Goal: Task Accomplishment & Management: Manage account settings

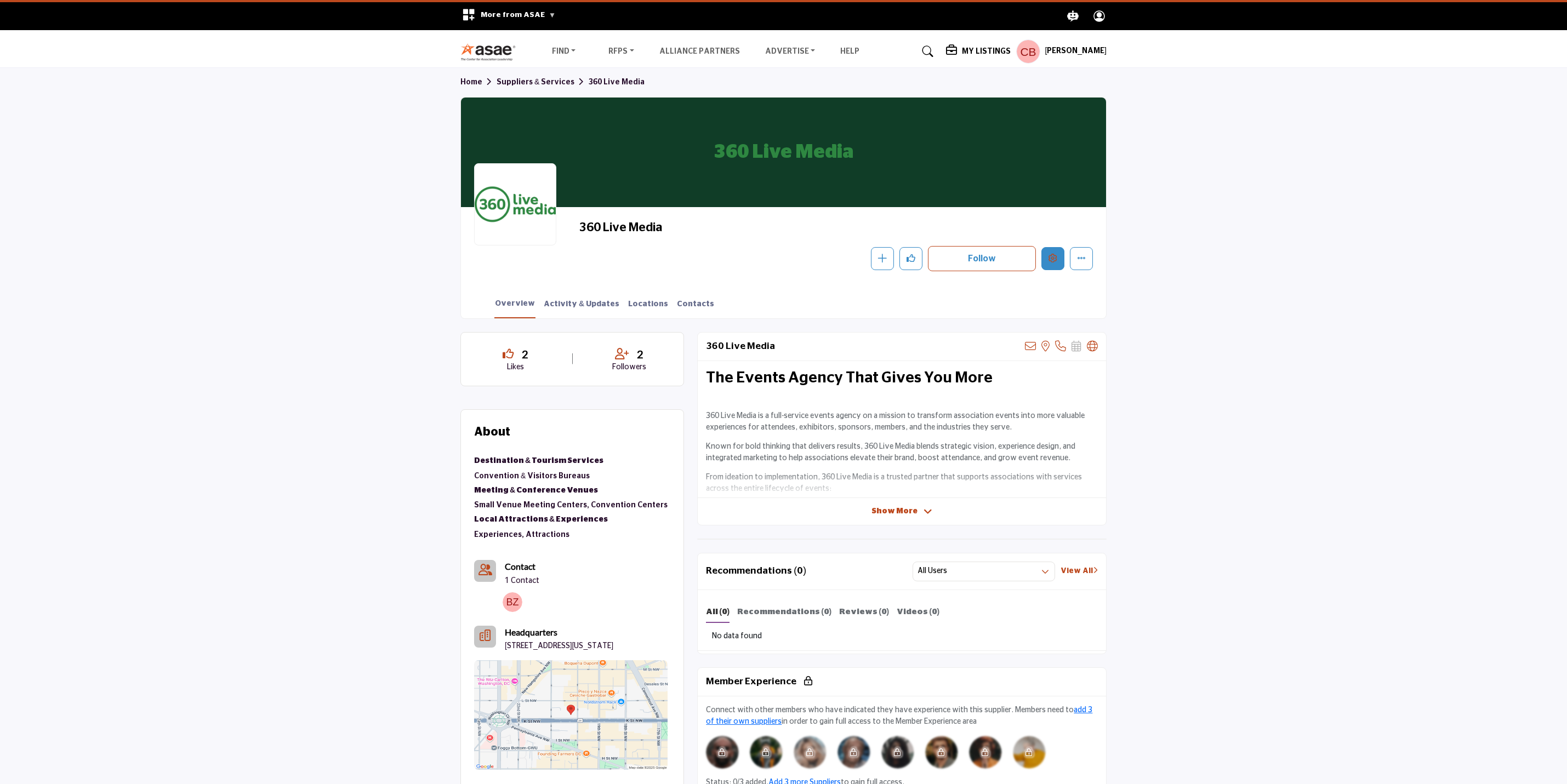
click at [1055, 254] on icon "Edit company" at bounding box center [1053, 258] width 9 height 9
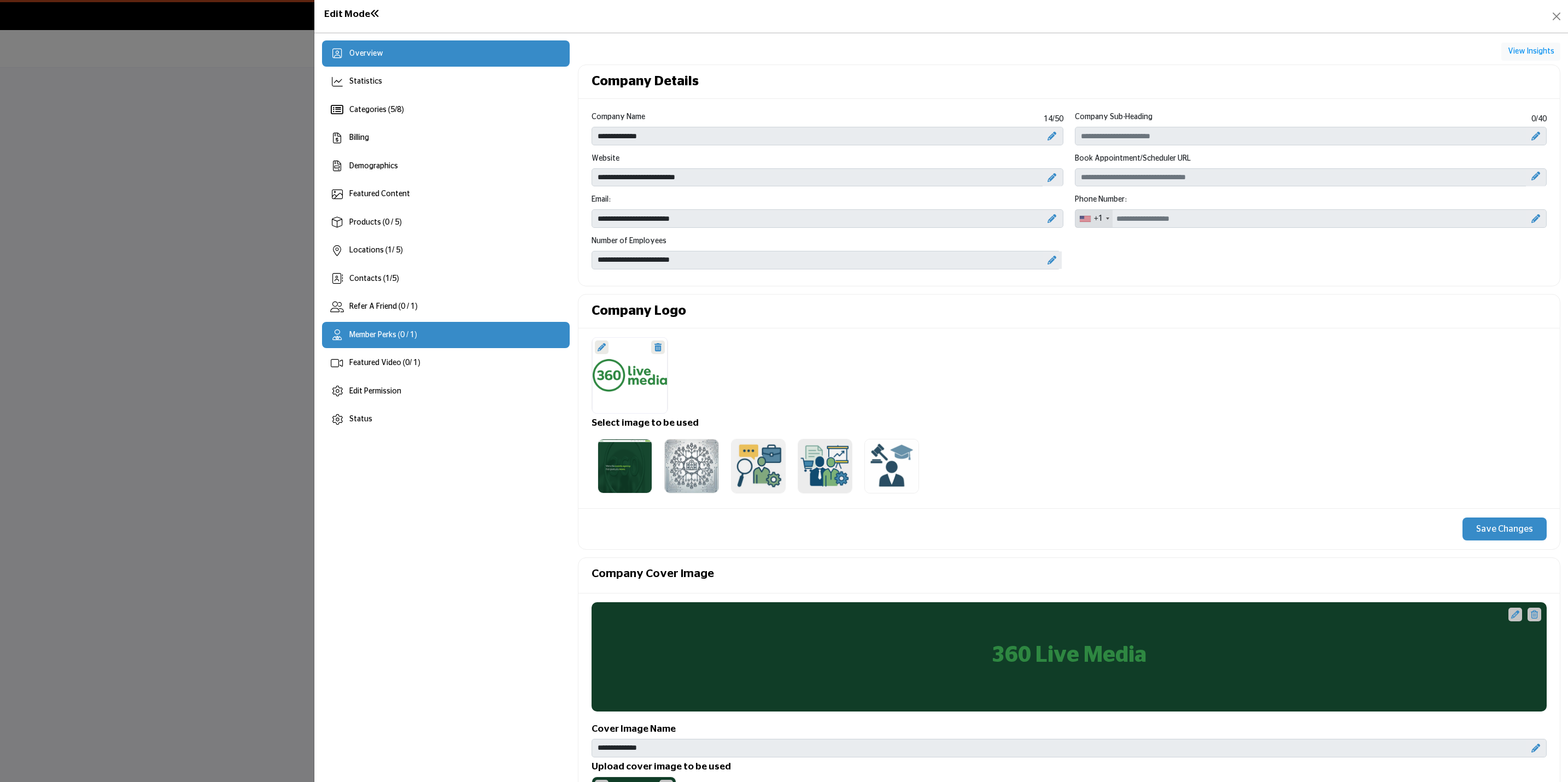
click at [423, 333] on div "Member Perks (0 / 1)" at bounding box center [446, 335] width 248 height 26
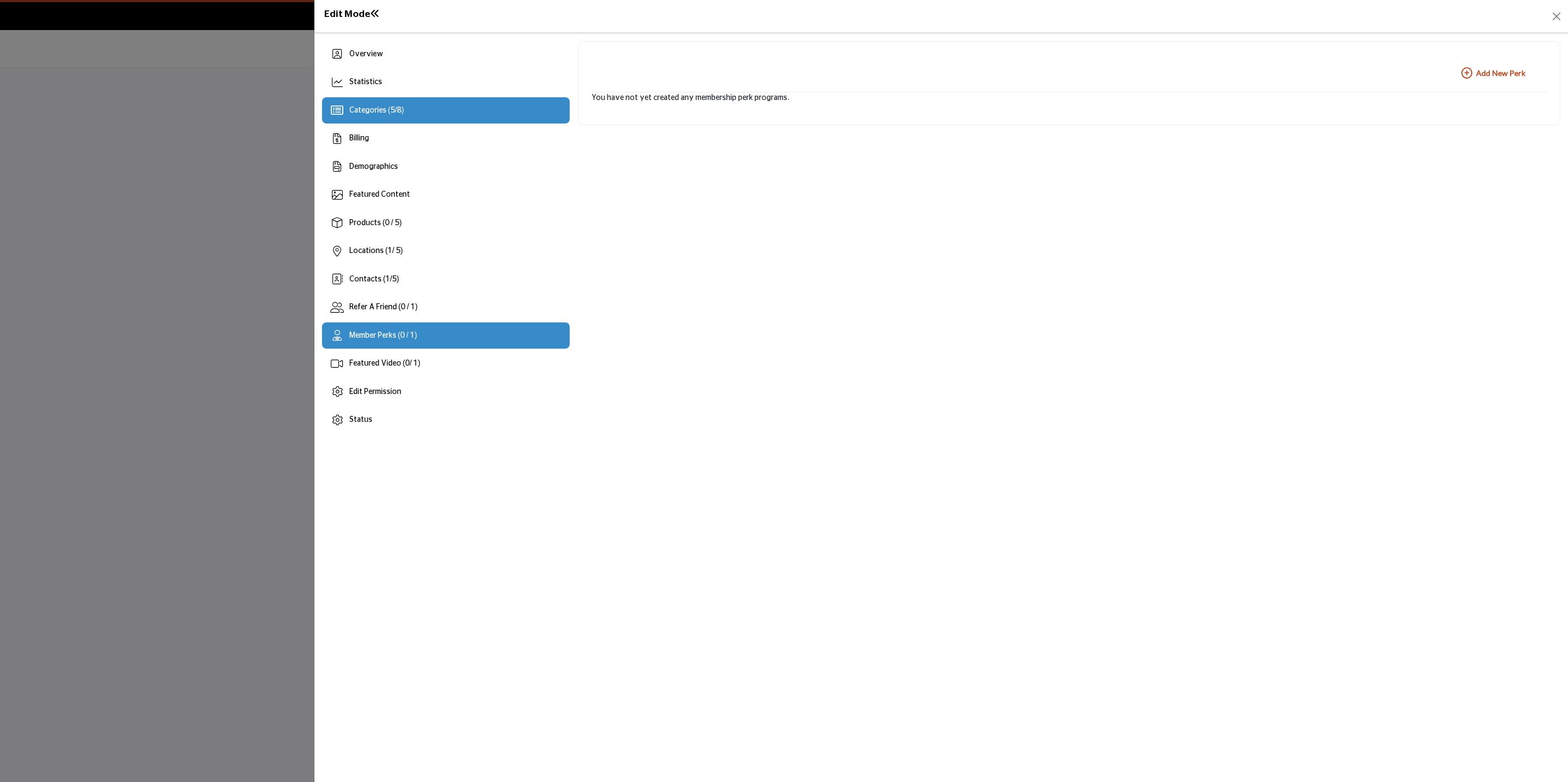
click at [418, 117] on div "Categories ( 5 / 8 )" at bounding box center [446, 110] width 248 height 26
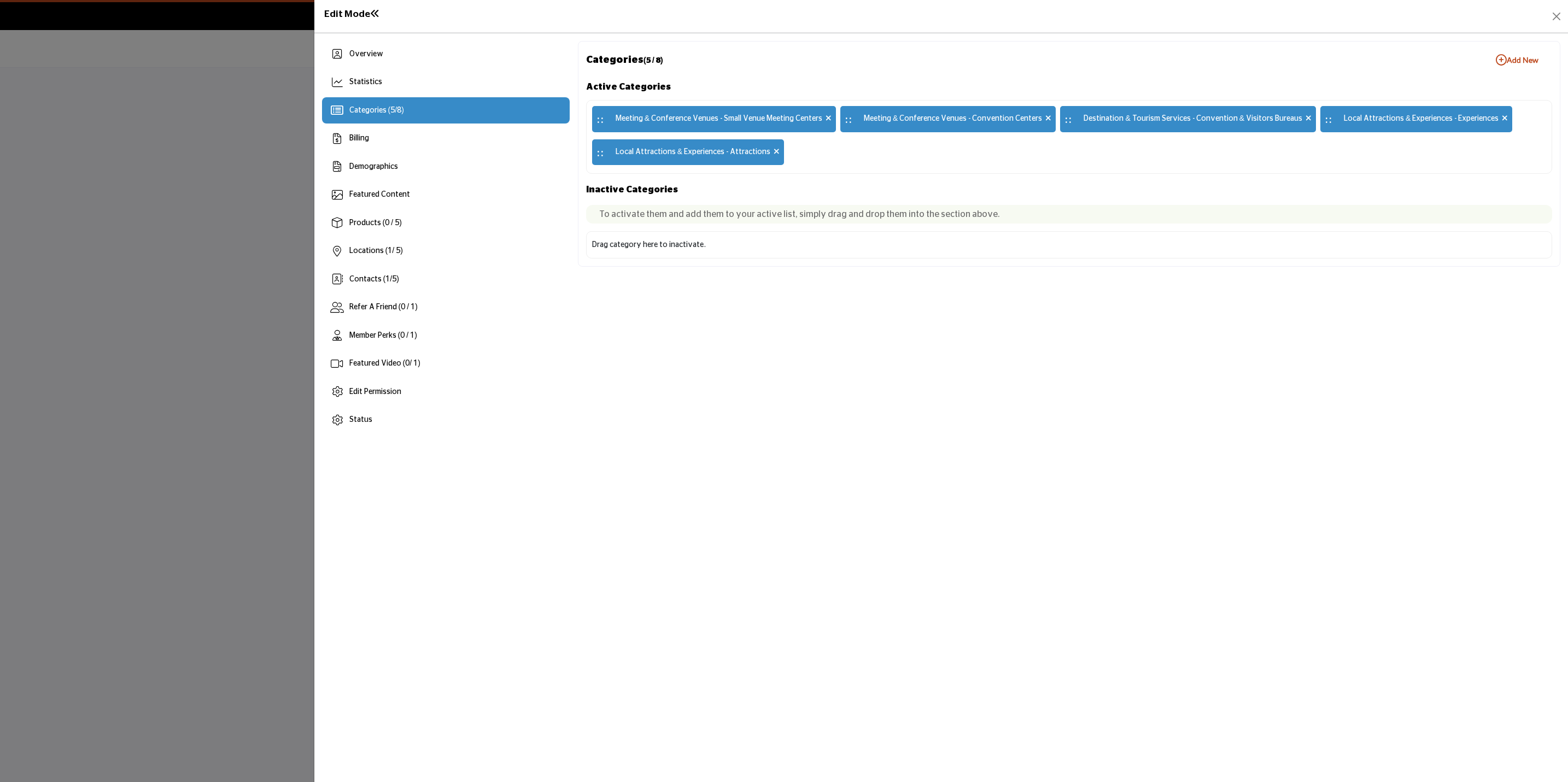
click at [881, 164] on div ":: Meeting & Conference Venues - Small Venue Meeting Centers :: Meeting & Confe…" at bounding box center [1069, 136] width 966 height 74
click at [915, 171] on div ":: Meeting & Conference Venues - Small Venue Meeting Centers :: Meeting & Confe…" at bounding box center [1069, 136] width 966 height 74
drag, startPoint x: 915, startPoint y: 171, endPoint x: 1561, endPoint y: 74, distance: 653.2
click at [925, 170] on div ":: Meeting & Conference Venues - Small Venue Meeting Centers :: Meeting & Confe…" at bounding box center [1069, 136] width 966 height 74
click at [429, 290] on div "Contacts ( 1 / 5 )" at bounding box center [446, 279] width 248 height 26
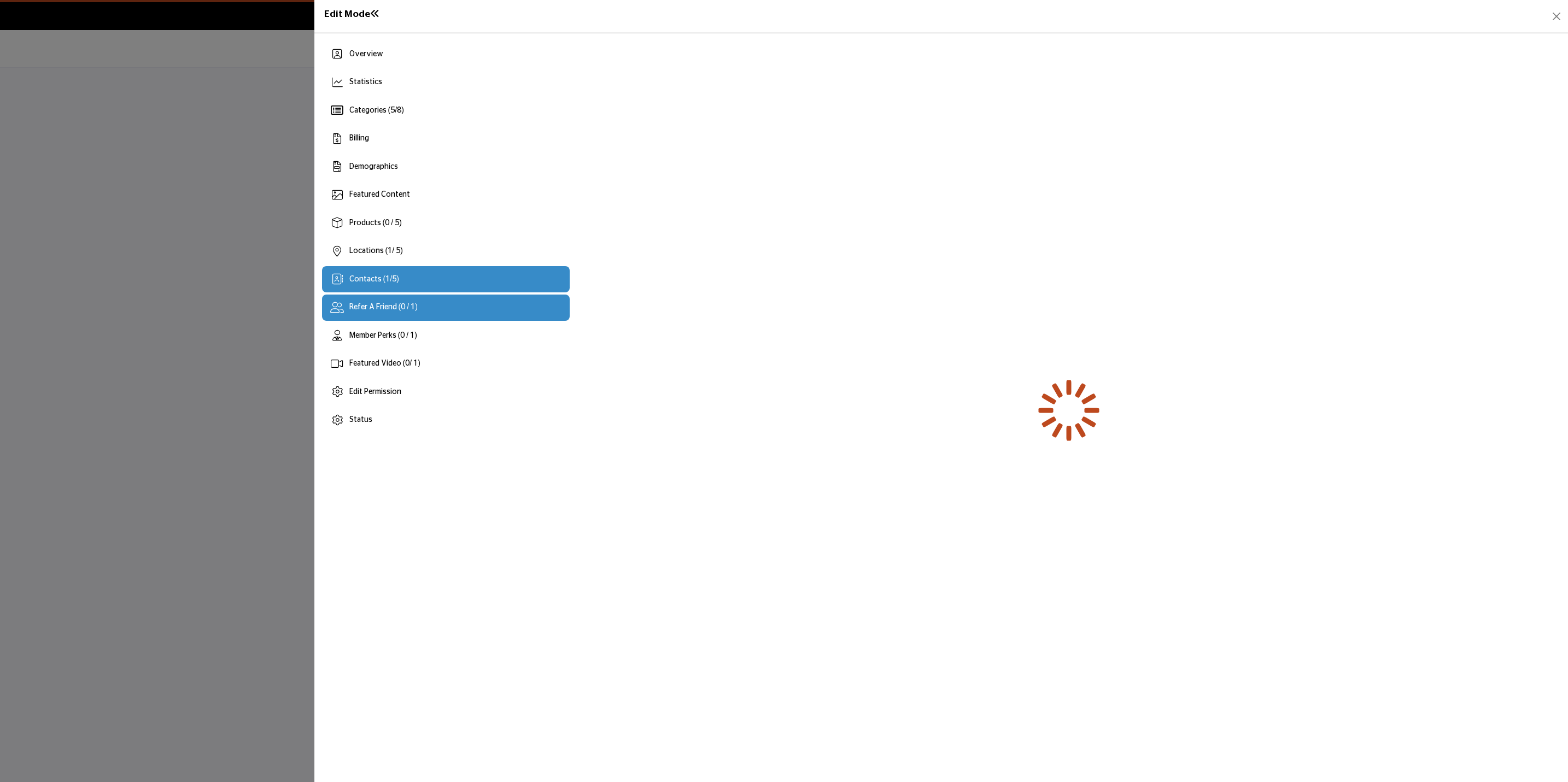
click at [421, 299] on div "Refer A Friend (0 / 1)" at bounding box center [446, 307] width 248 height 26
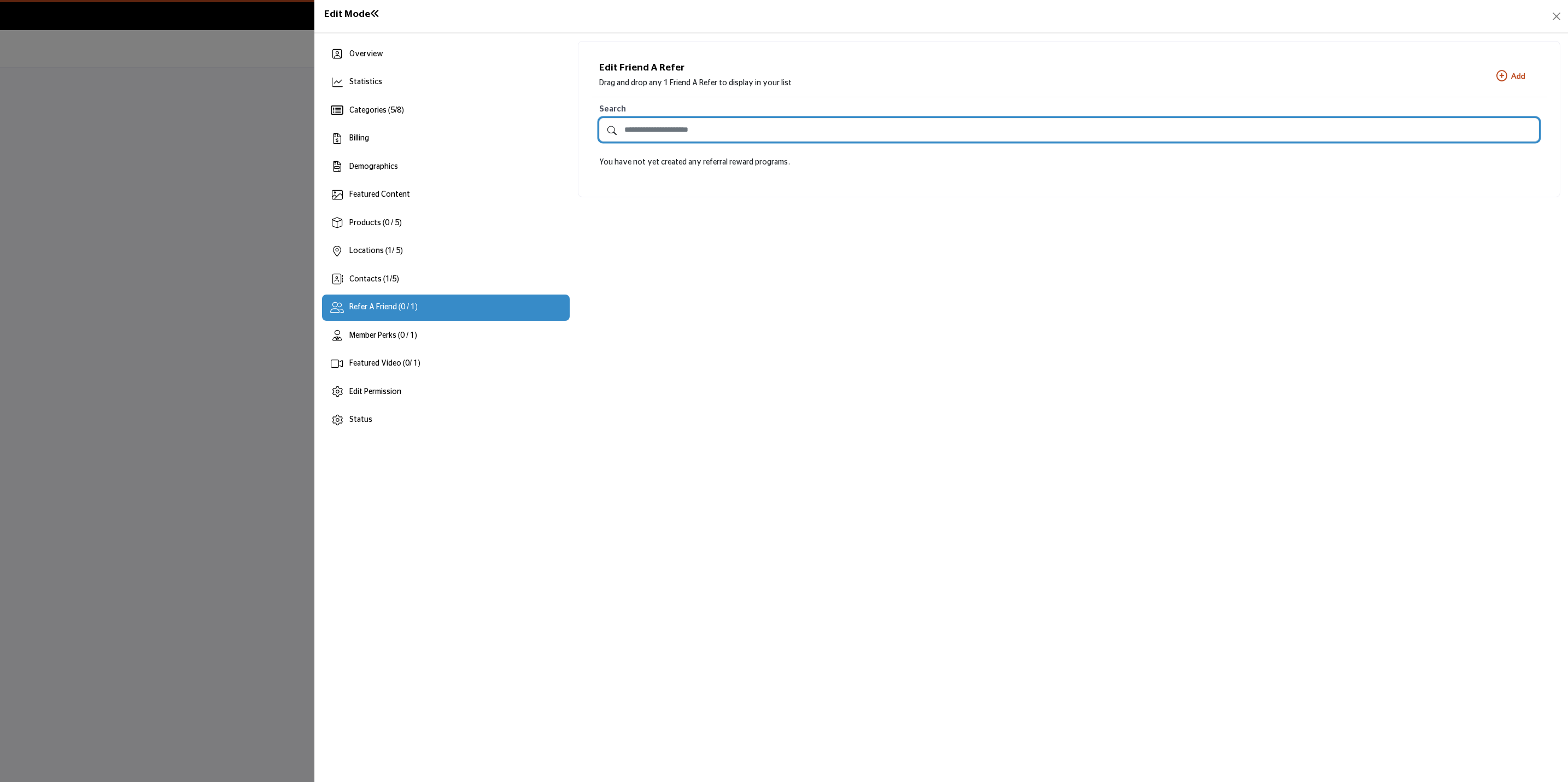
click at [737, 130] on input "Search by Referral Name" at bounding box center [1069, 130] width 940 height 24
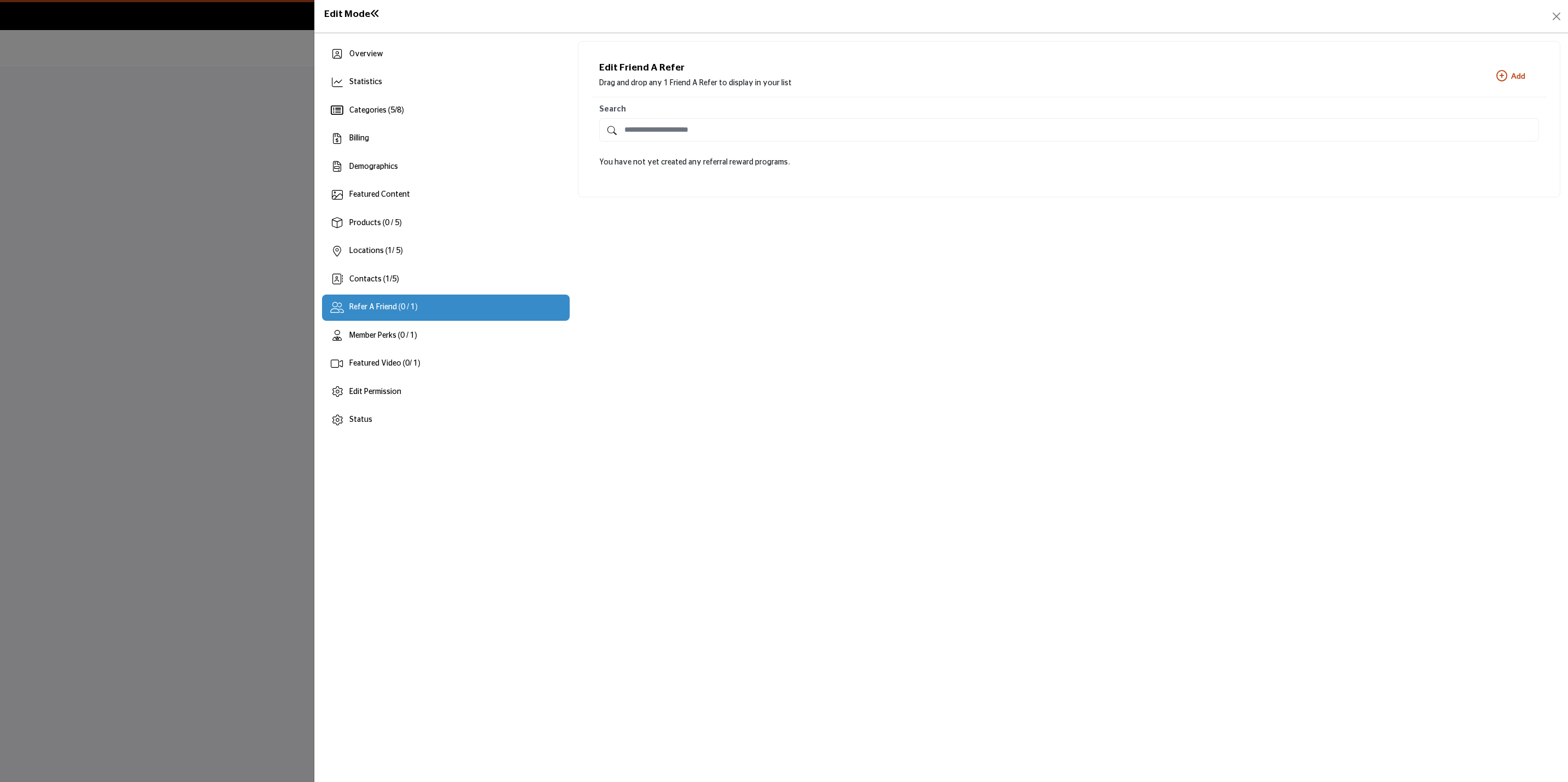
click at [1518, 82] on button "Add New Add" at bounding box center [1510, 75] width 56 height 22
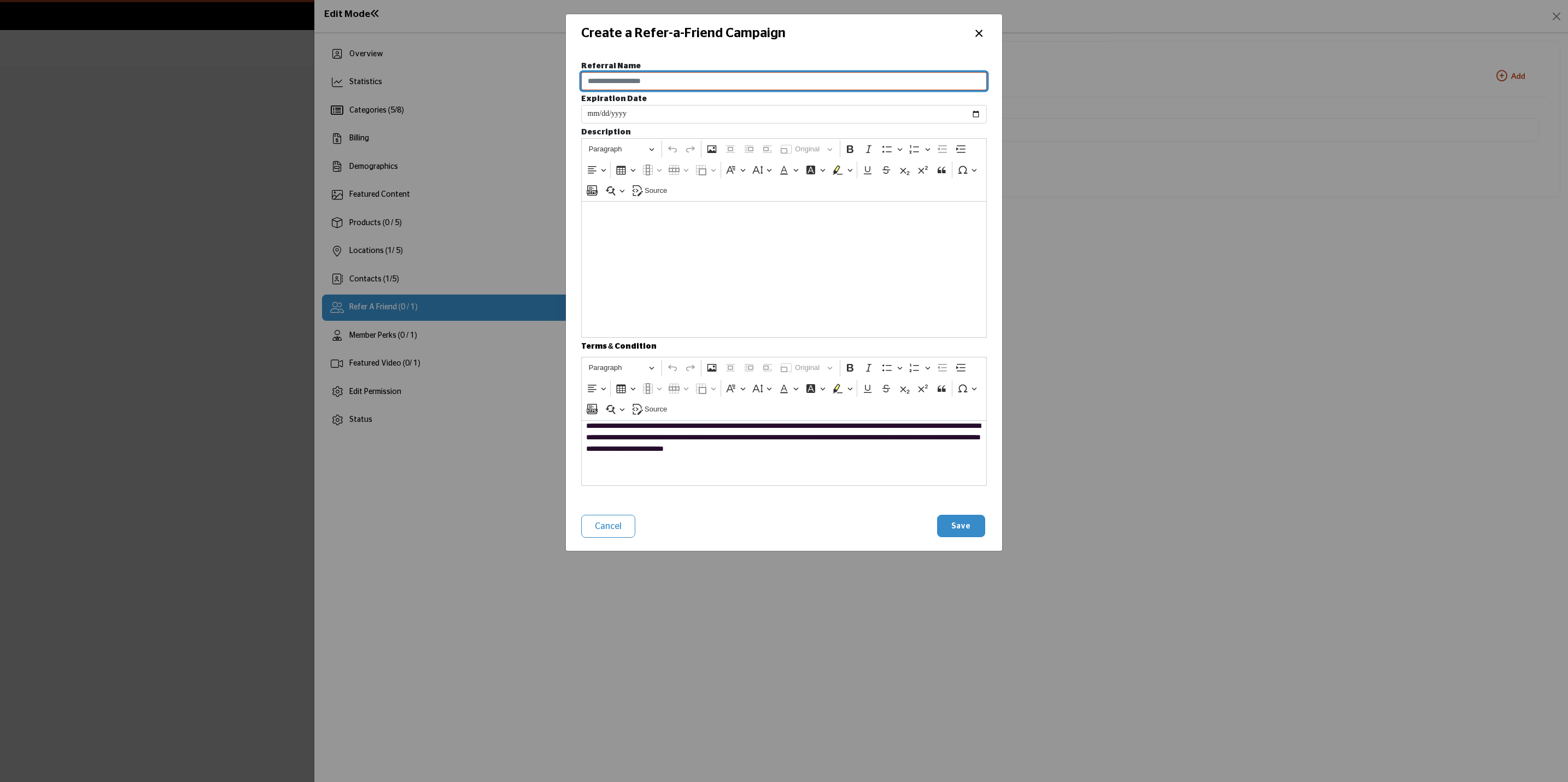
click at [692, 84] on input "Enter Referral Name" at bounding box center [784, 81] width 406 height 19
click at [956, 270] on div "Editor editing area: main" at bounding box center [784, 269] width 406 height 136
click at [865, 273] on div "Editor editing area: main" at bounding box center [784, 269] width 406 height 136
click at [978, 32] on button "×" at bounding box center [979, 32] width 16 height 21
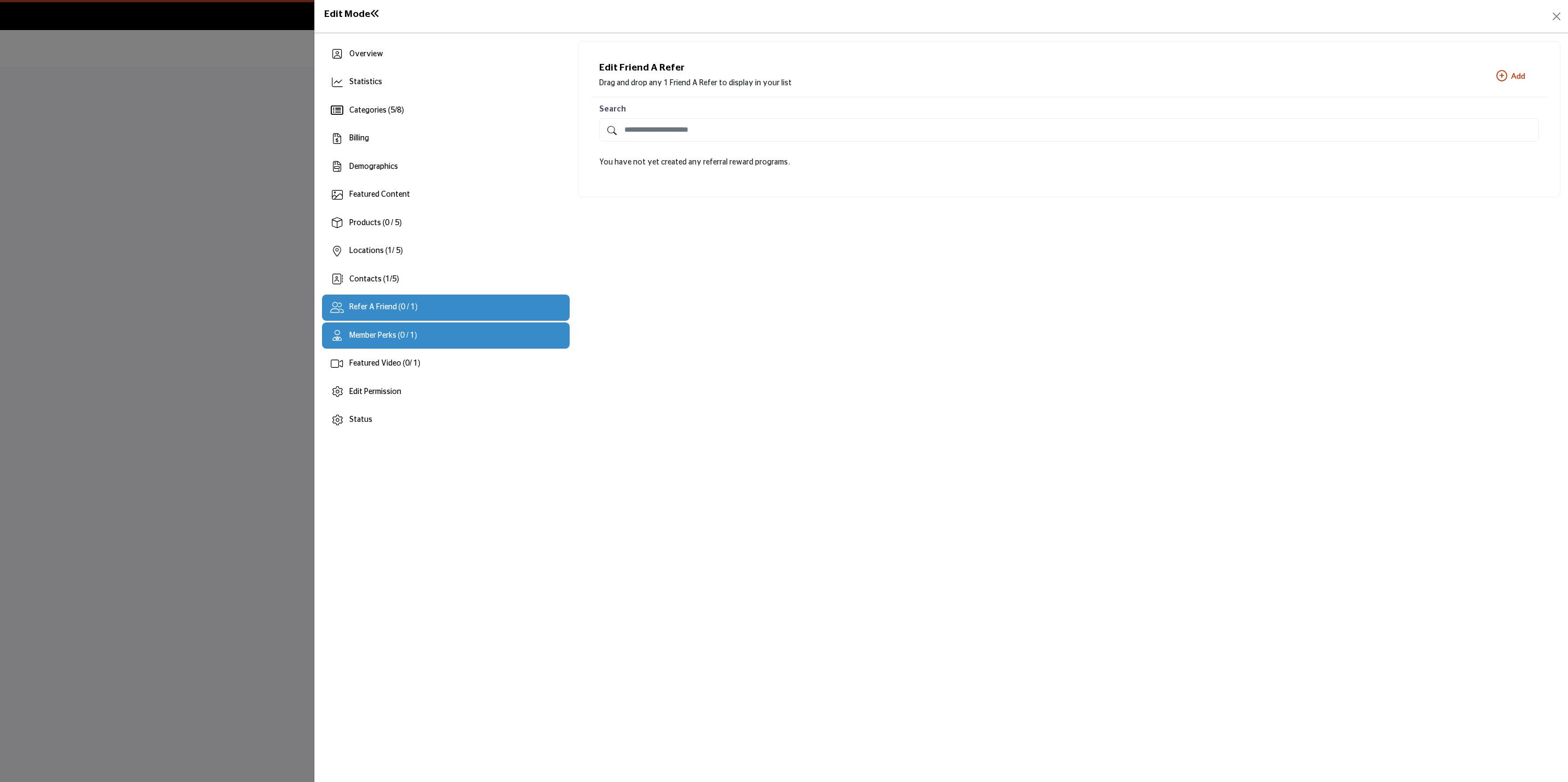
click at [408, 342] on div "Member Perks (0 / 1)" at bounding box center [446, 335] width 248 height 26
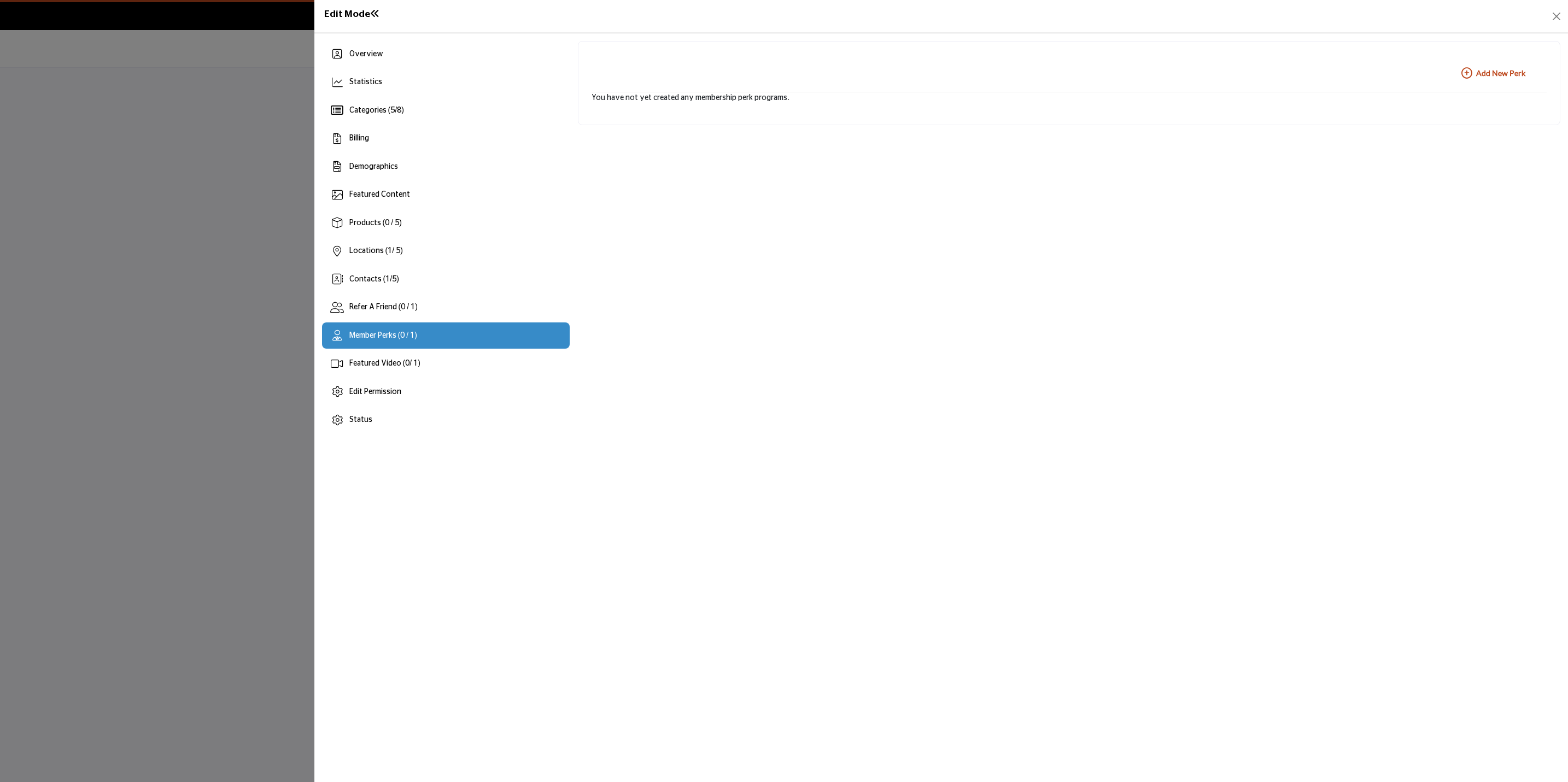
click at [1489, 71] on b "Add New Add New Perk" at bounding box center [1493, 73] width 64 height 11
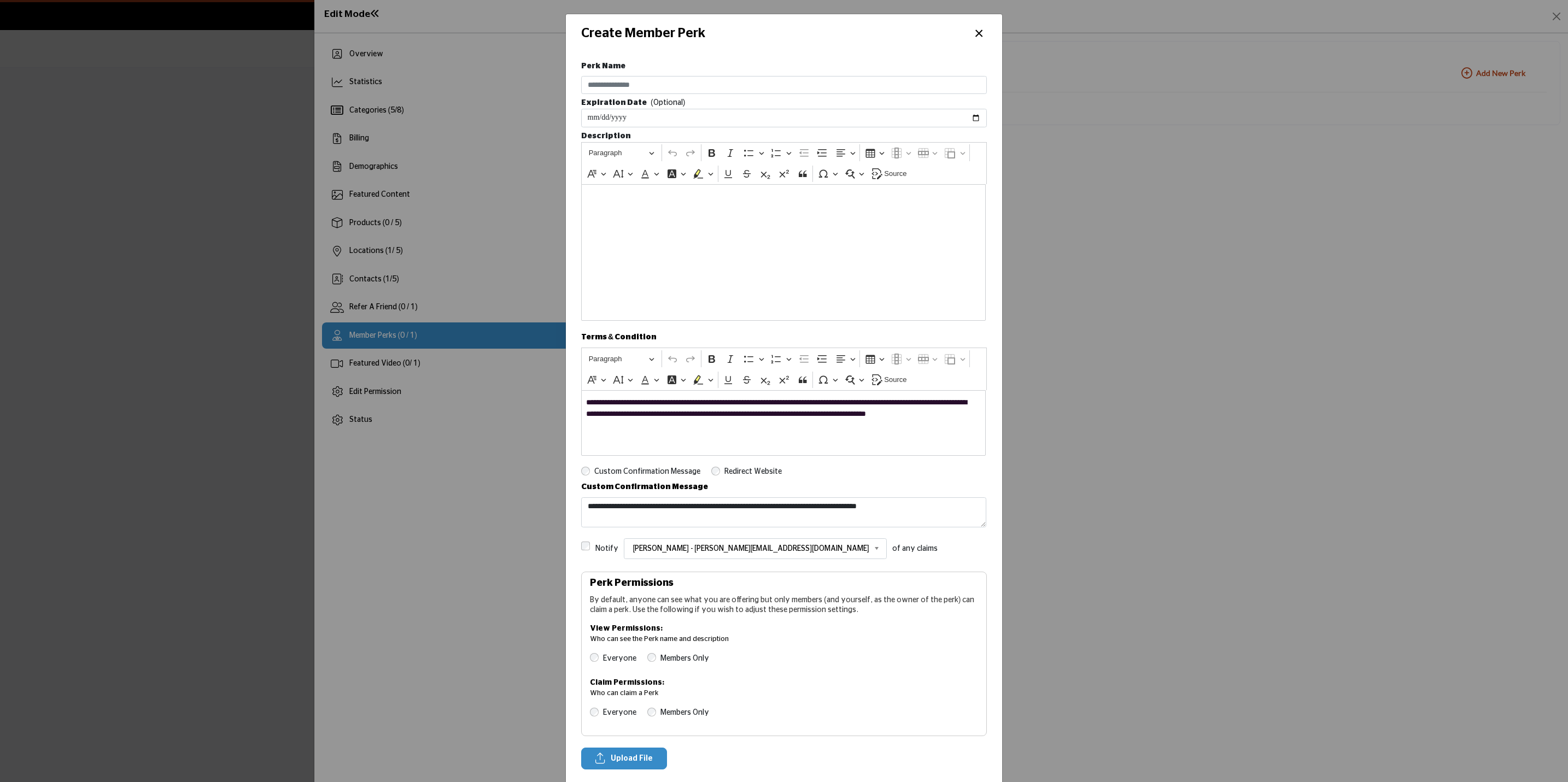
click at [977, 29] on button "×" at bounding box center [979, 32] width 16 height 21
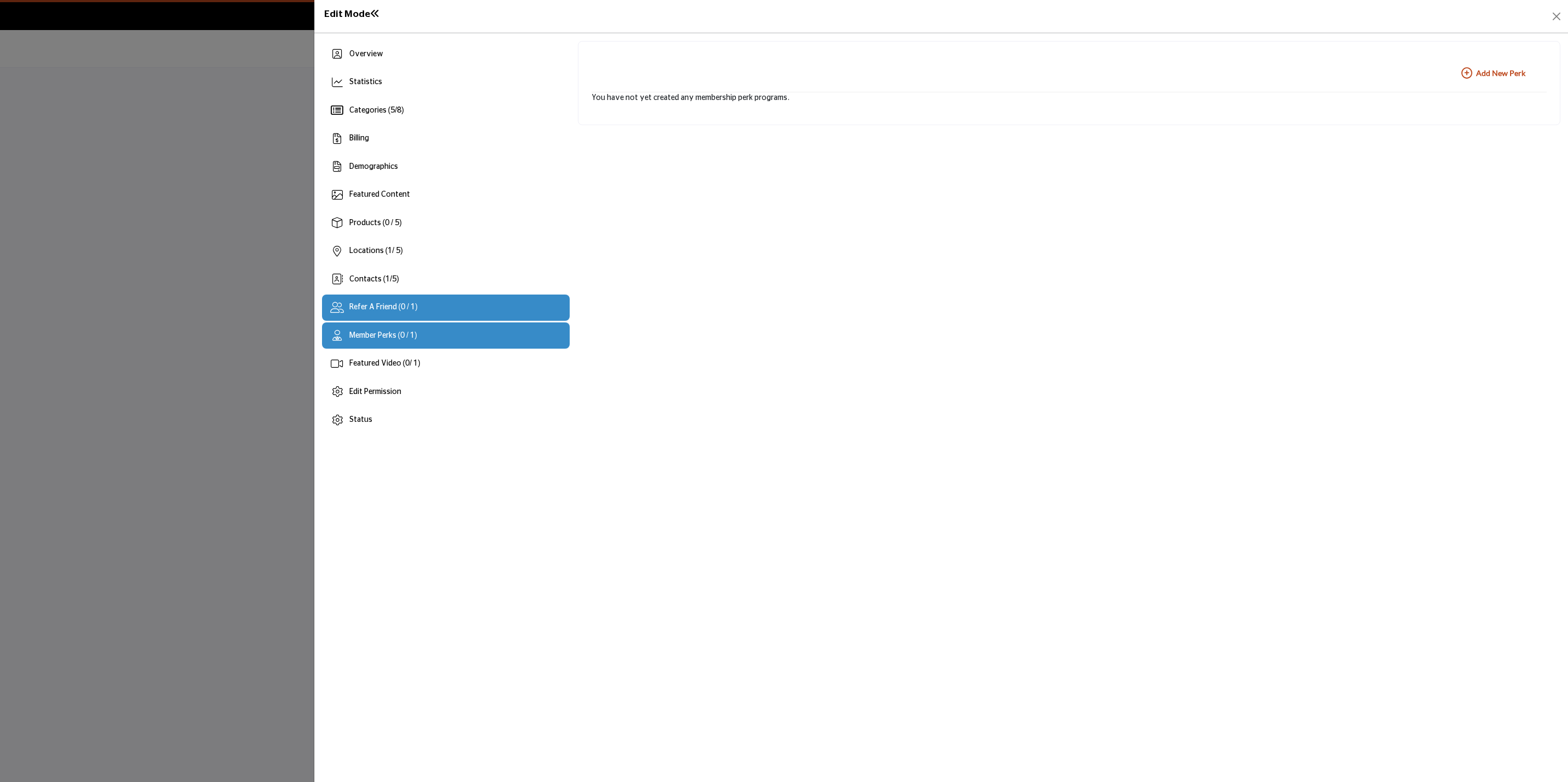
drag, startPoint x: 390, startPoint y: 307, endPoint x: 661, endPoint y: 415, distance: 291.7
click at [390, 307] on span "Refer A Friend (0 / 1)" at bounding box center [383, 307] width 68 height 7
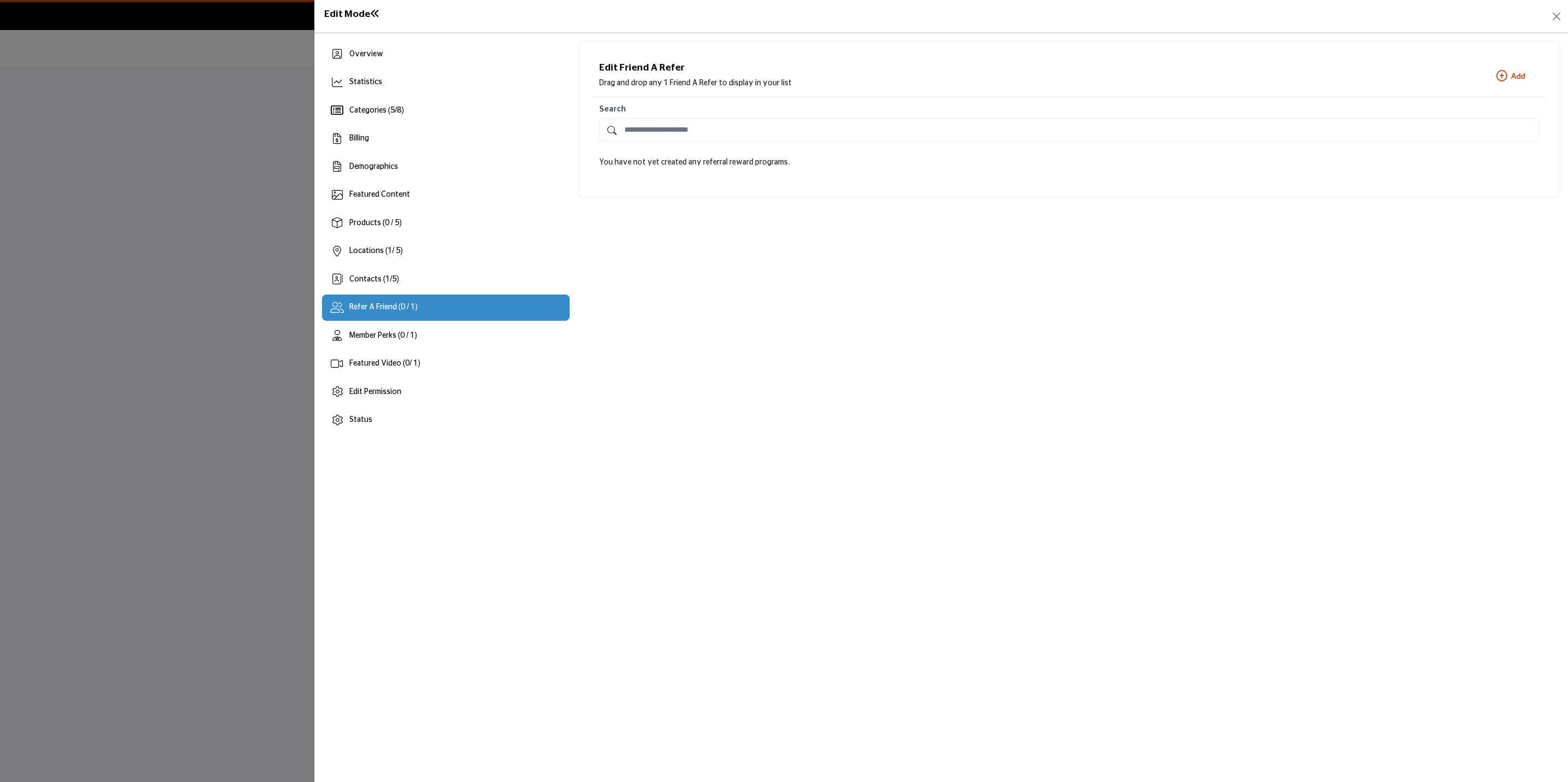
click at [1493, 73] on button "Add New Add" at bounding box center [1510, 75] width 56 height 22
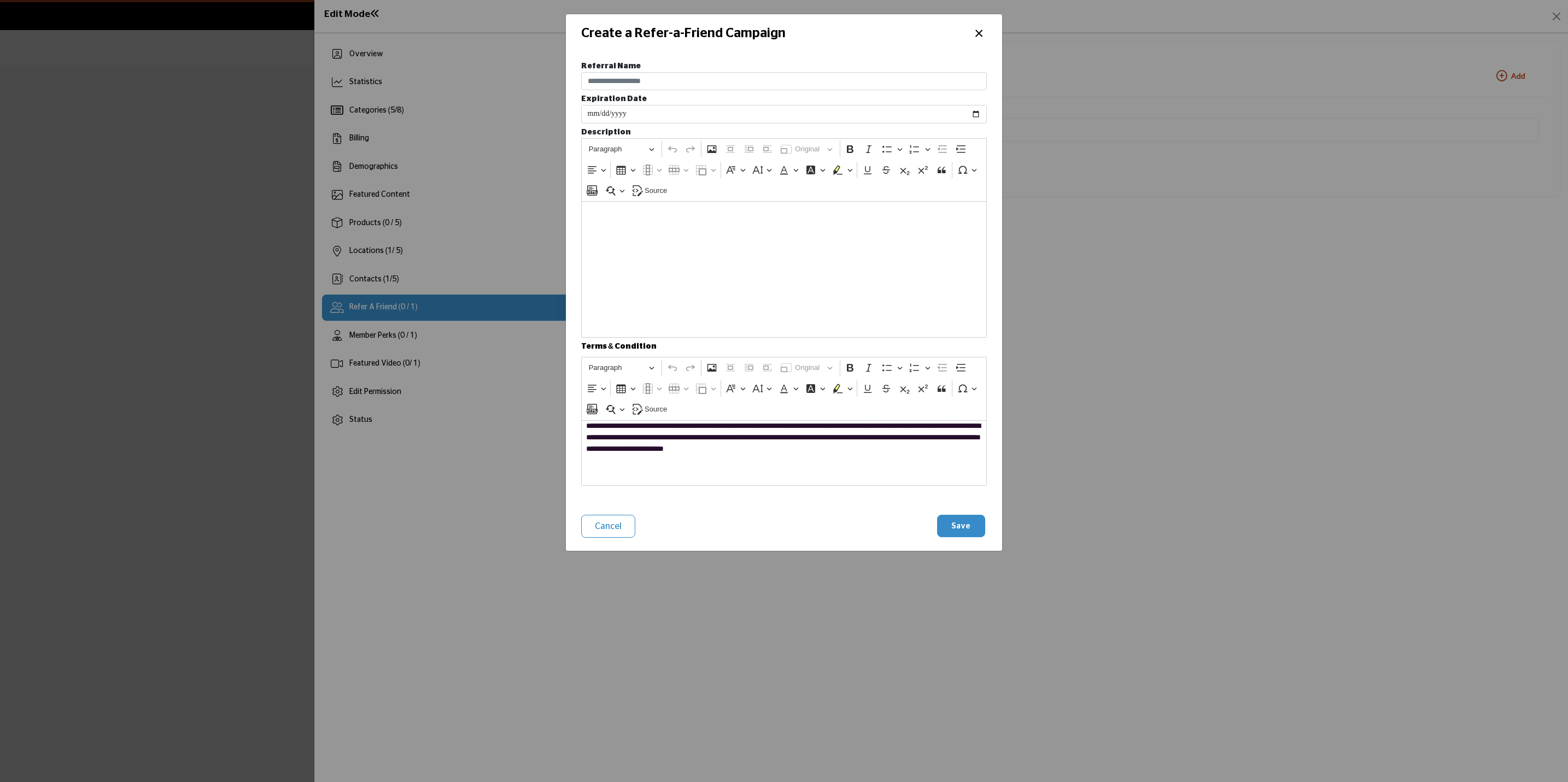
click at [984, 27] on div "Create a Refer-a-Friend Campaign ×" at bounding box center [784, 34] width 437 height 39
click at [984, 27] on button "×" at bounding box center [979, 32] width 16 height 21
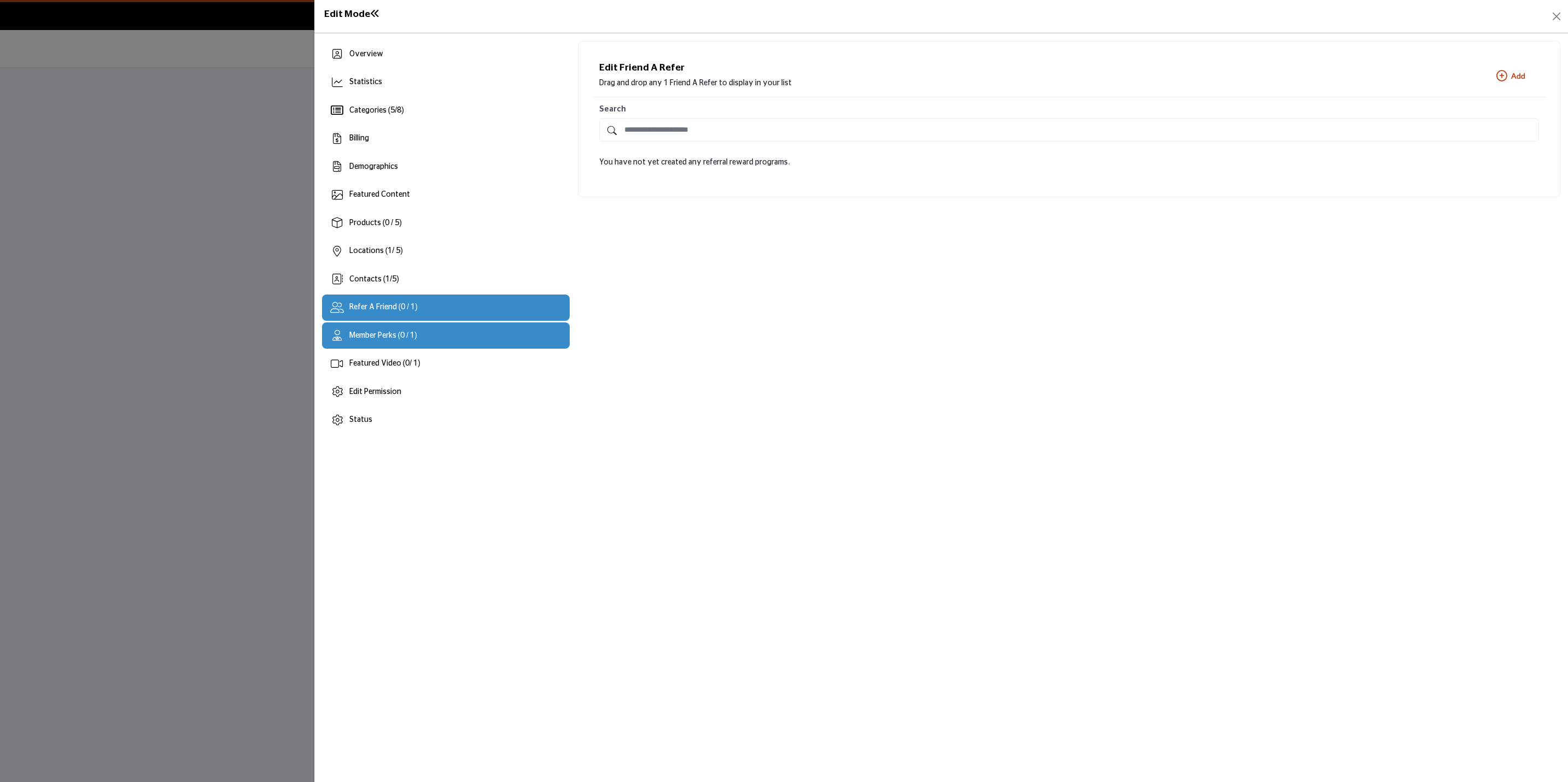
click at [368, 340] on div "Member Perks (0 / 1)" at bounding box center [383, 336] width 68 height 11
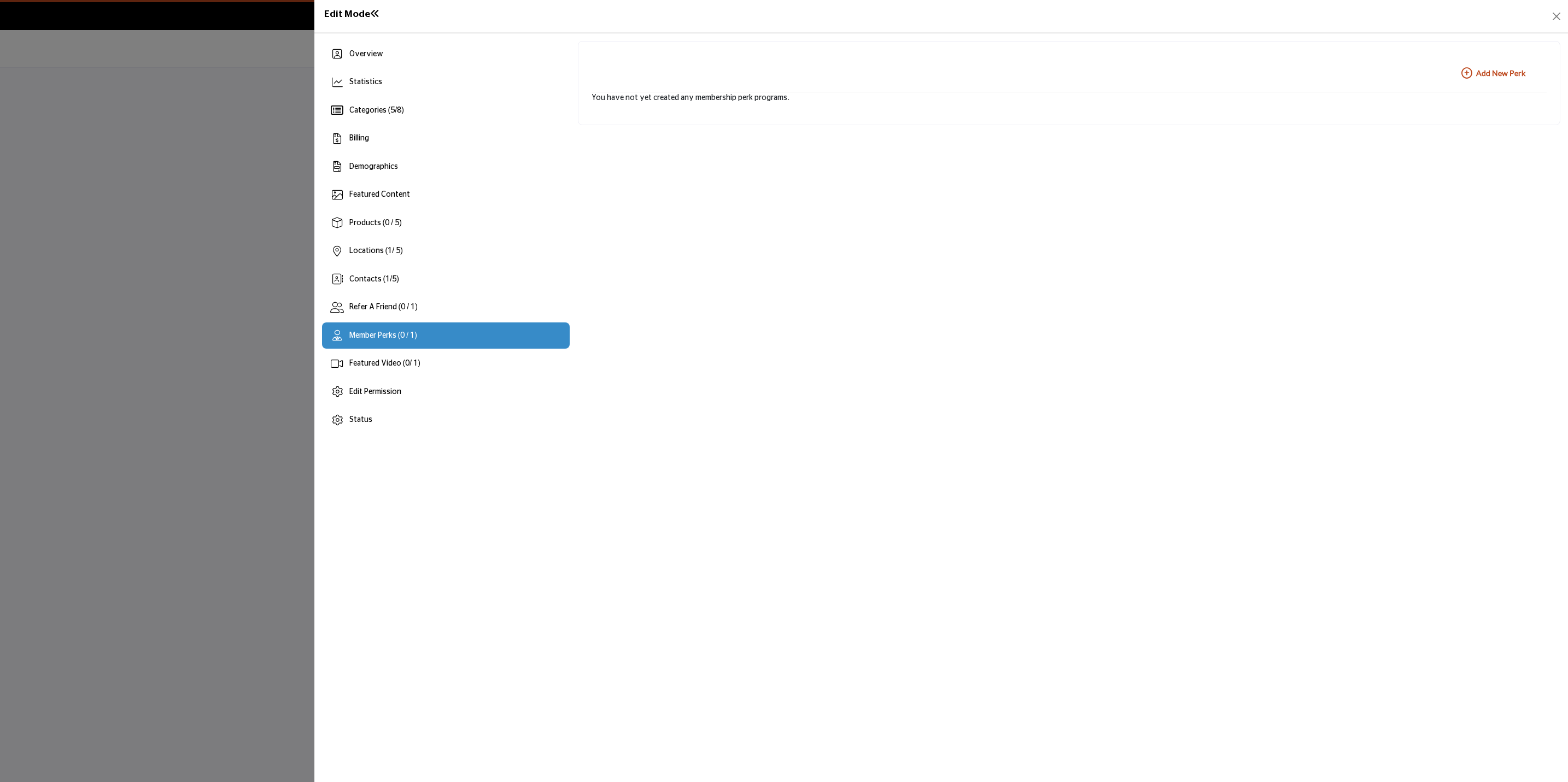
click at [1482, 75] on b "Add New Add New Perk" at bounding box center [1493, 73] width 64 height 11
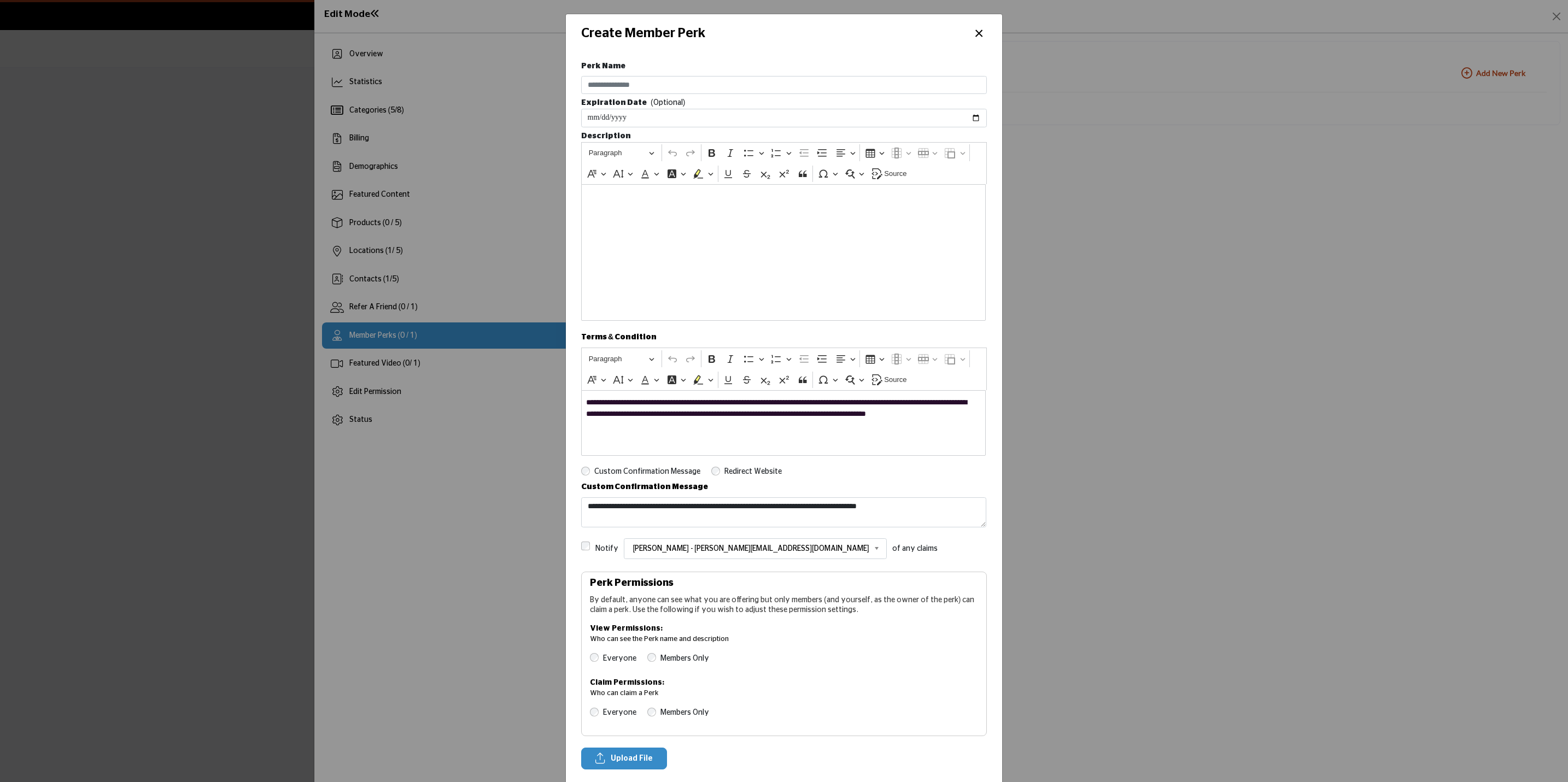
click at [713, 429] on p "**********" at bounding box center [782, 410] width 394 height 39
click at [984, 29] on div "Create Member Perk ×" at bounding box center [784, 34] width 437 height 39
click at [973, 35] on button "×" at bounding box center [979, 32] width 16 height 21
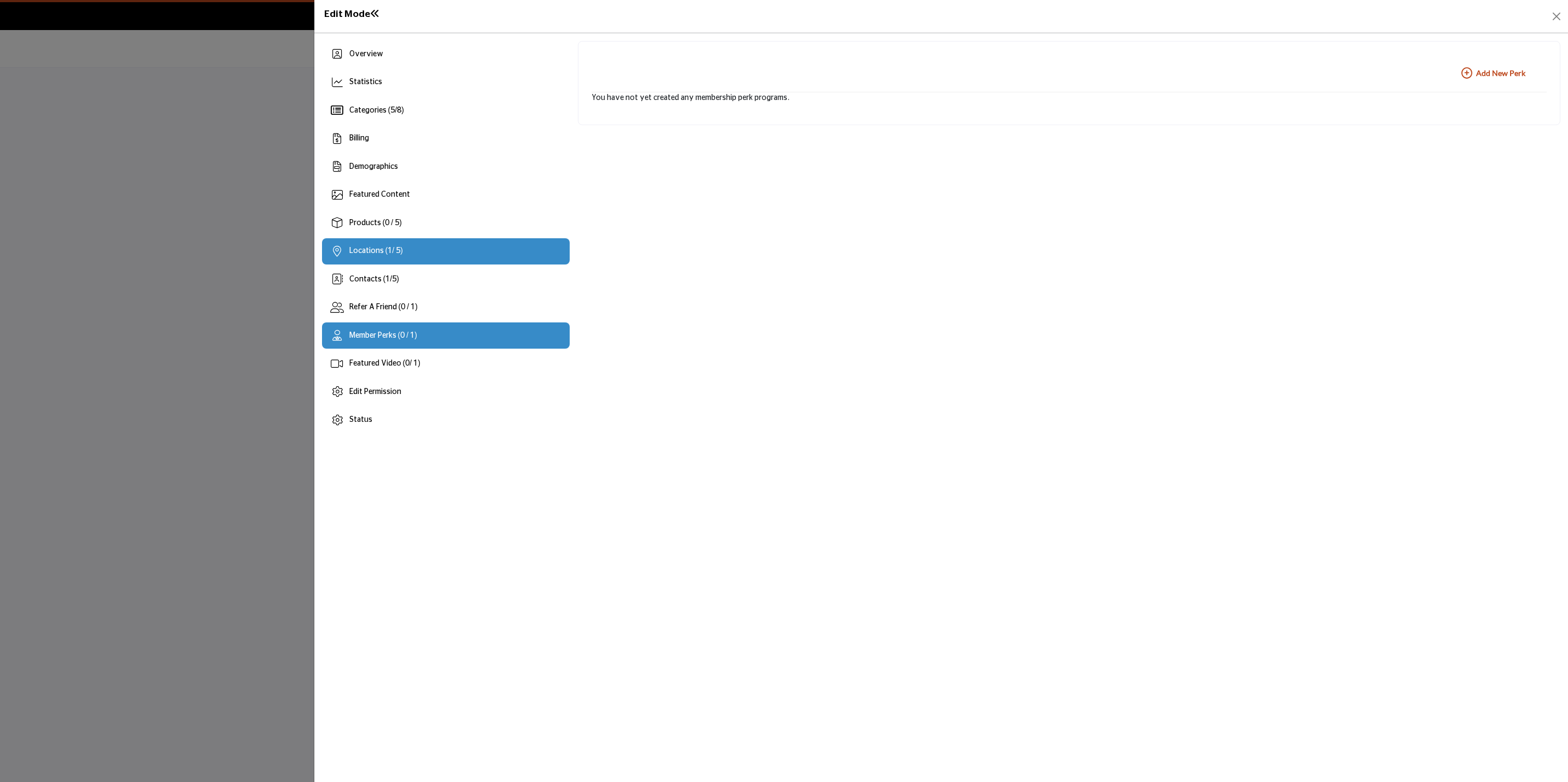
click at [407, 247] on div "Locations ( 1 / 5)" at bounding box center [446, 251] width 248 height 26
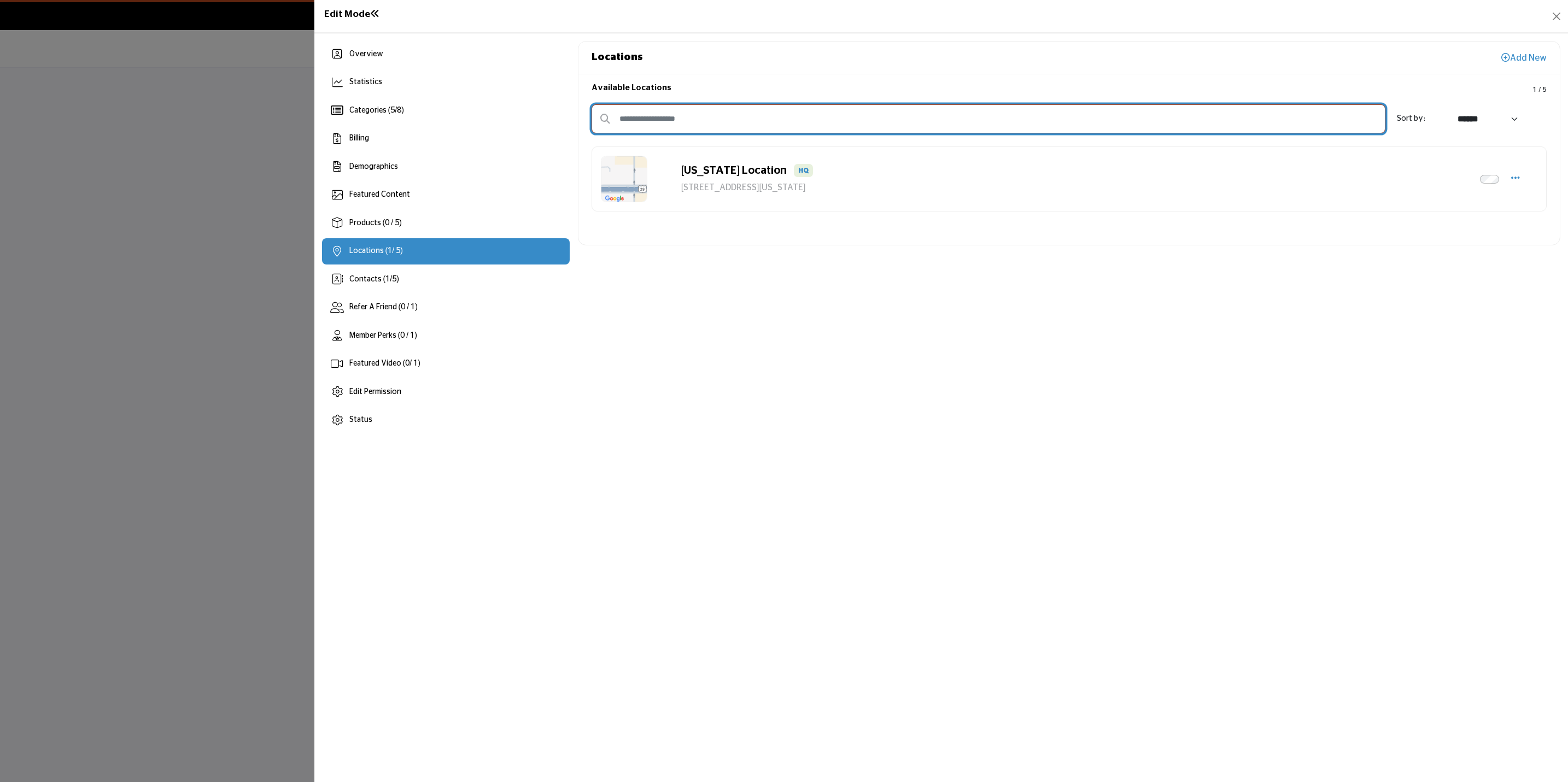
click at [661, 112] on input "text" at bounding box center [989, 119] width 795 height 29
type input "*******"
select select "*********"
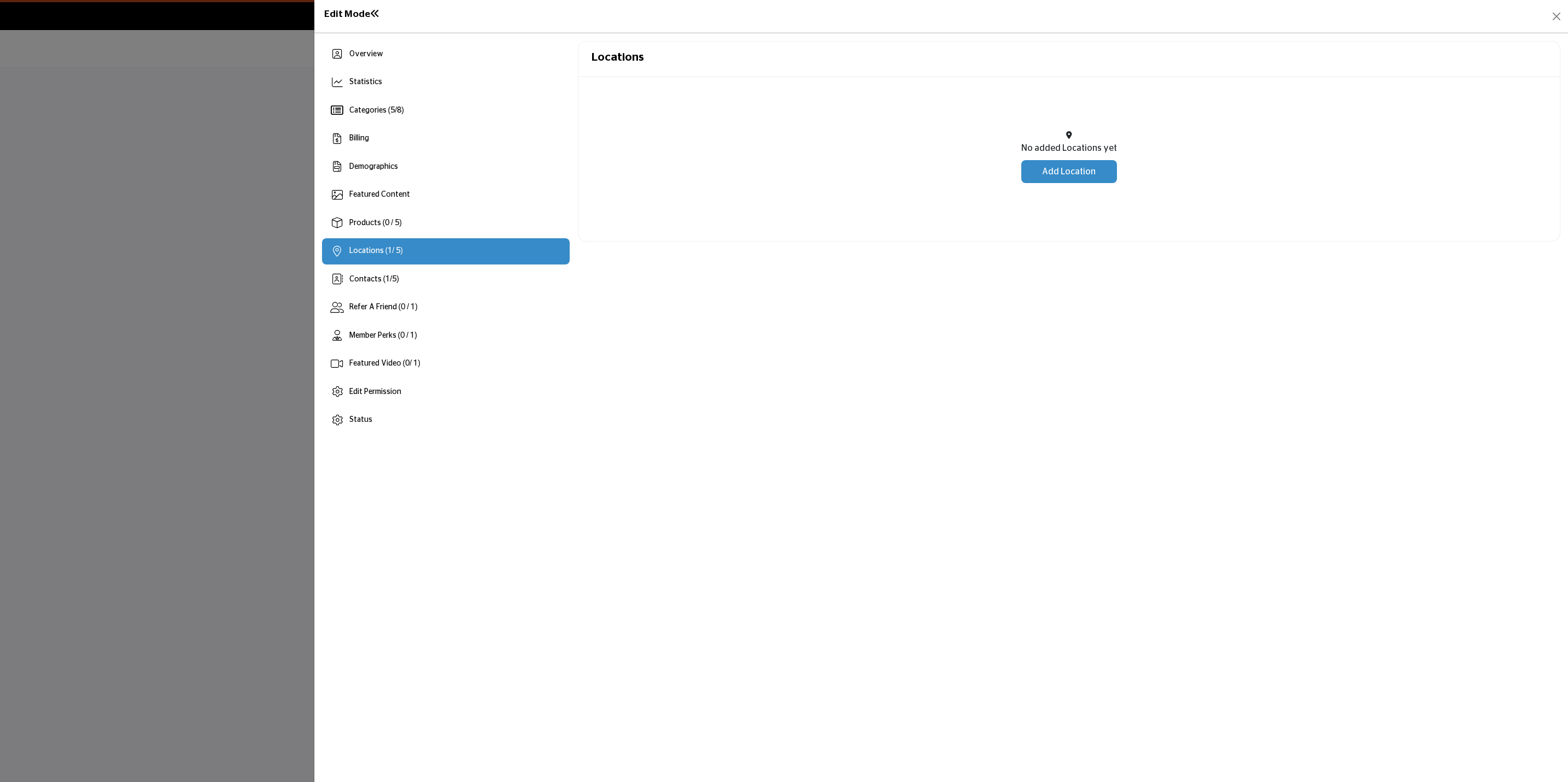
click at [1083, 173] on link "Add Location" at bounding box center [1069, 171] width 96 height 23
select select "***"
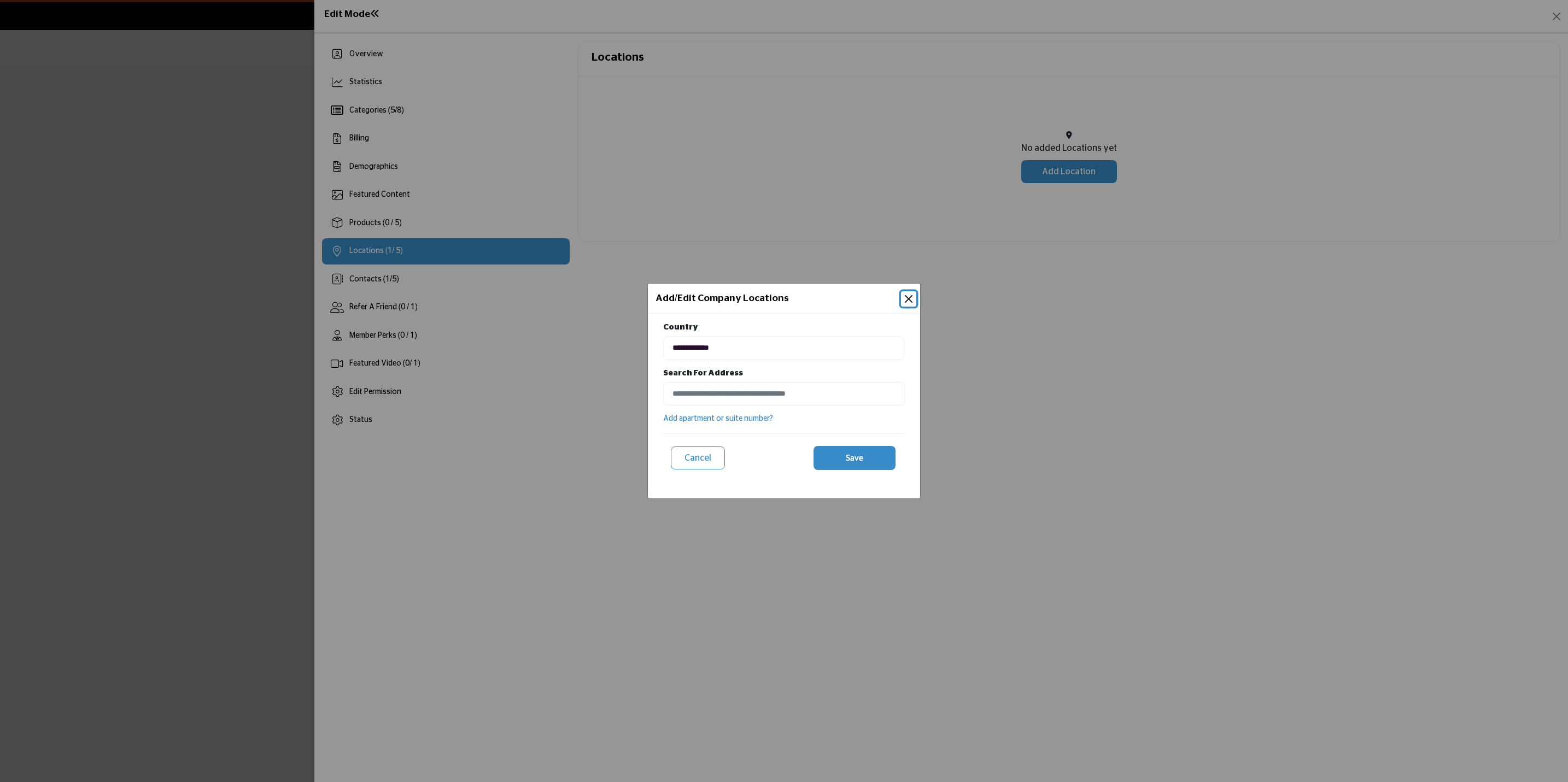
click at [906, 292] on button "Close" at bounding box center [908, 299] width 15 height 15
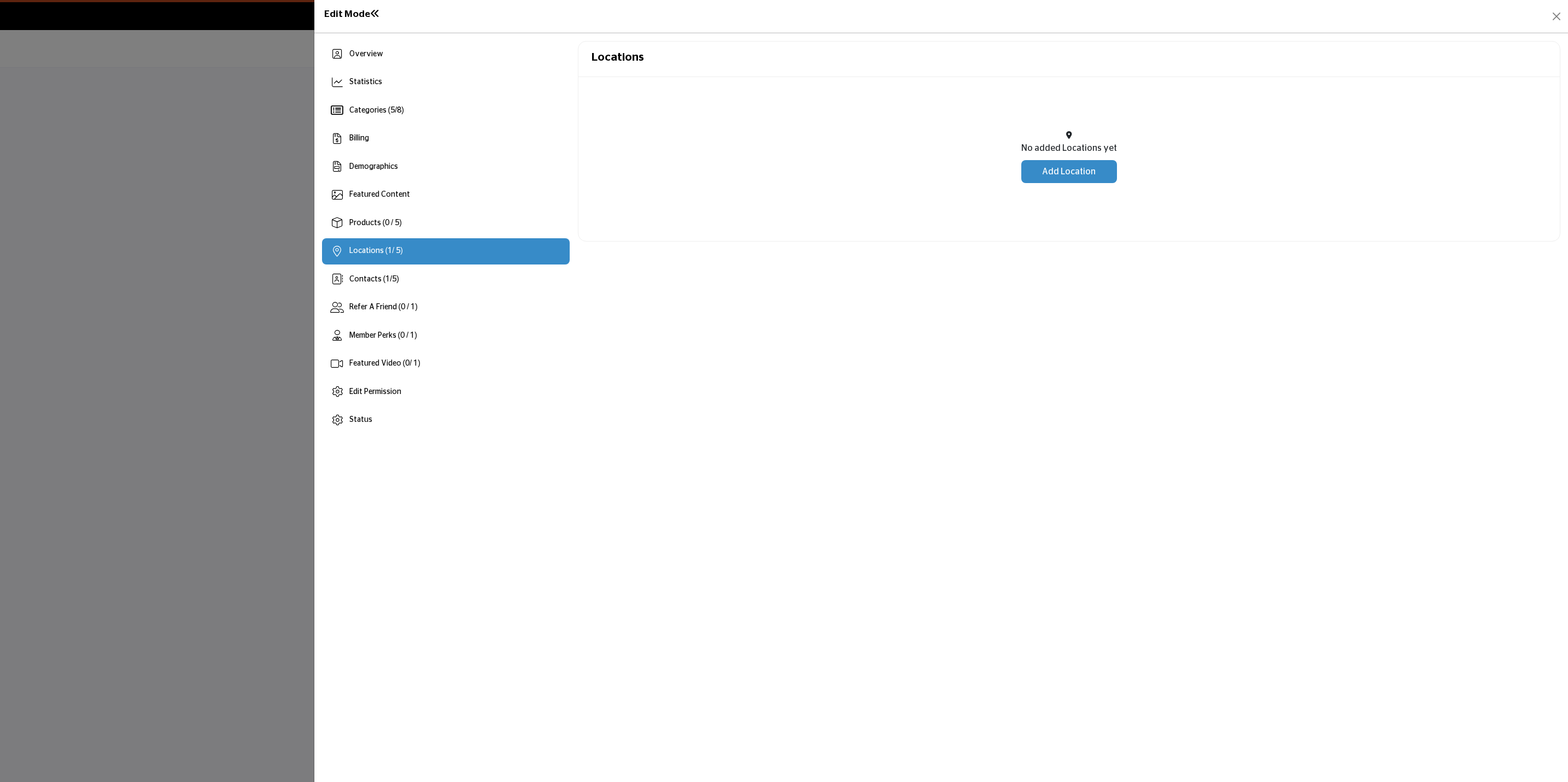
click at [336, 241] on div "Locations ( 1 / 5)" at bounding box center [446, 251] width 248 height 26
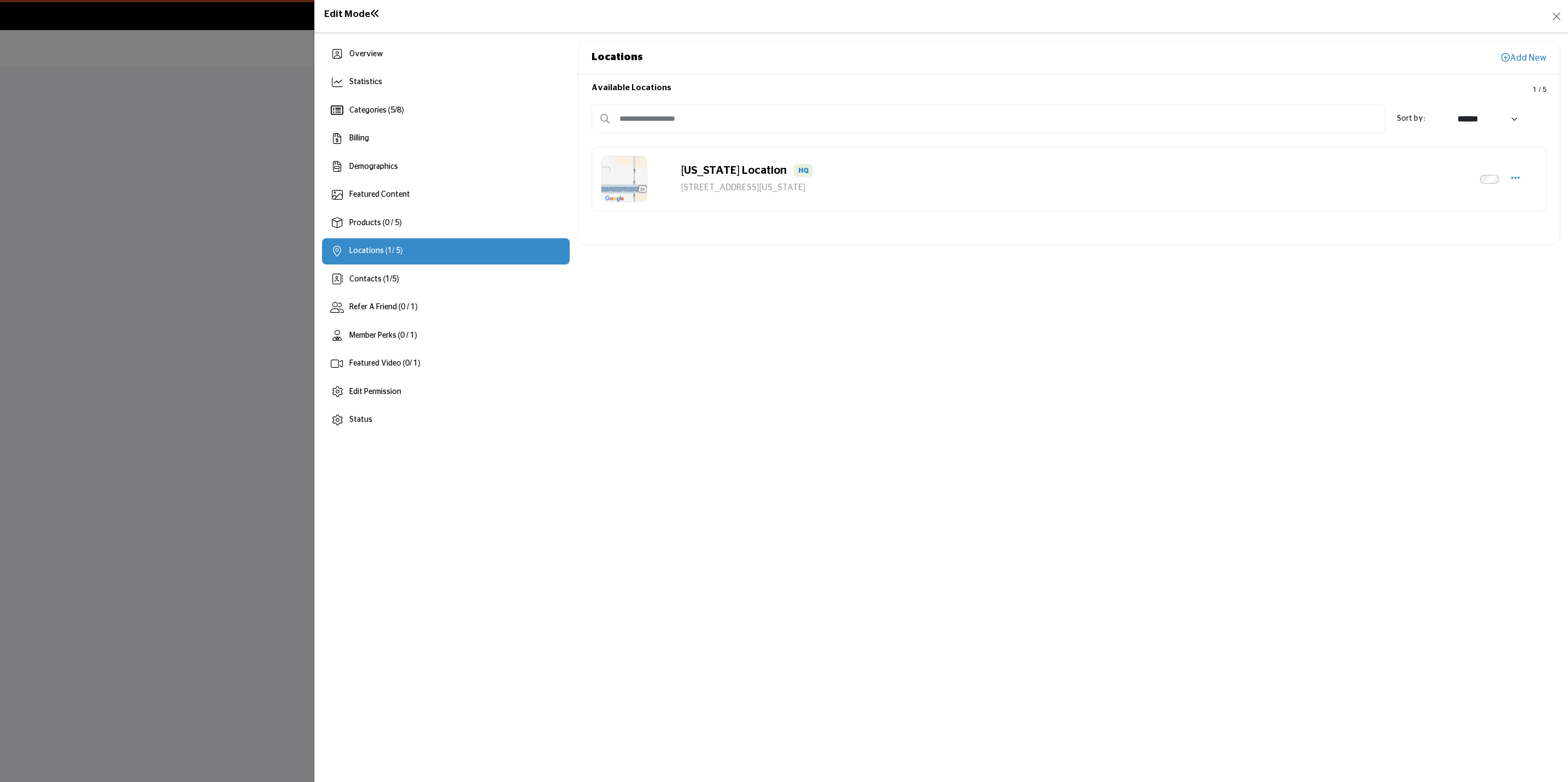
click at [1521, 56] on link "Add New" at bounding box center [1524, 58] width 45 height 9
select select "***"
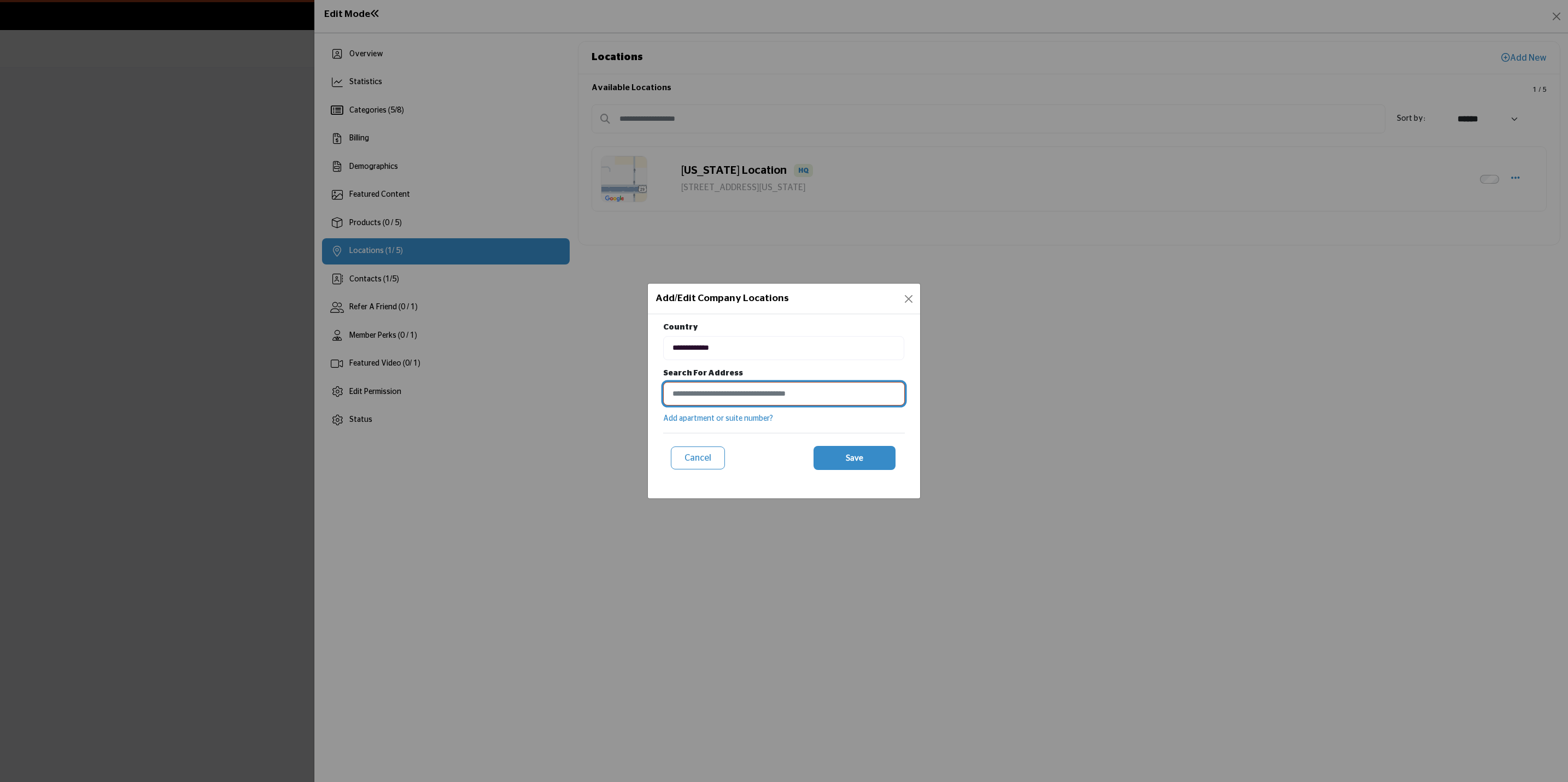
click at [739, 389] on input at bounding box center [784, 393] width 242 height 24
click at [765, 393] on input at bounding box center [784, 393] width 242 height 24
type input "**********"
click at [739, 416] on link "Add apartment or suite number?" at bounding box center [717, 418] width 110 height 7
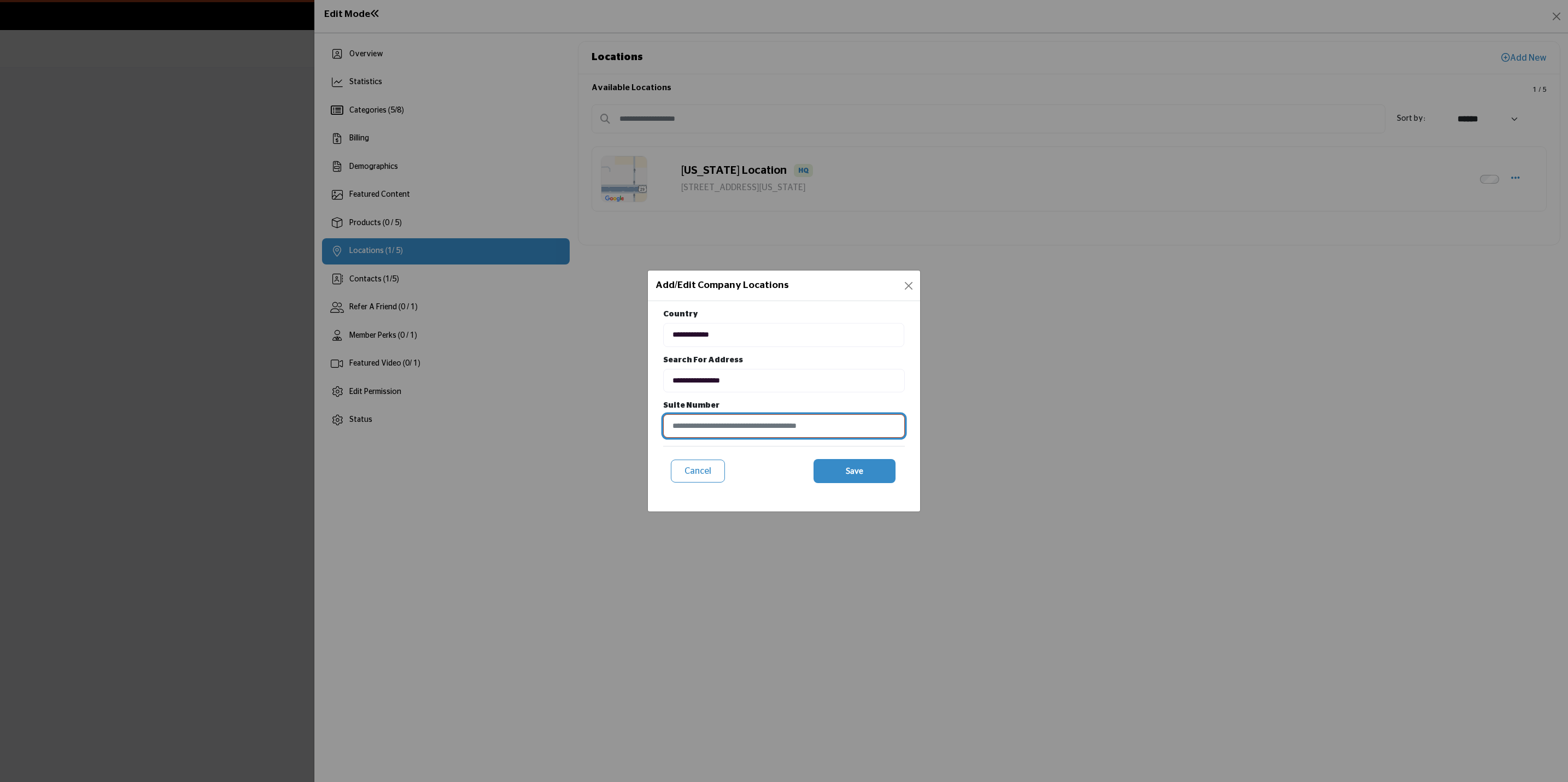
click at [753, 428] on input at bounding box center [784, 426] width 242 height 24
type input "********"
click at [858, 480] on button "Save" at bounding box center [854, 471] width 82 height 24
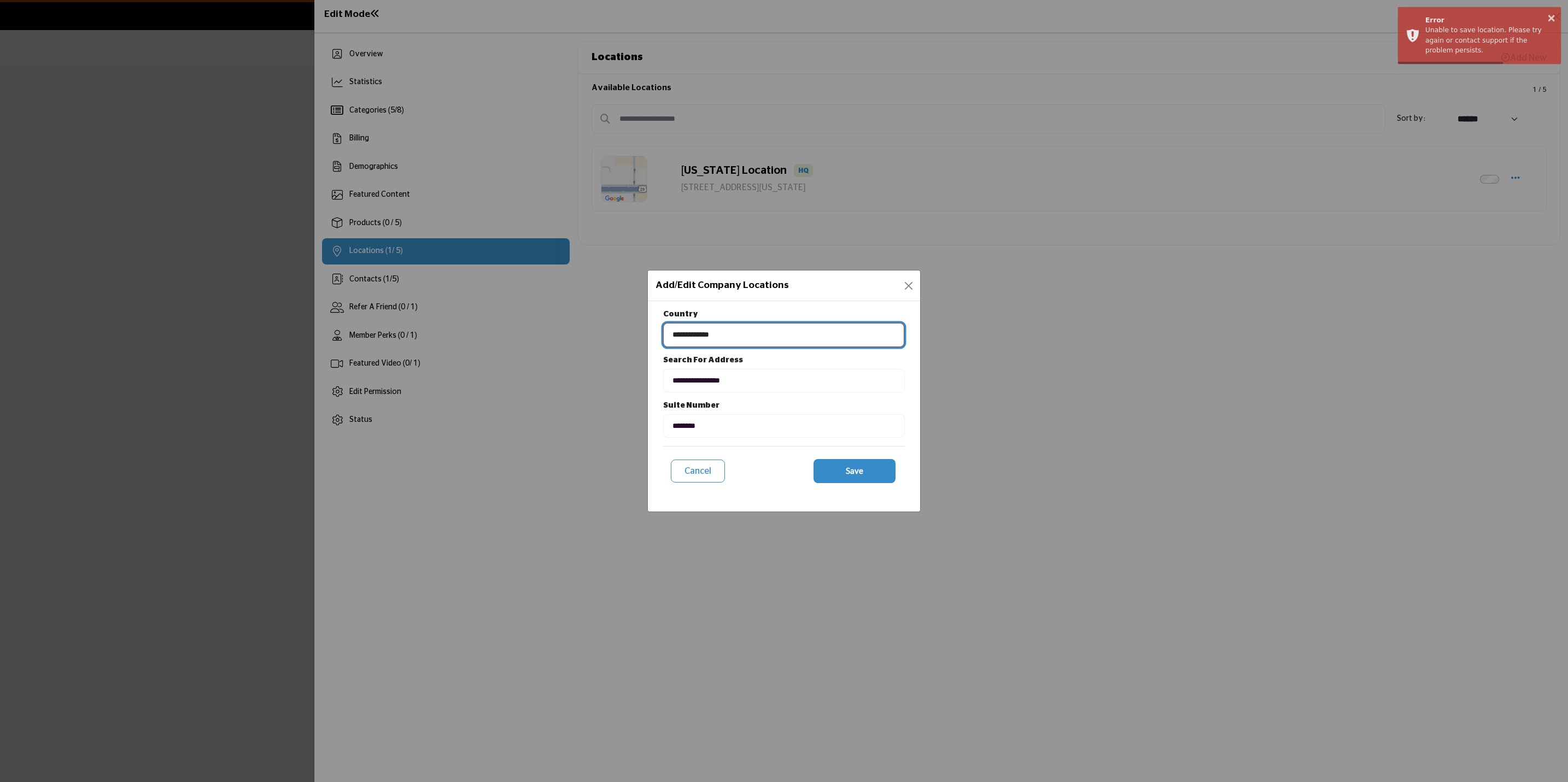
click at [817, 337] on select "**********" at bounding box center [783, 335] width 241 height 24
click at [663, 323] on select "**********" at bounding box center [783, 335] width 241 height 24
click at [769, 366] on b "Search For Address" at bounding box center [784, 362] width 242 height 15
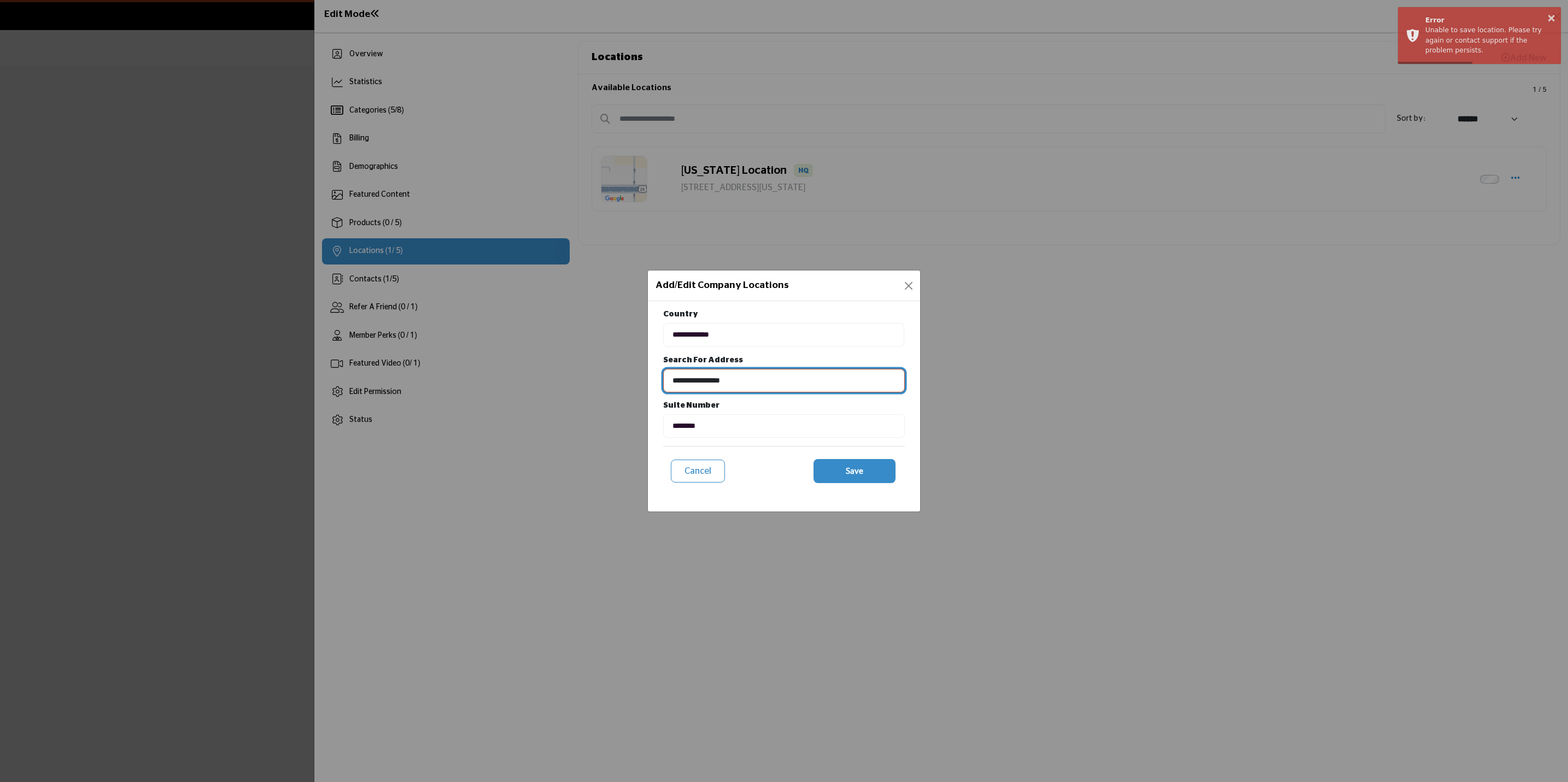
click at [758, 381] on input "**********" at bounding box center [784, 380] width 242 height 24
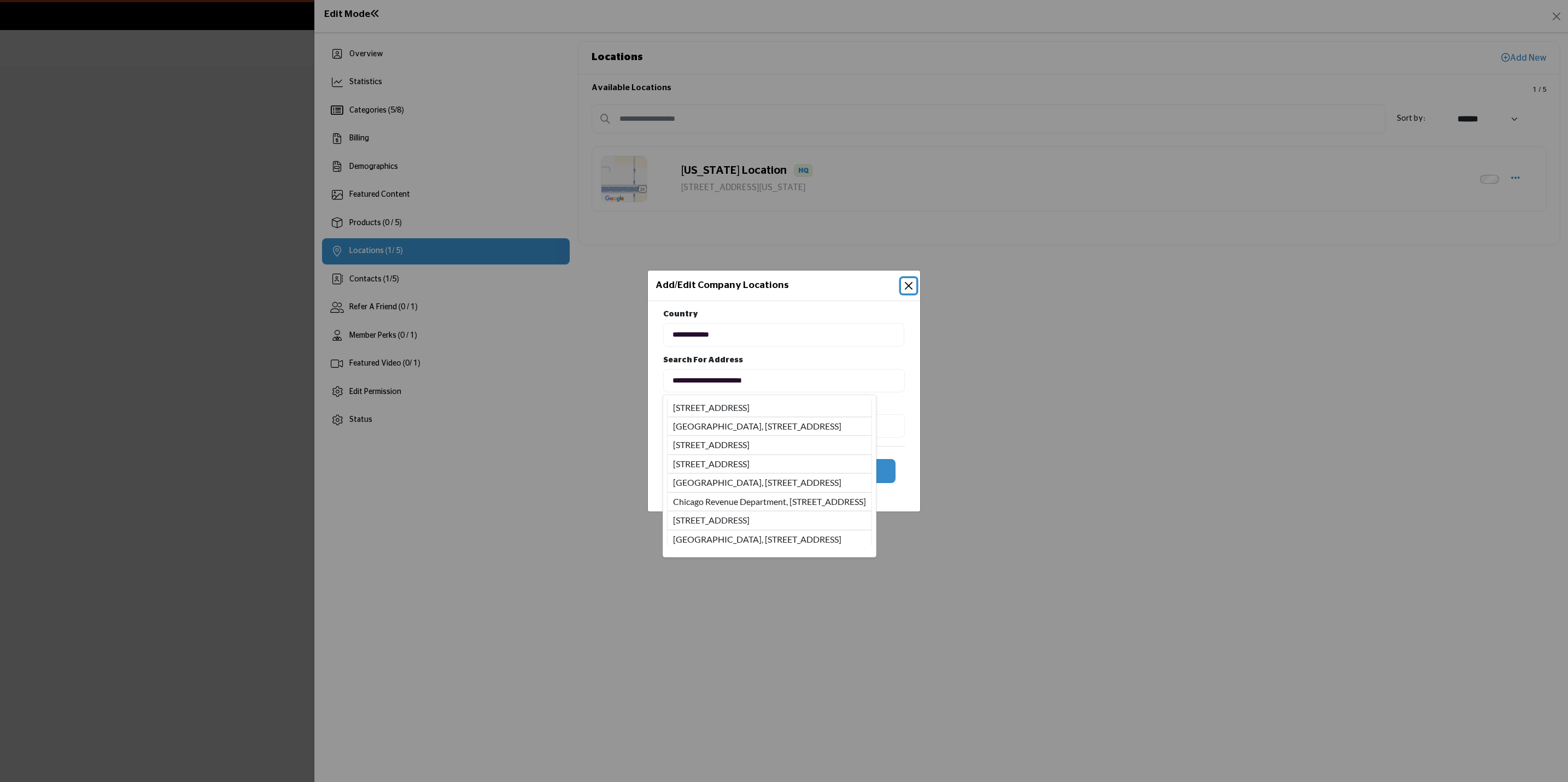
click at [872, 406] on li "330 North Wabash Avenue, Chicago, IL, 60611, USA" at bounding box center [769, 408] width 205 height 18
type input "**********"
type input "*******"
type input "********"
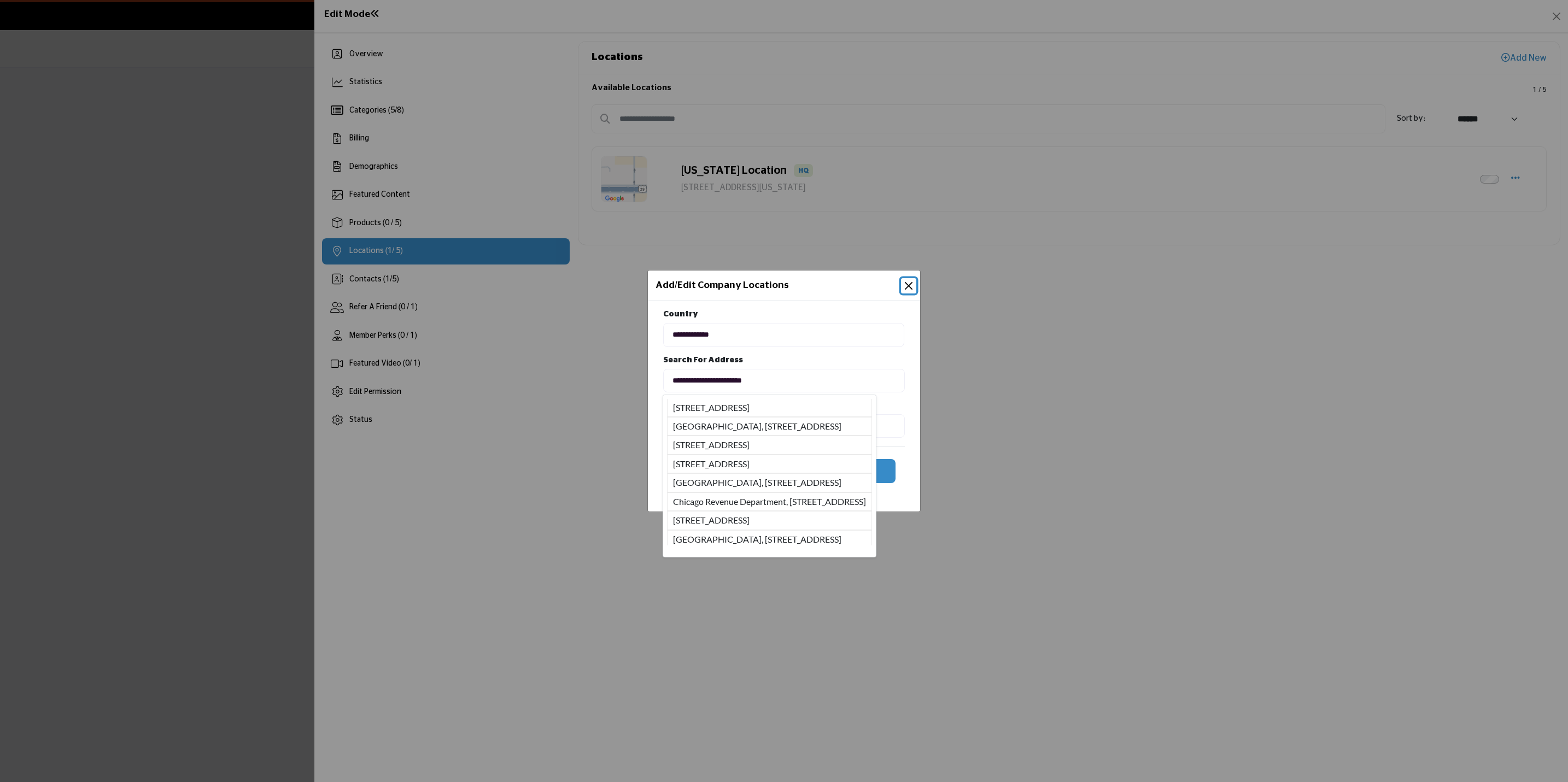
type input "**********"
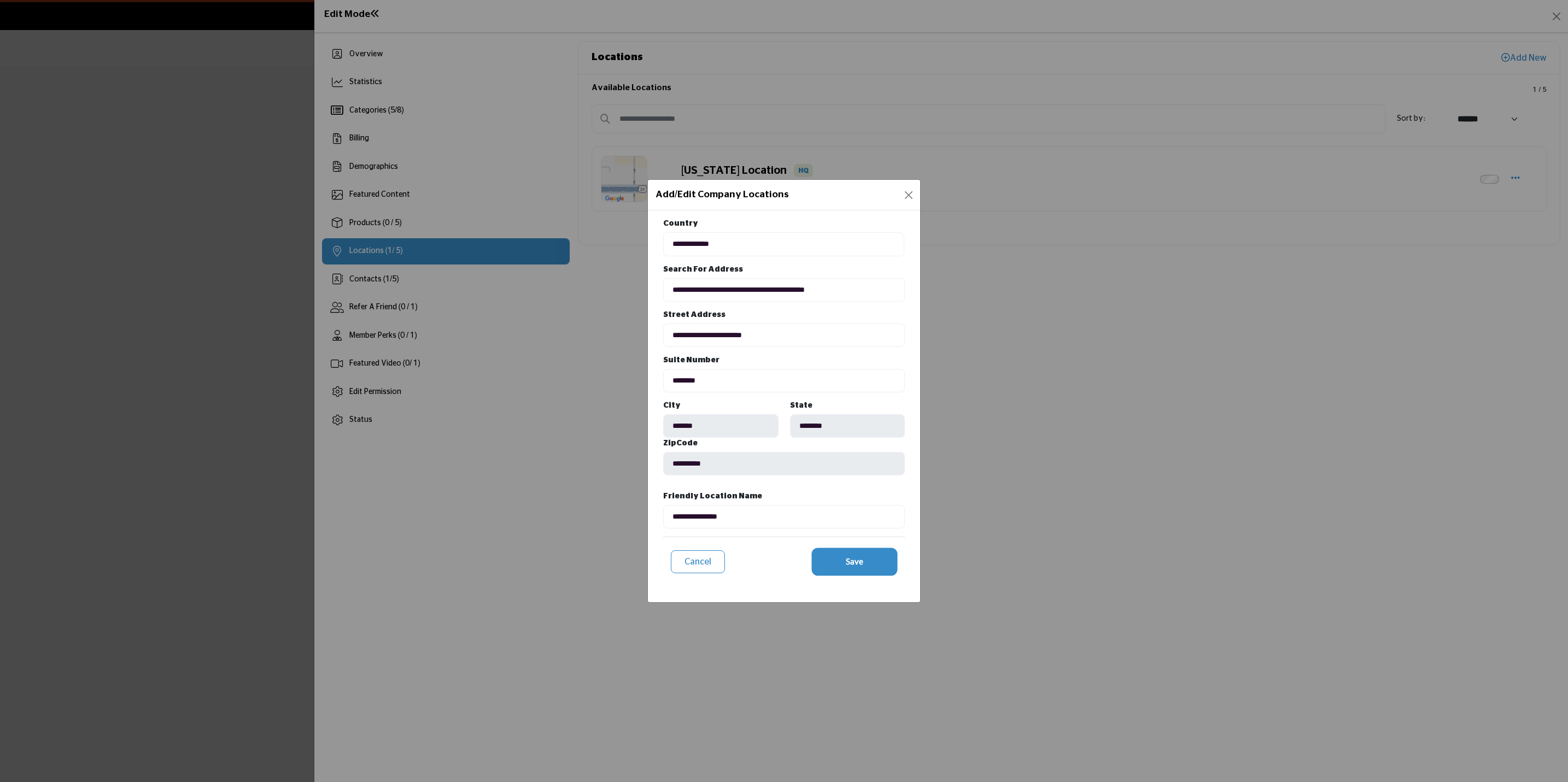
click at [850, 561] on span "Save" at bounding box center [855, 561] width 18 height 12
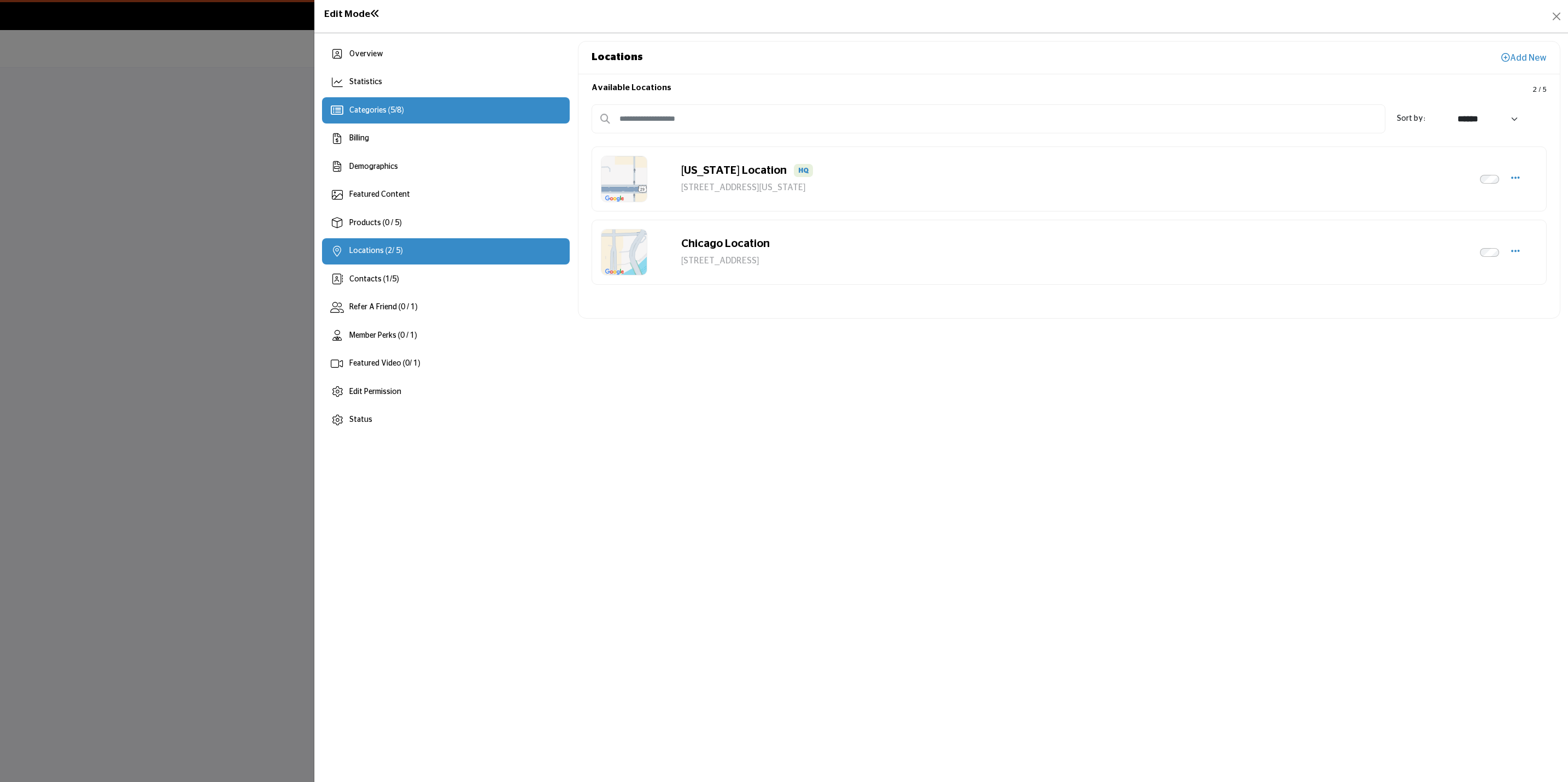
click at [504, 106] on div "Categories ( 5 / 8 )" at bounding box center [446, 110] width 248 height 26
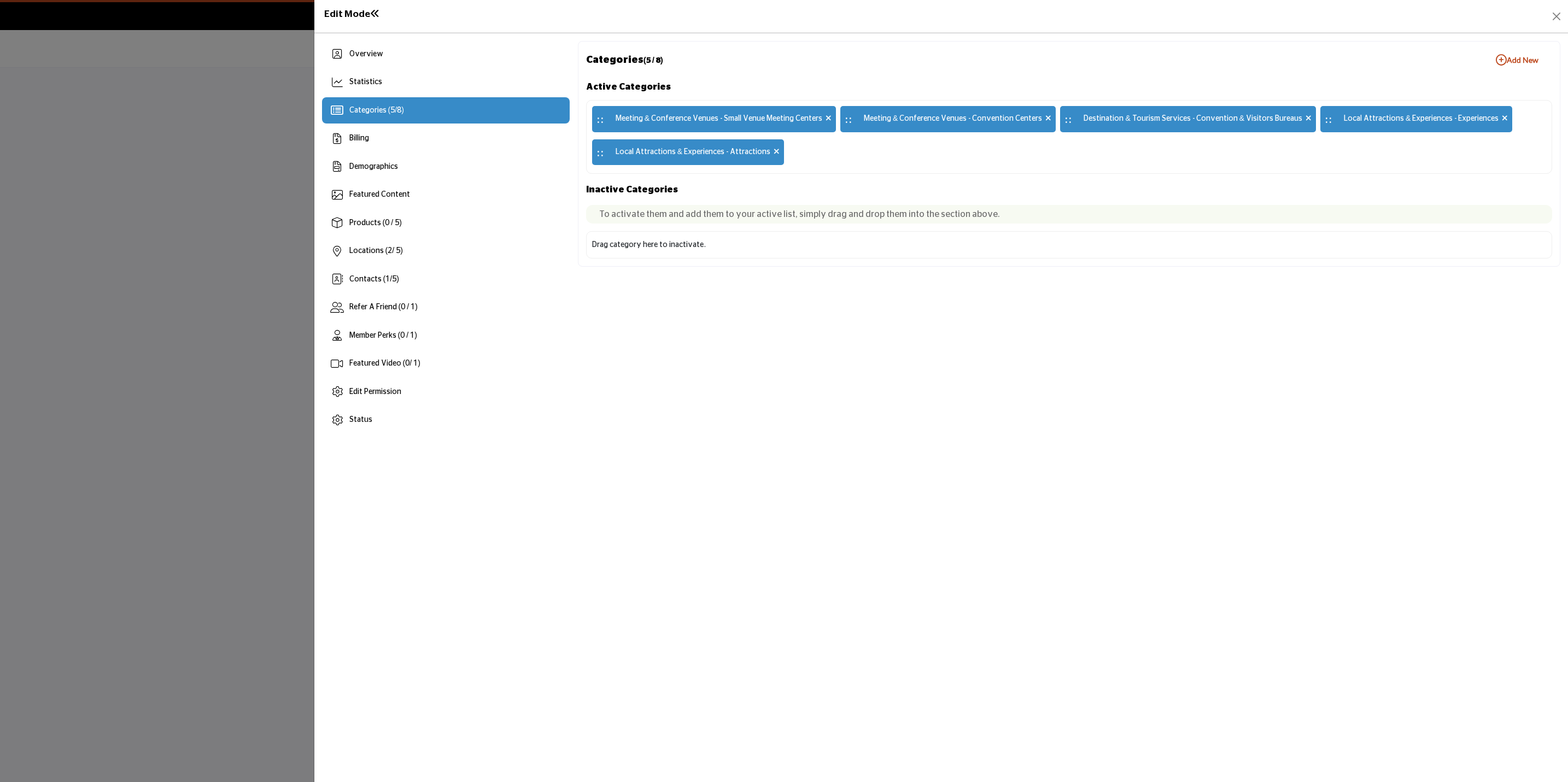
click at [1497, 69] on button "Add New Add New" at bounding box center [1517, 60] width 70 height 22
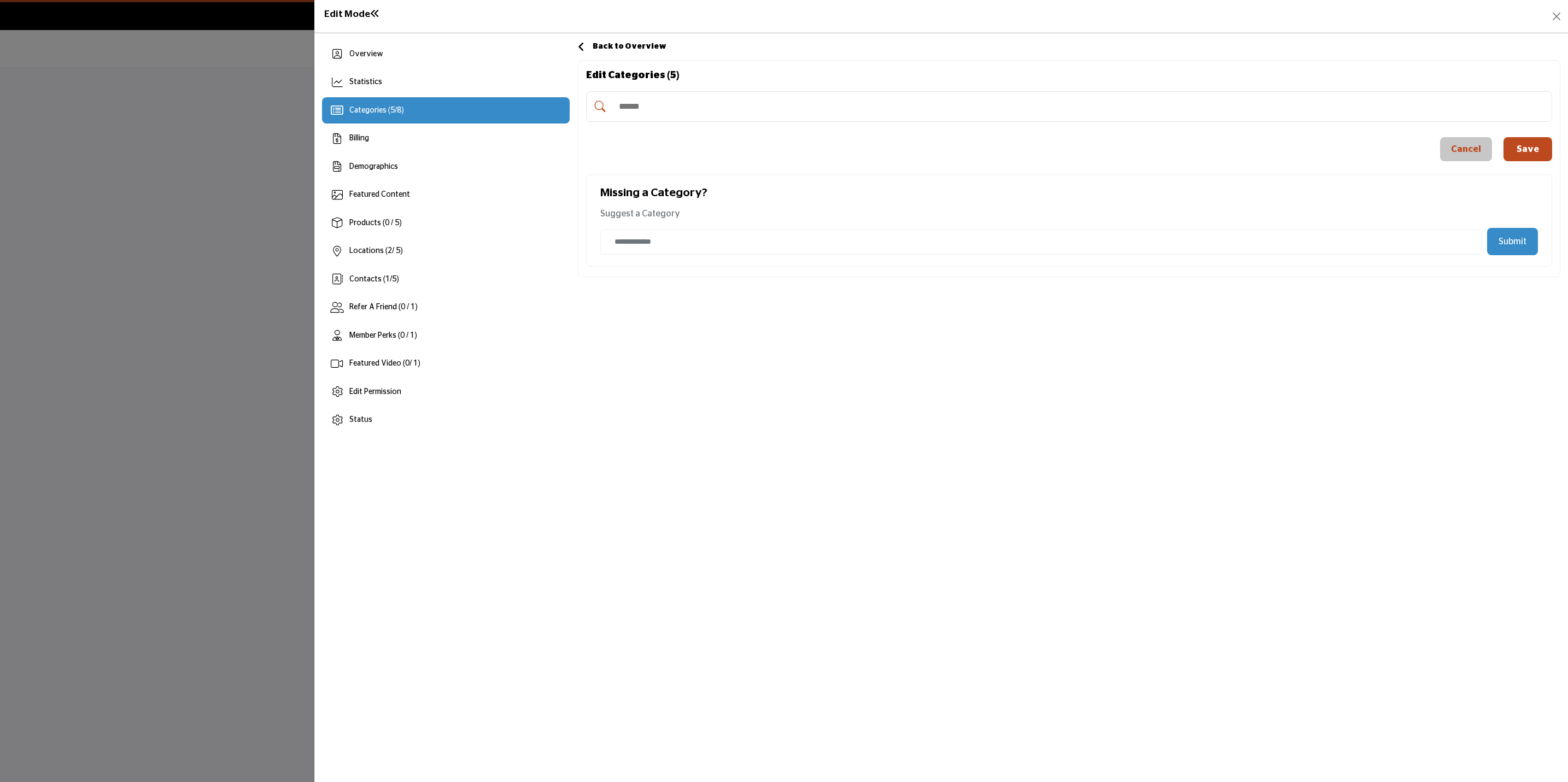
click at [747, 118] on input "Search Category" at bounding box center [1080, 107] width 934 height 24
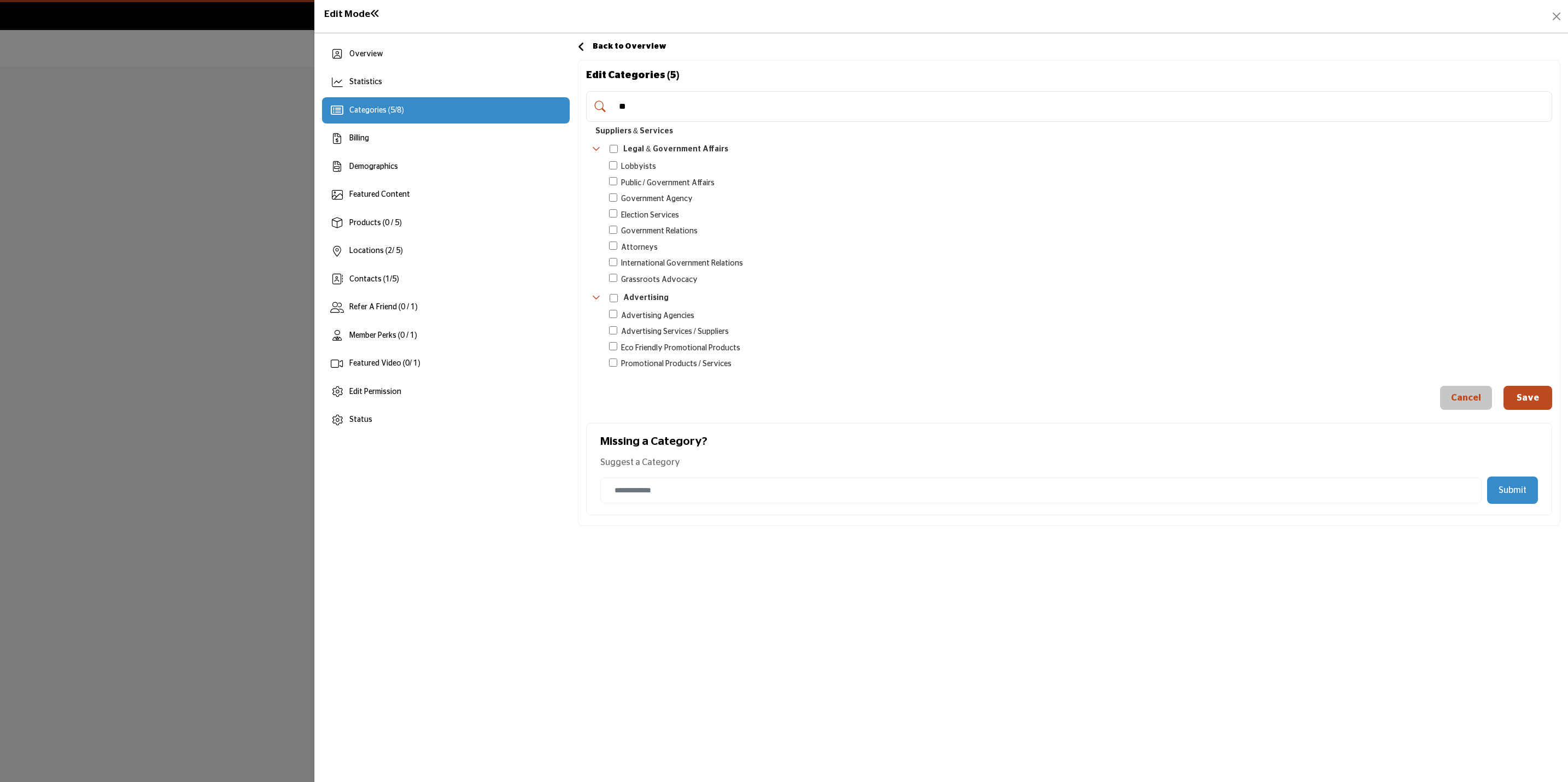
type input "*"
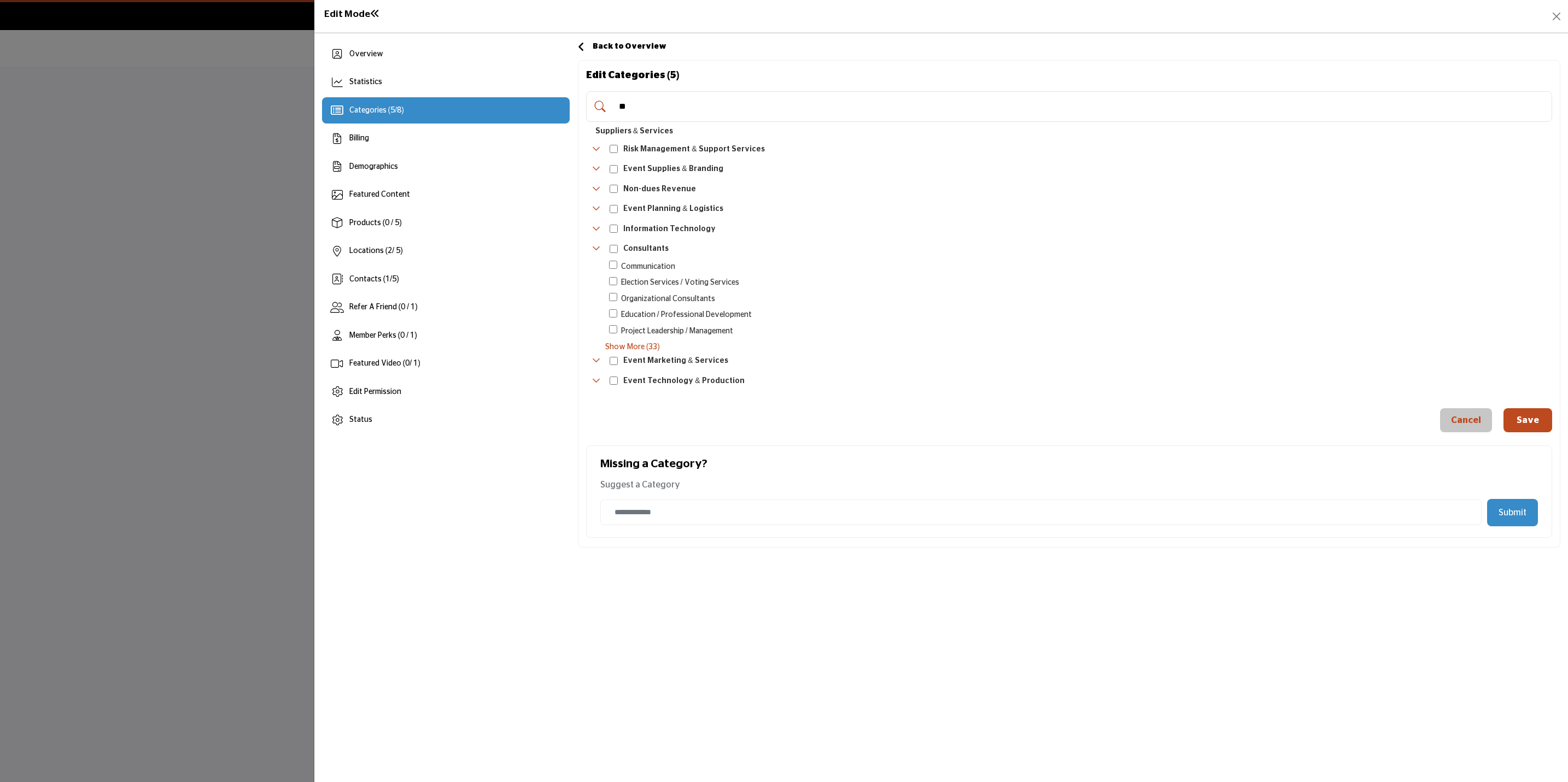
type input "*"
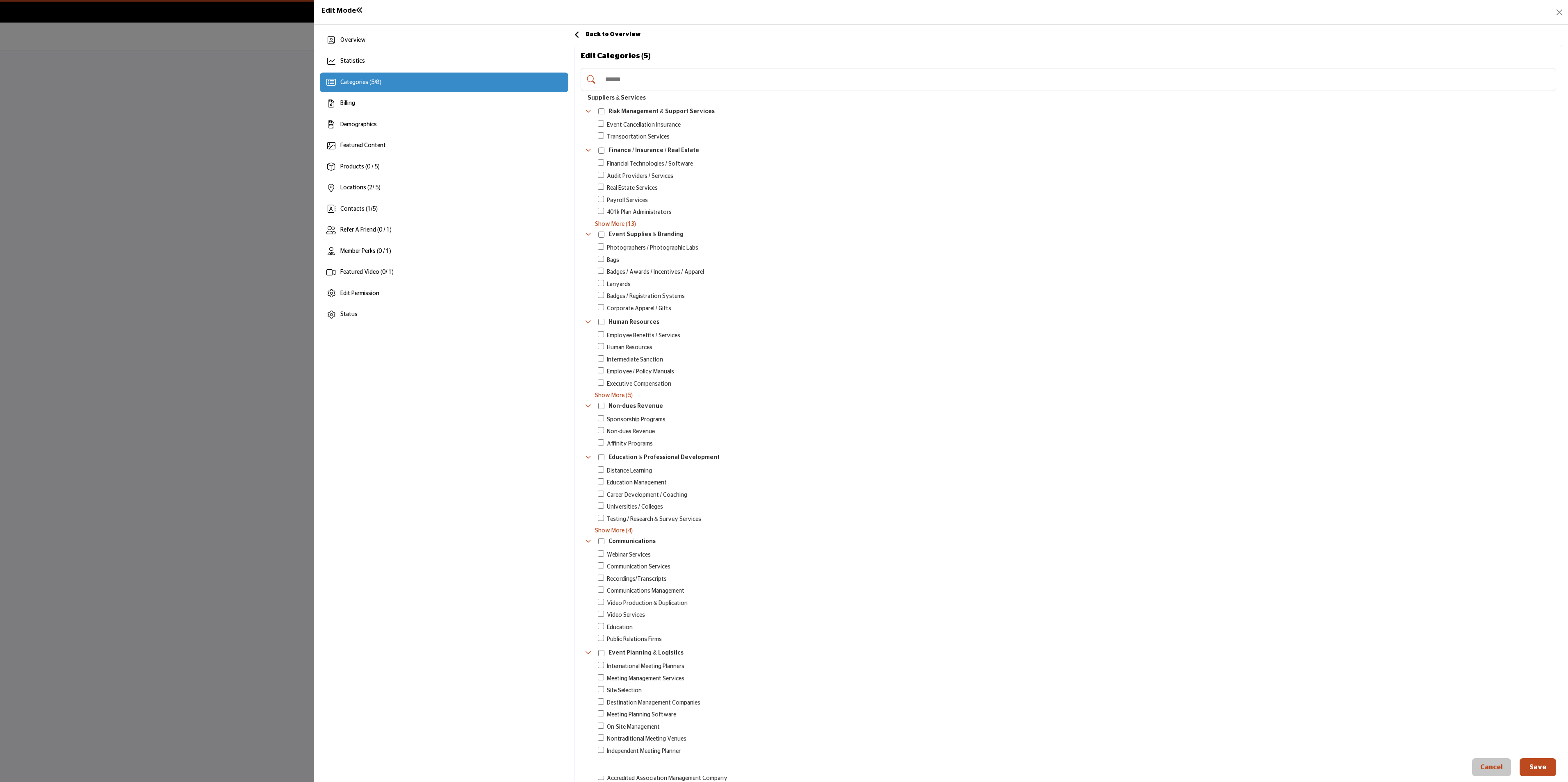
click at [728, 83] on input "Search Category" at bounding box center [1077, 80] width 951 height 18
click at [379, 82] on span "8" at bounding box center [377, 82] width 3 height 5
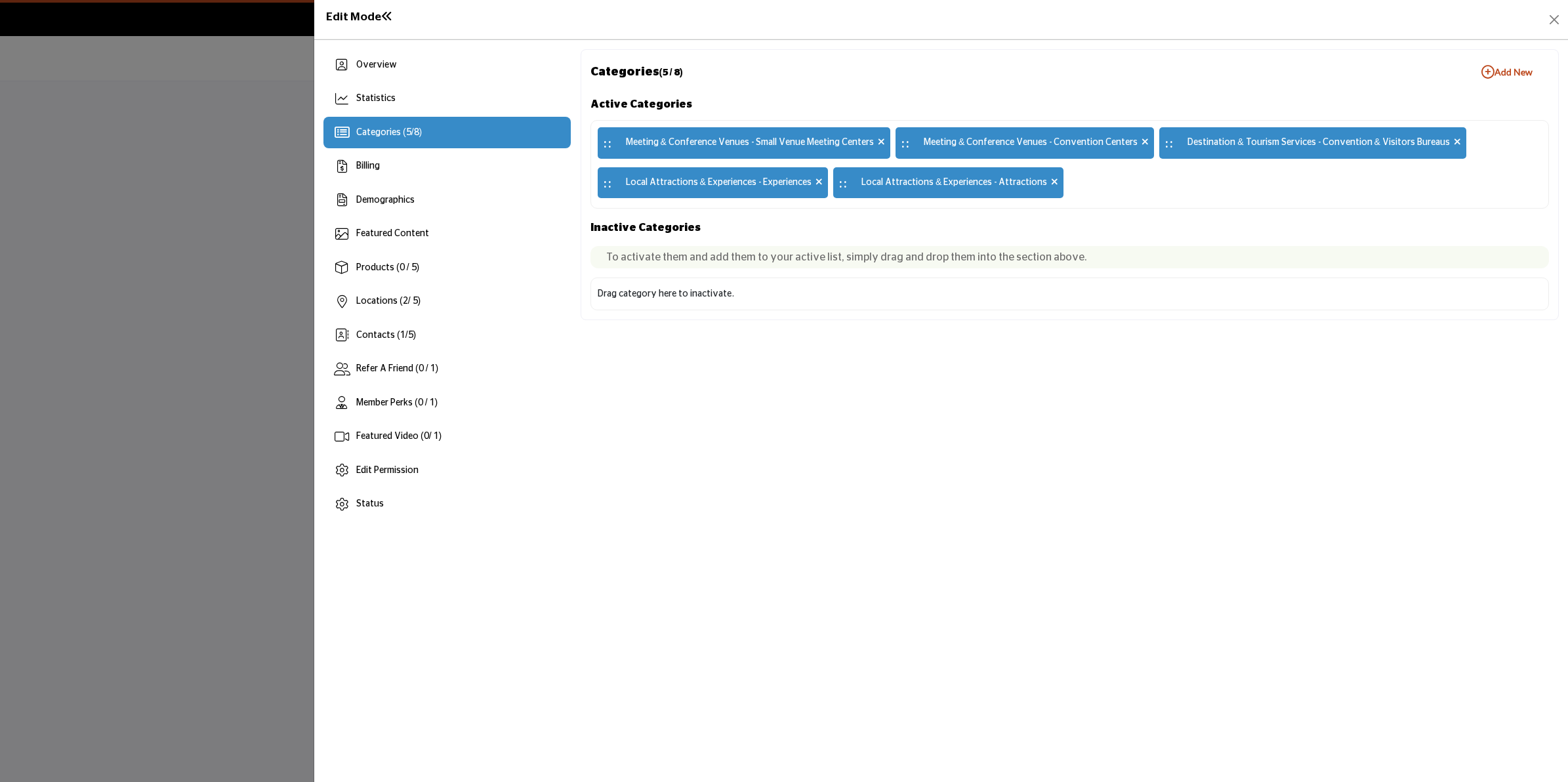
click at [1483, 69] on icon "button" at bounding box center [1487, 71] width 13 height 13
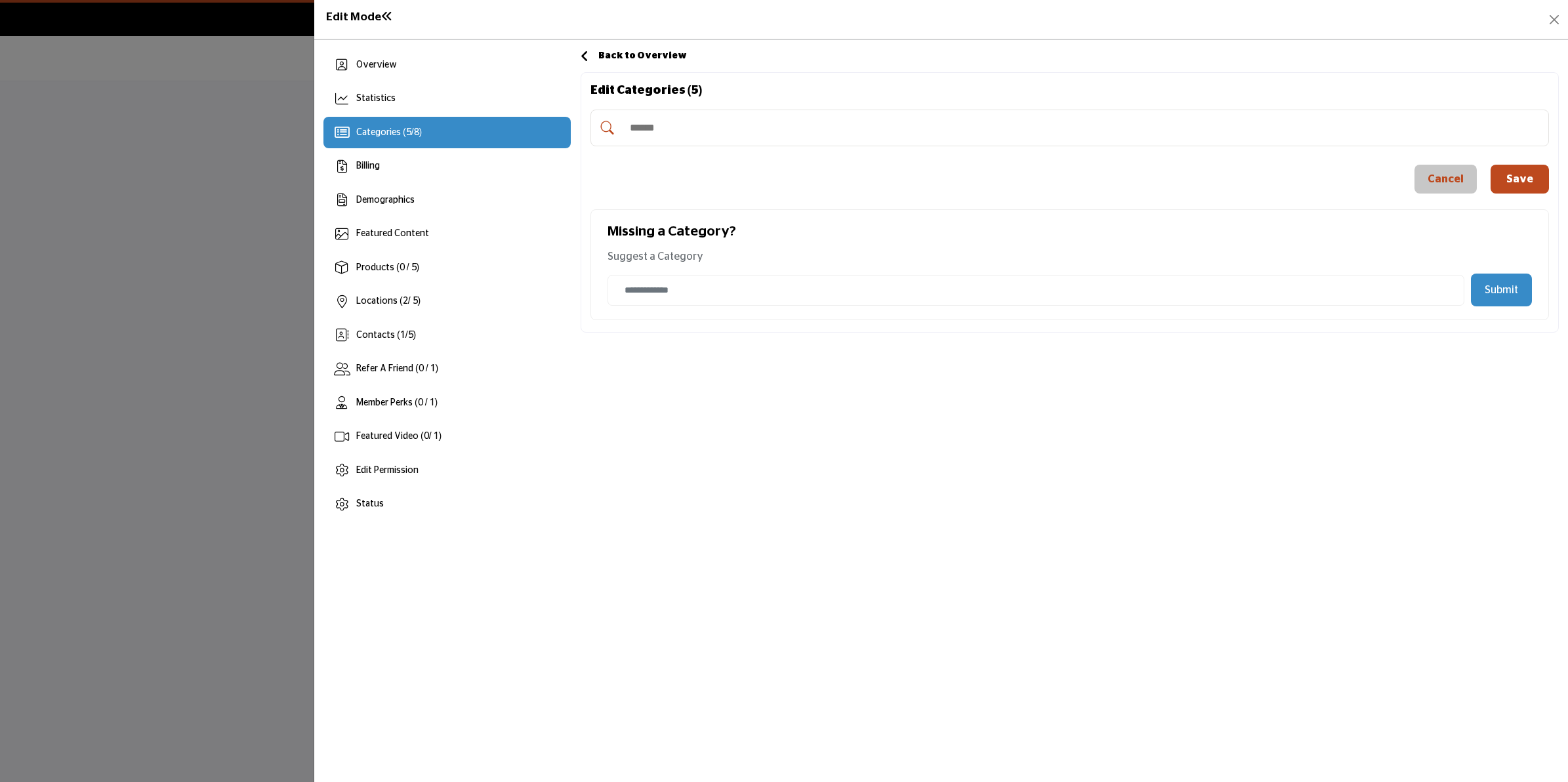
click at [773, 130] on input "Search Category" at bounding box center [1083, 129] width 919 height 29
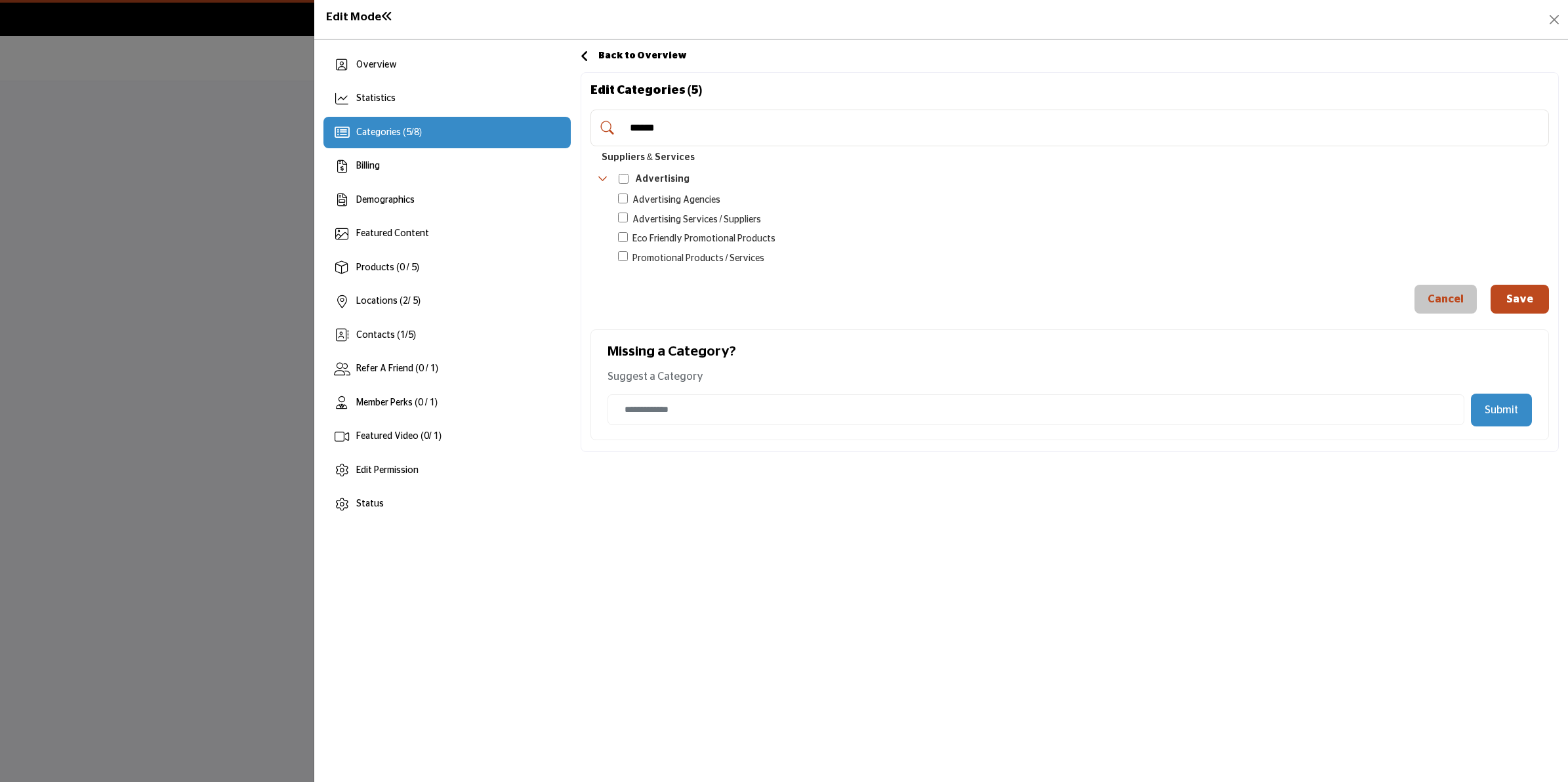
type input "******"
drag, startPoint x: 773, startPoint y: 130, endPoint x: 676, endPoint y: 307, distance: 201.8
click at [669, 311] on div "Cancel Save" at bounding box center [1069, 299] width 958 height 29
click at [696, 131] on input "******" at bounding box center [1083, 129] width 919 height 29
drag, startPoint x: 697, startPoint y: 130, endPoint x: 598, endPoint y: 124, distance: 99.2
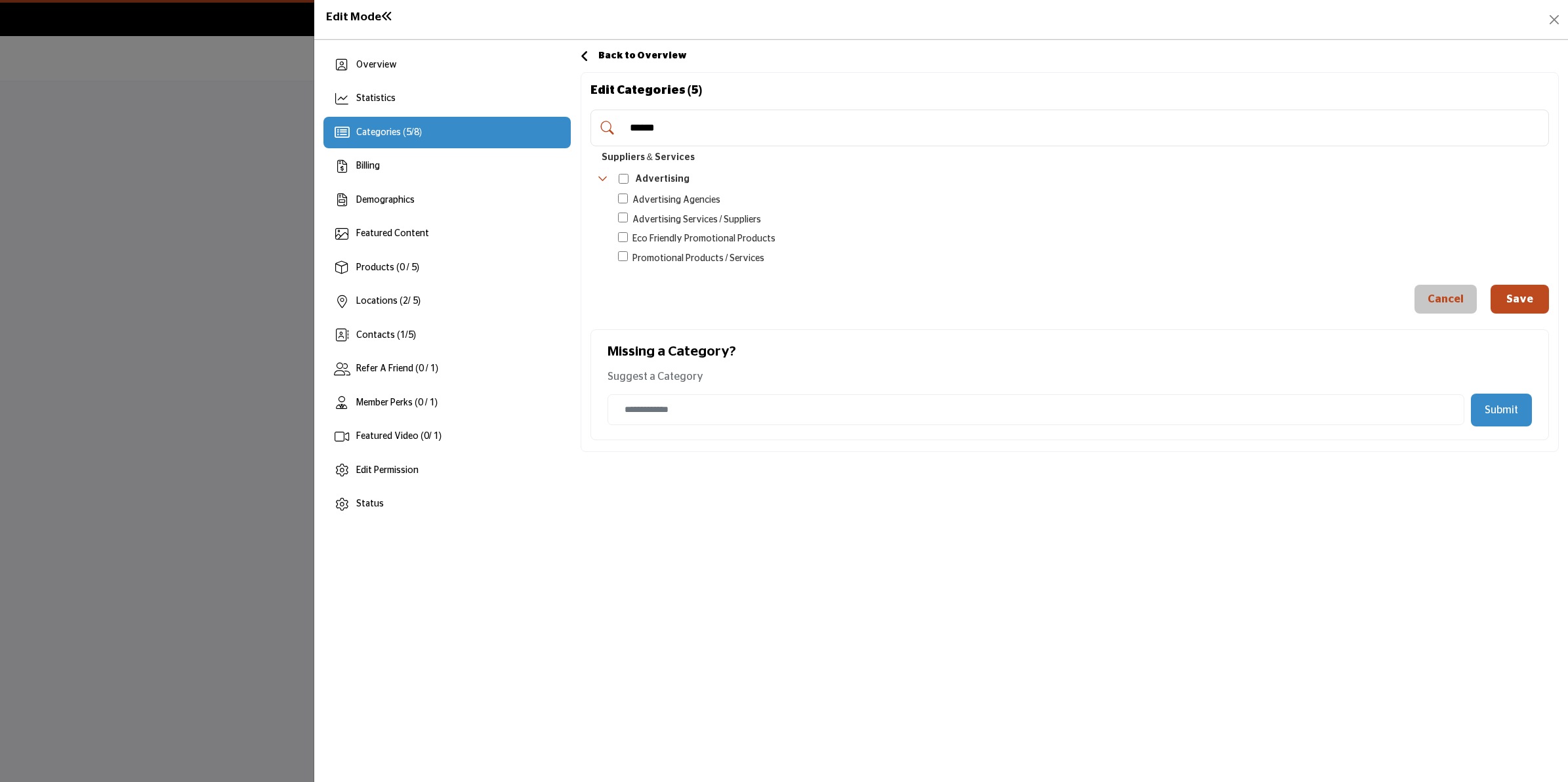
click at [598, 124] on div "******" at bounding box center [1069, 128] width 958 height 37
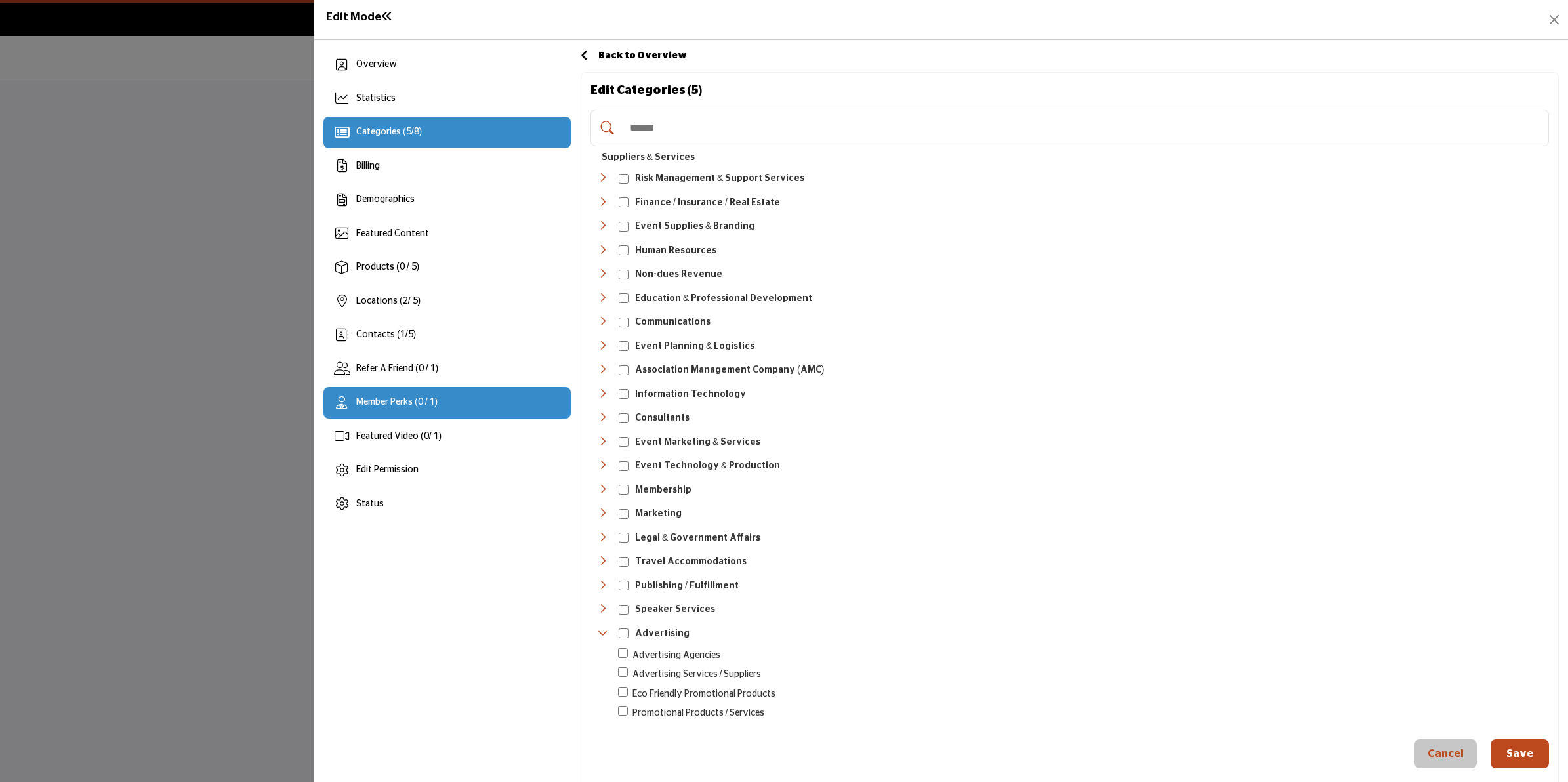
click at [420, 411] on div "Member Perks (0 / 1)" at bounding box center [447, 402] width 247 height 31
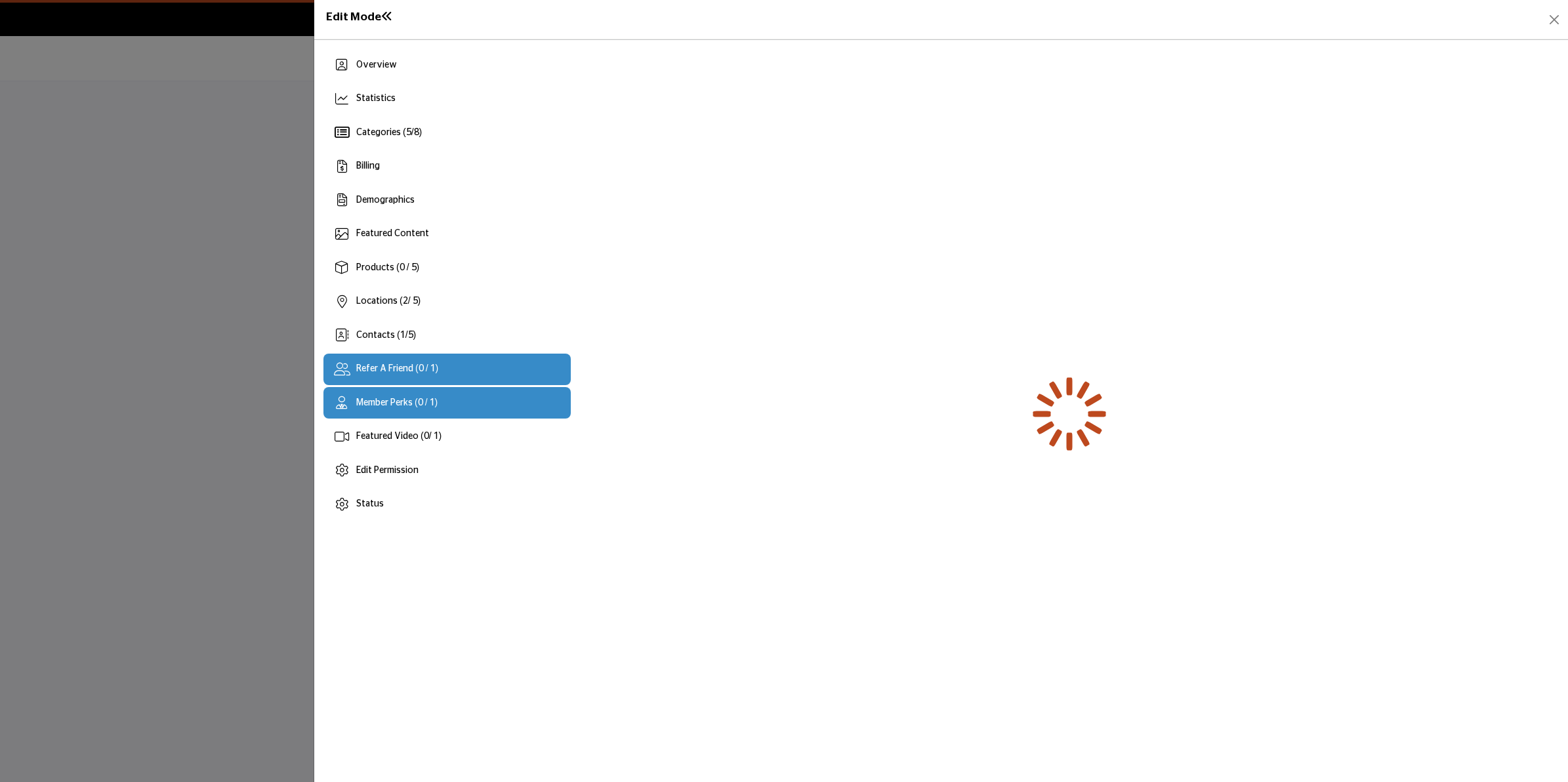
click at [402, 361] on div "Refer A Friend (0 / 1)" at bounding box center [447, 369] width 247 height 31
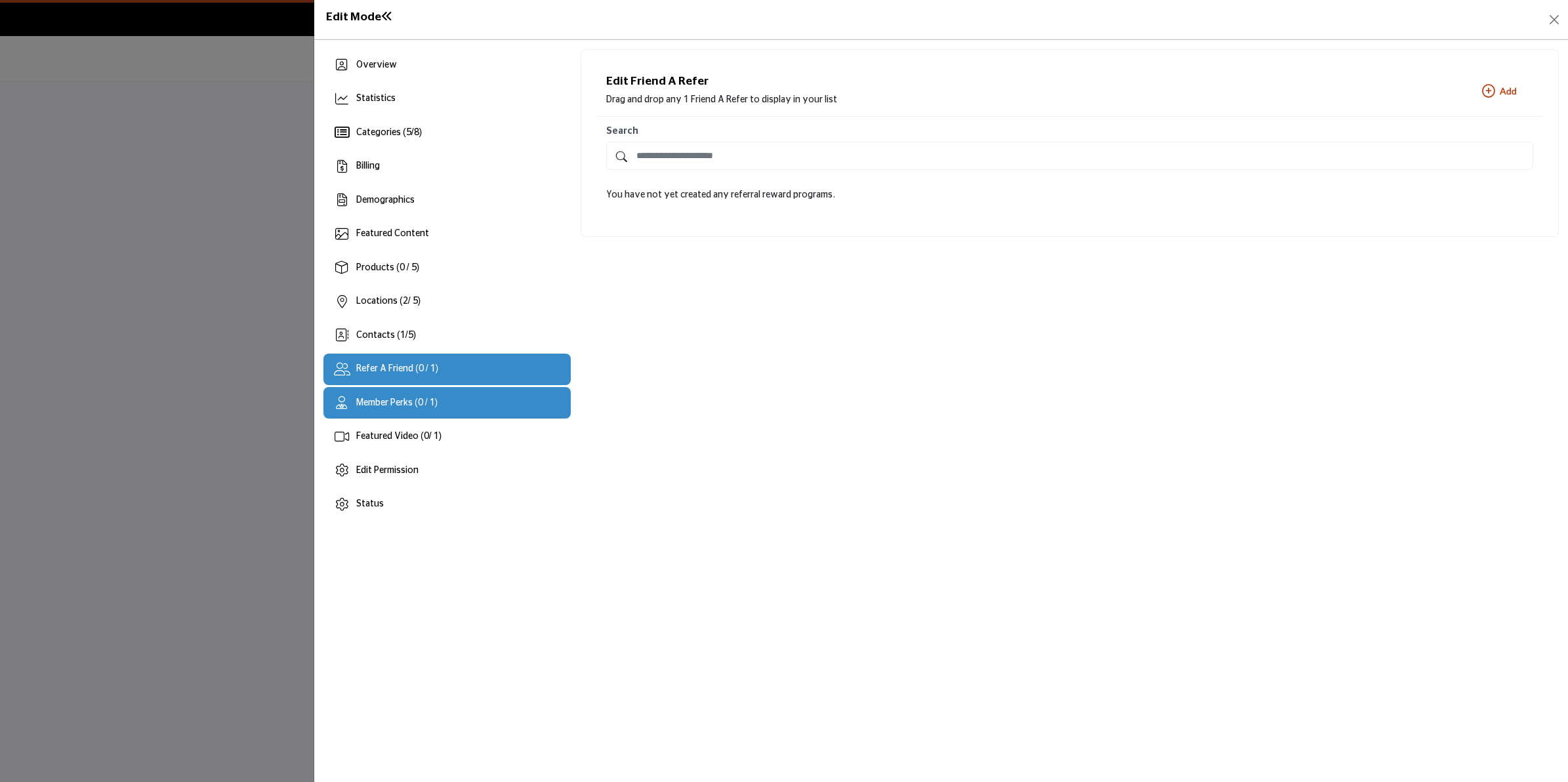
click at [422, 410] on div "Member Perks (0 / 1)" at bounding box center [447, 402] width 247 height 31
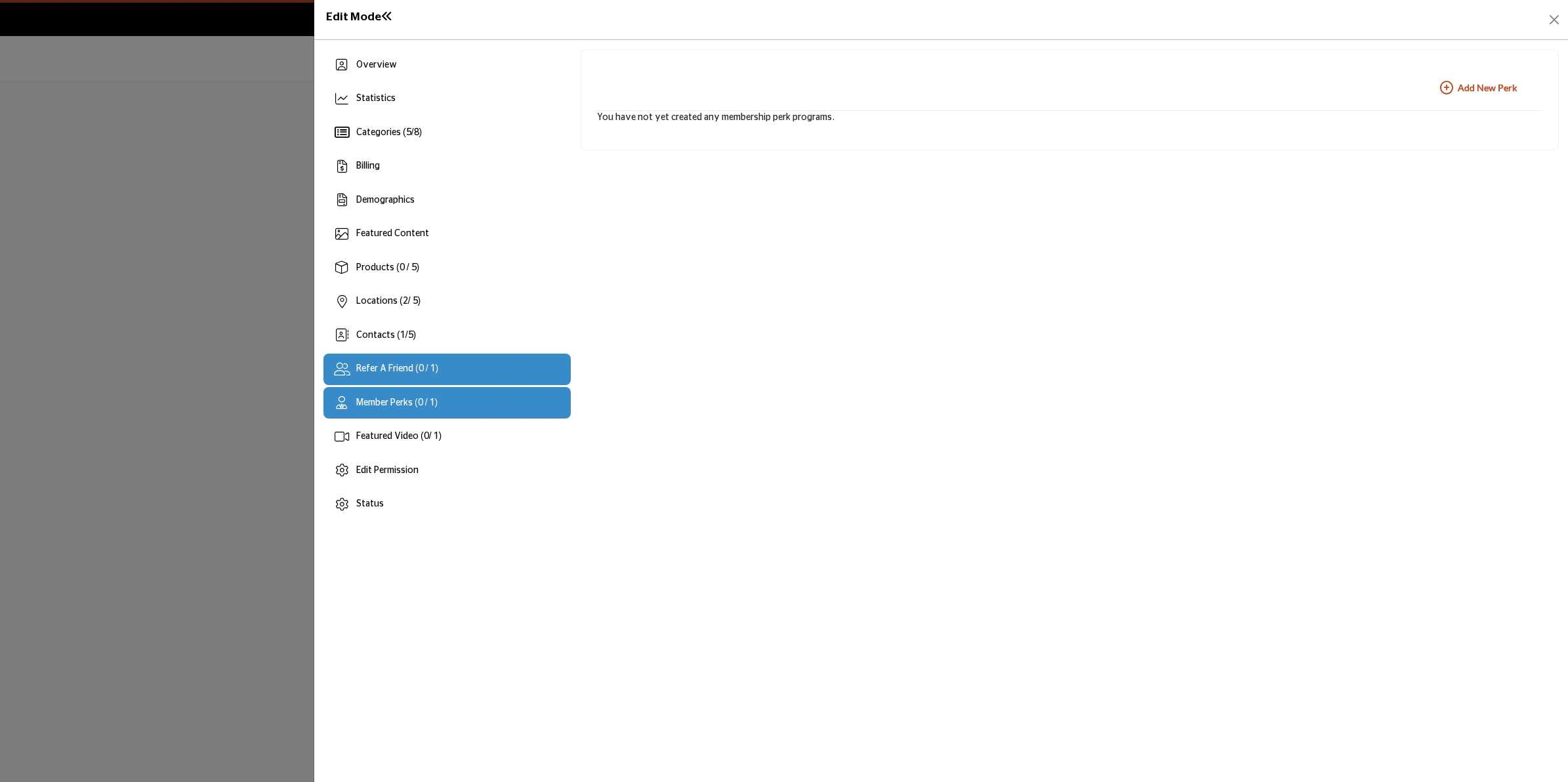
click at [414, 362] on div "Refer A Friend (0 / 1)" at bounding box center [397, 369] width 82 height 14
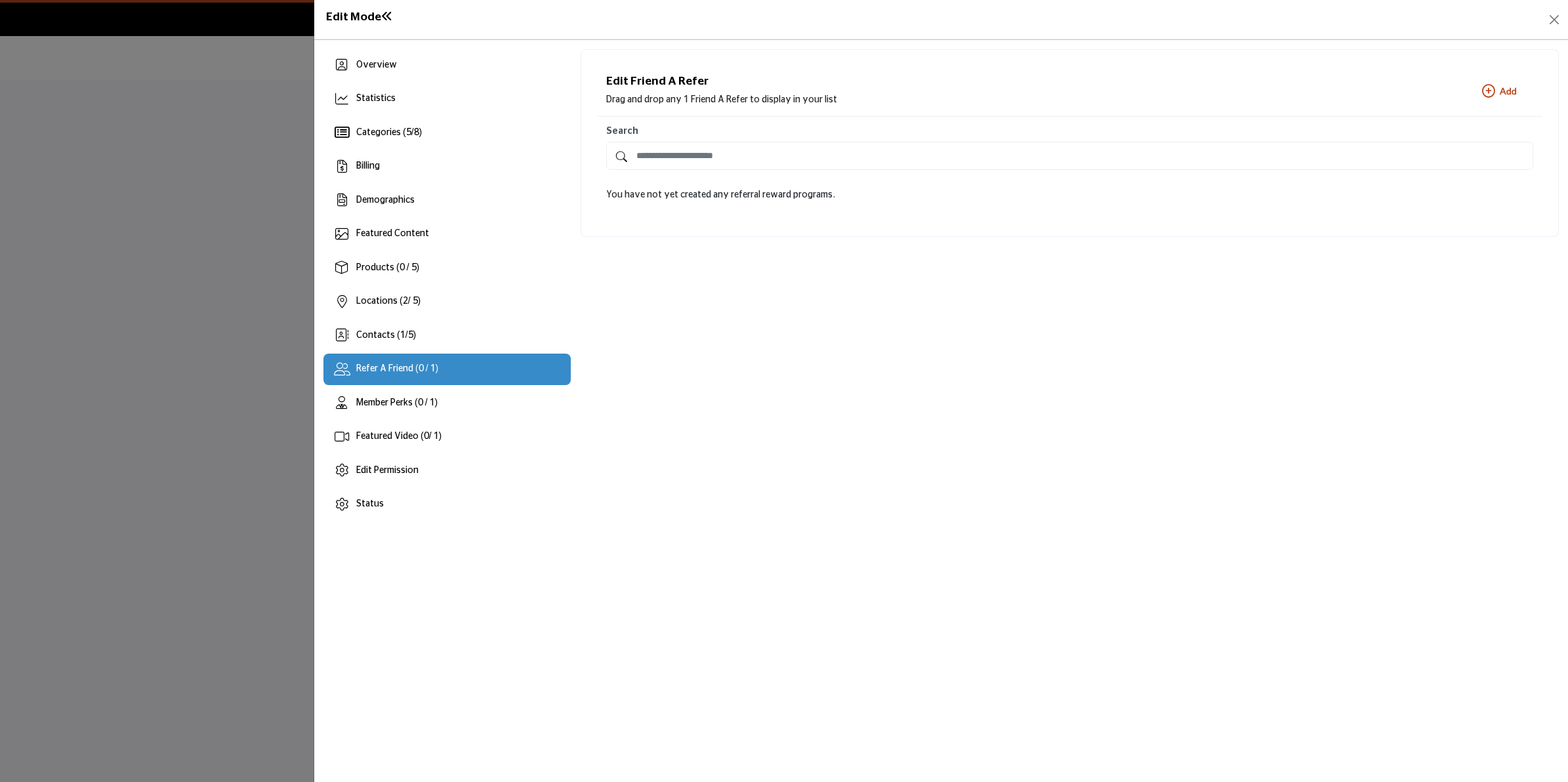
click at [1515, 93] on b "Add New Add" at bounding box center [1500, 91] width 35 height 13
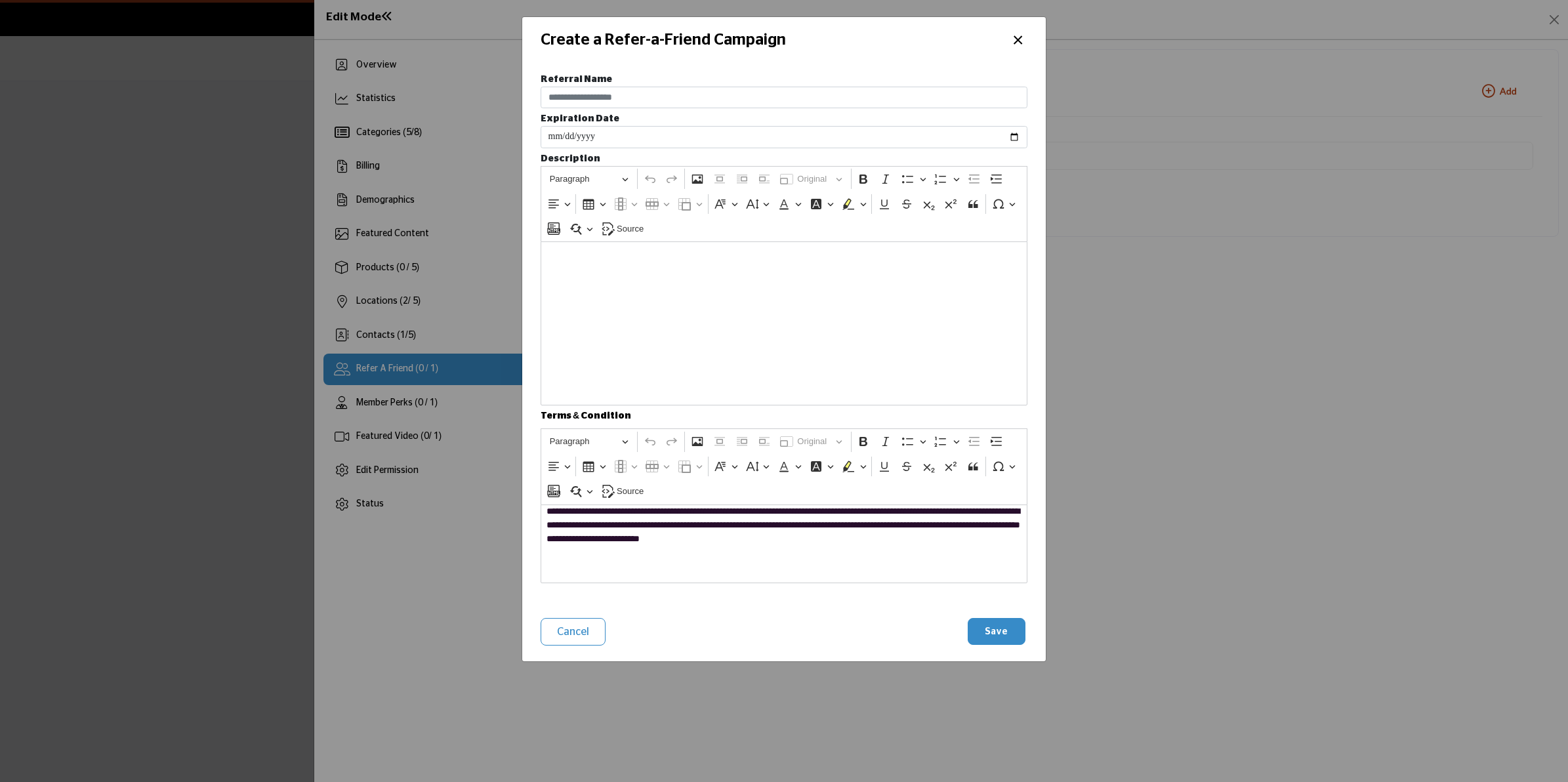
click at [868, 352] on div "Editor editing area: main" at bounding box center [784, 323] width 487 height 164
click at [1018, 45] on button "×" at bounding box center [1018, 39] width 19 height 25
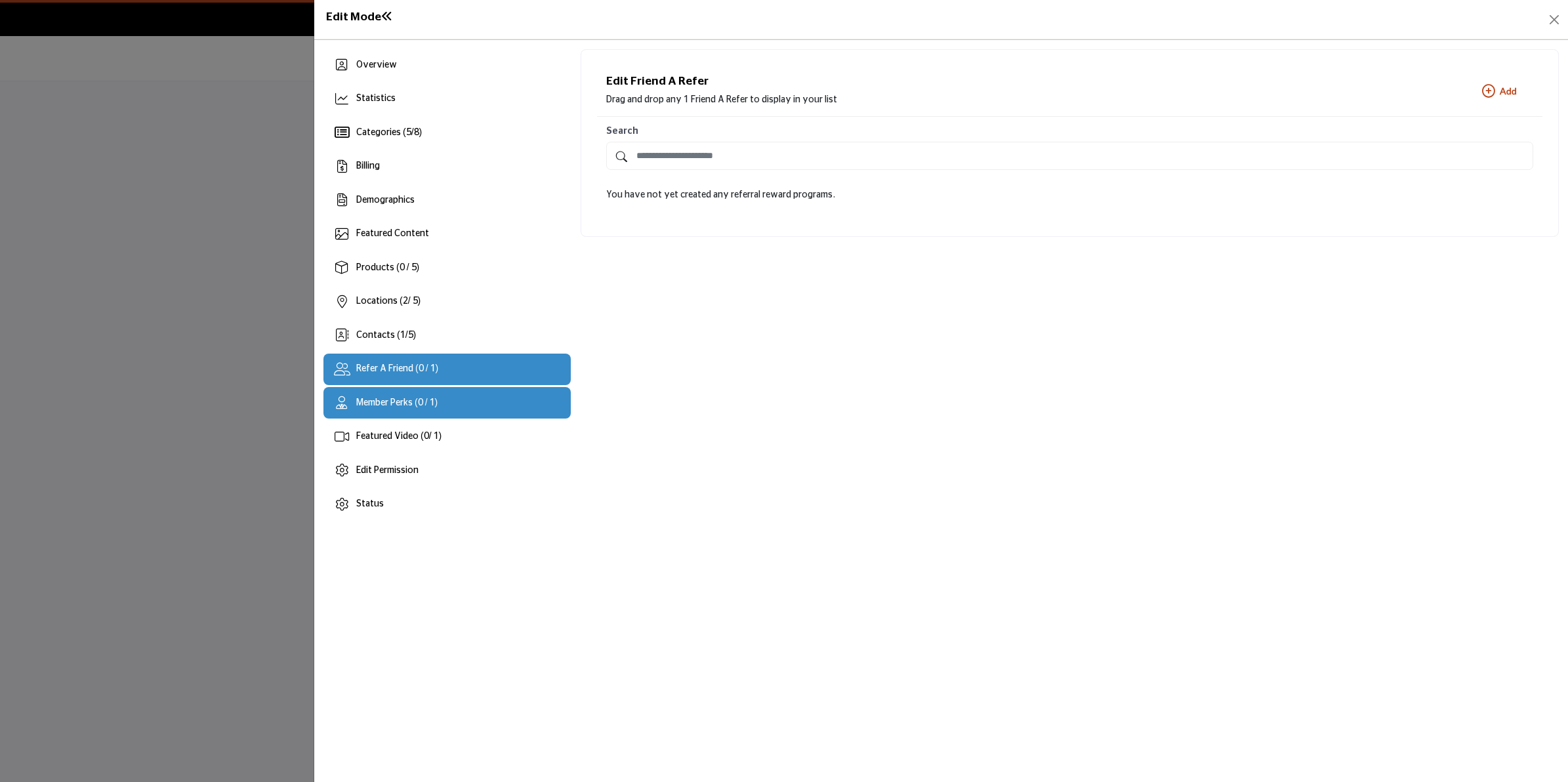
click at [389, 389] on div "Member Perks (0 / 1)" at bounding box center [447, 402] width 247 height 31
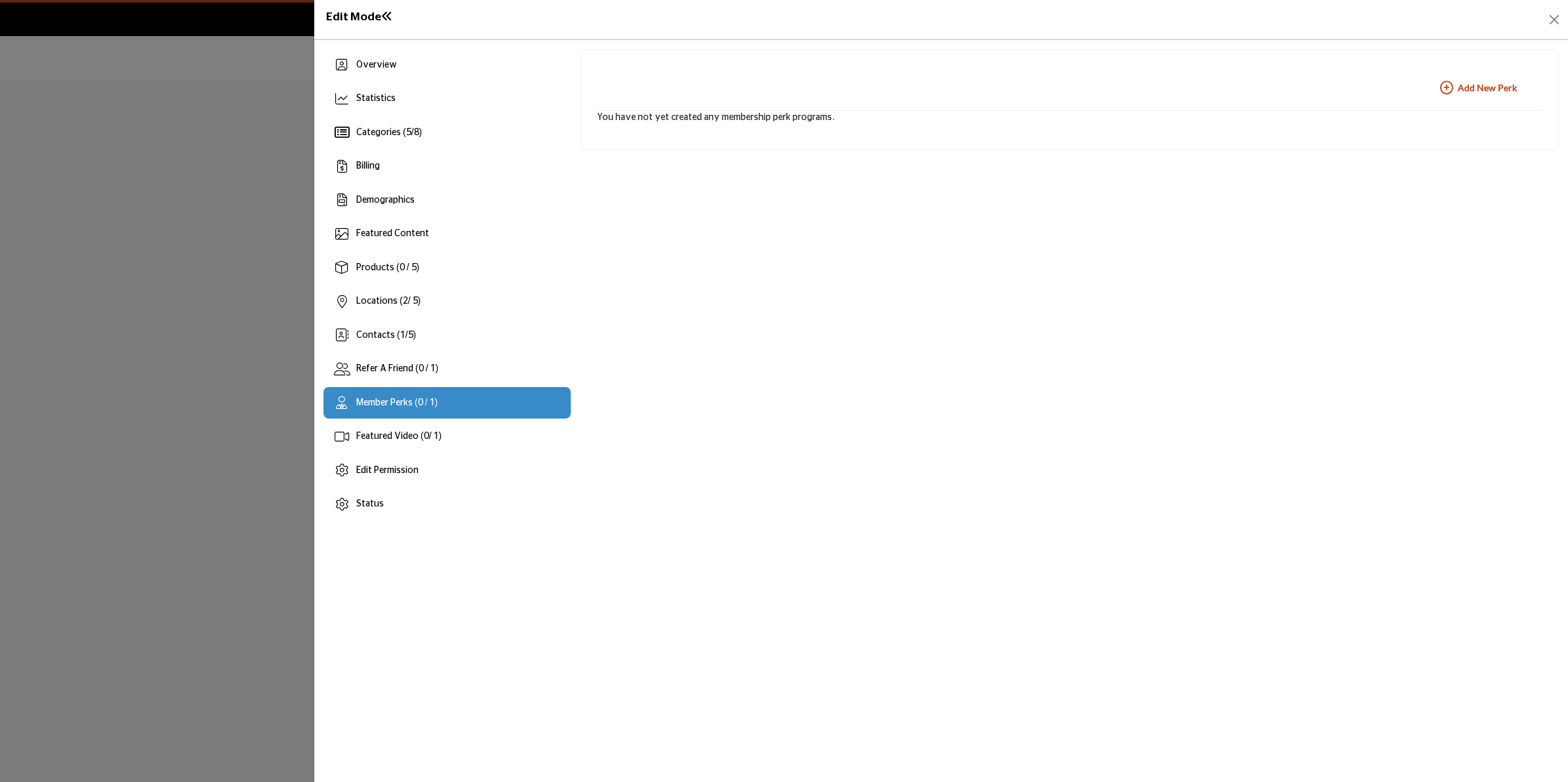
click at [1486, 86] on b "Add New Add New Perk" at bounding box center [1478, 88] width 77 height 13
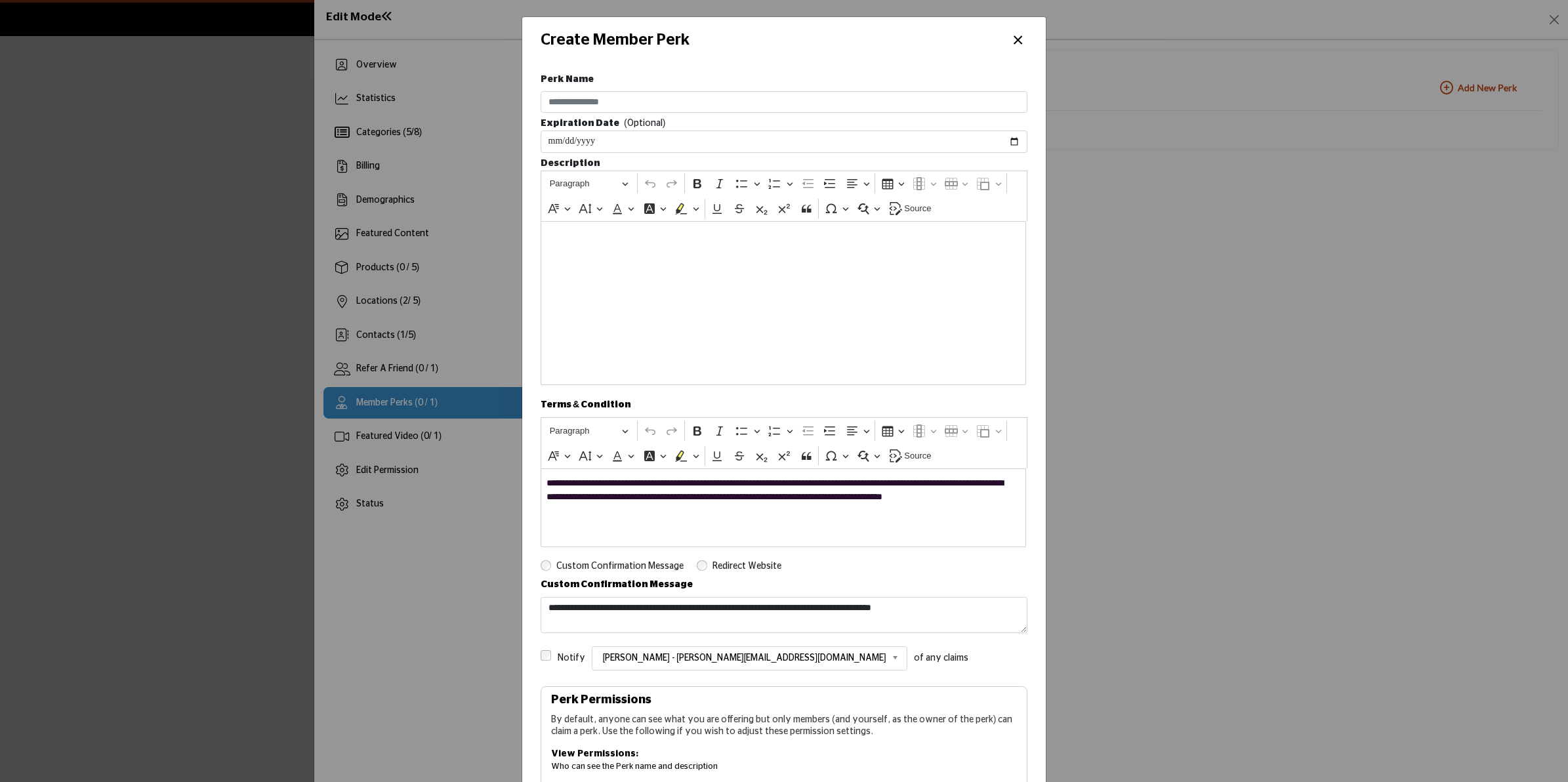
scroll to position [164, 0]
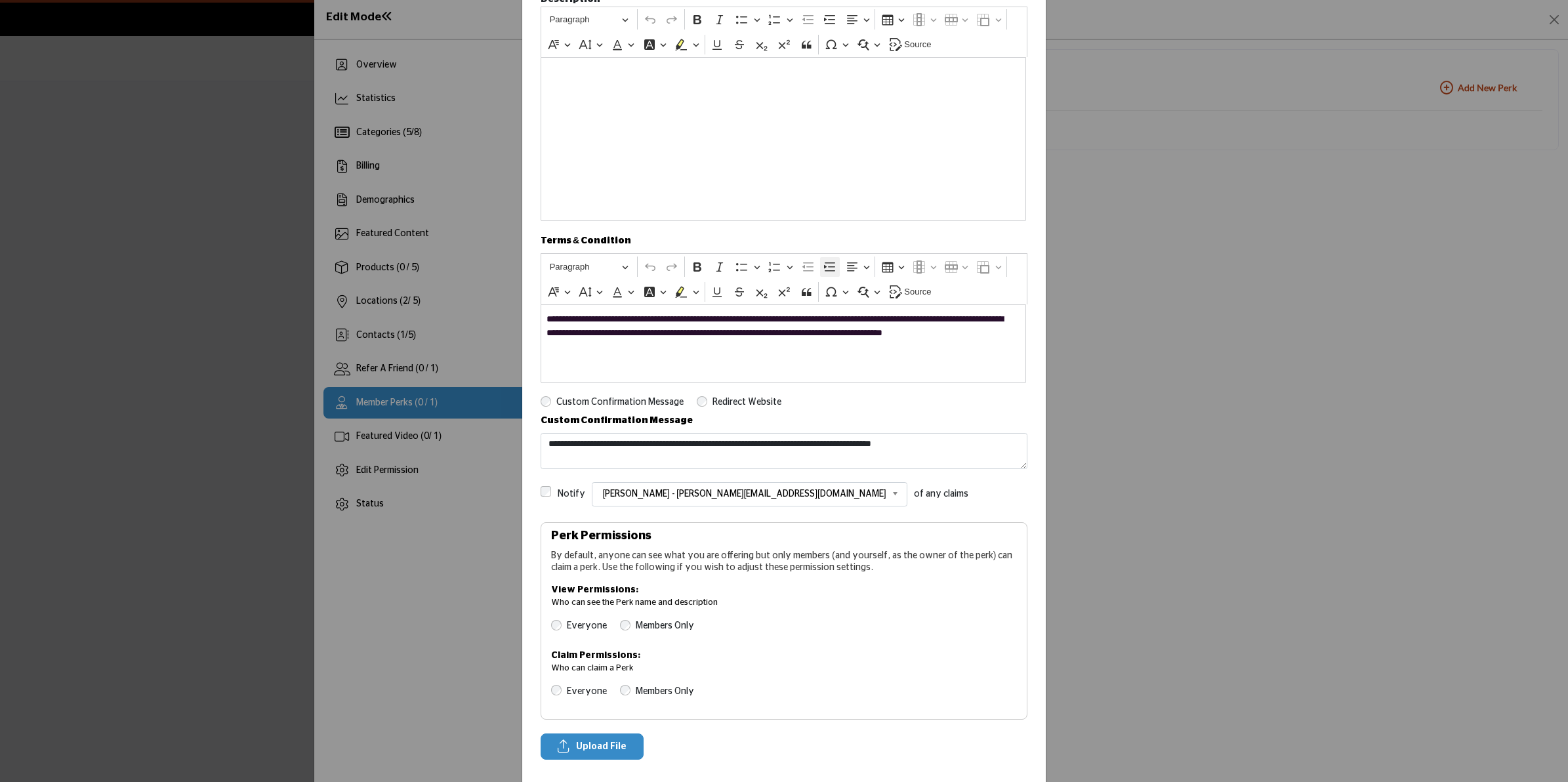
drag, startPoint x: 818, startPoint y: 361, endPoint x: 827, endPoint y: 354, distance: 11.4
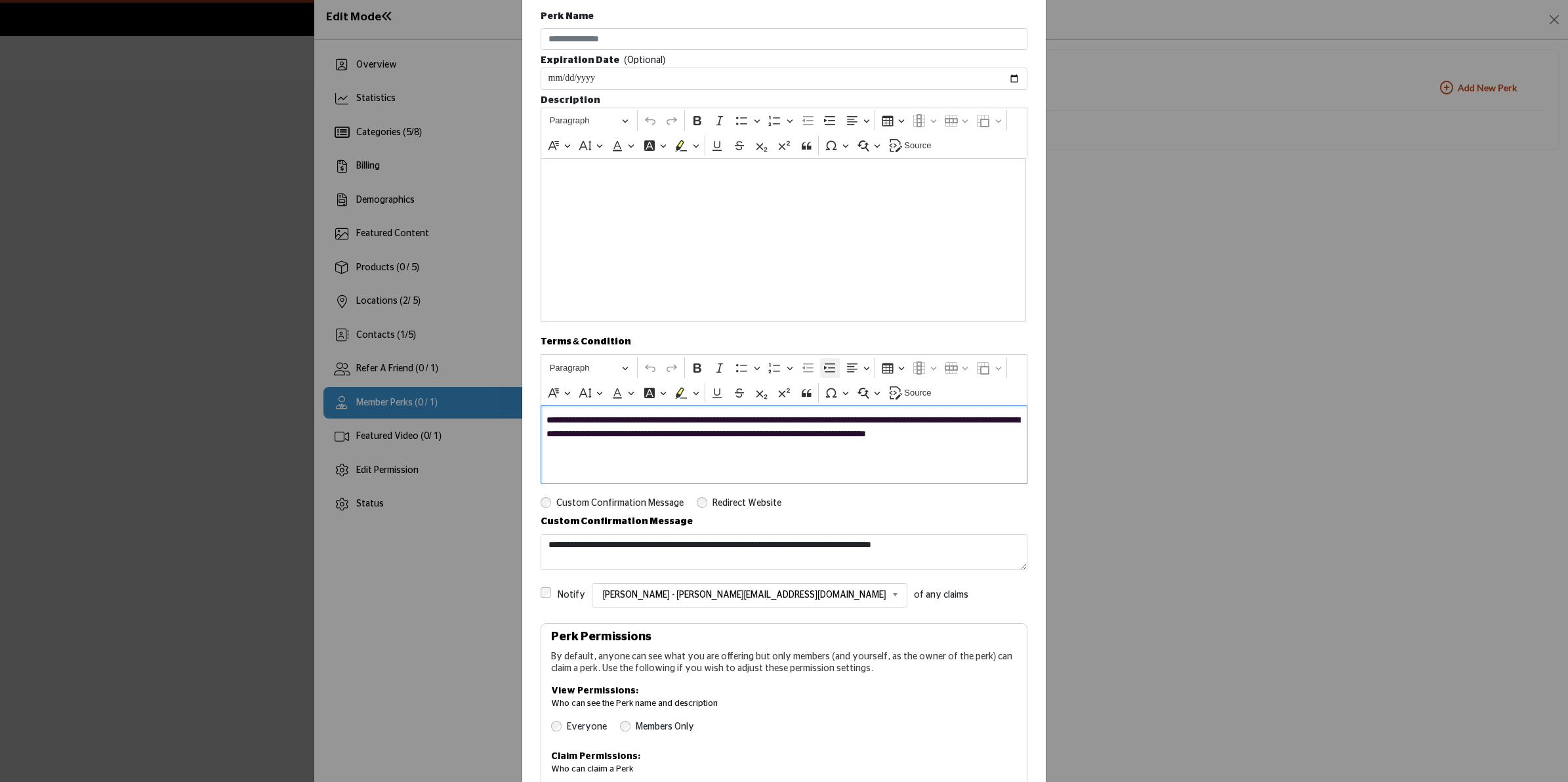
scroll to position [0, 0]
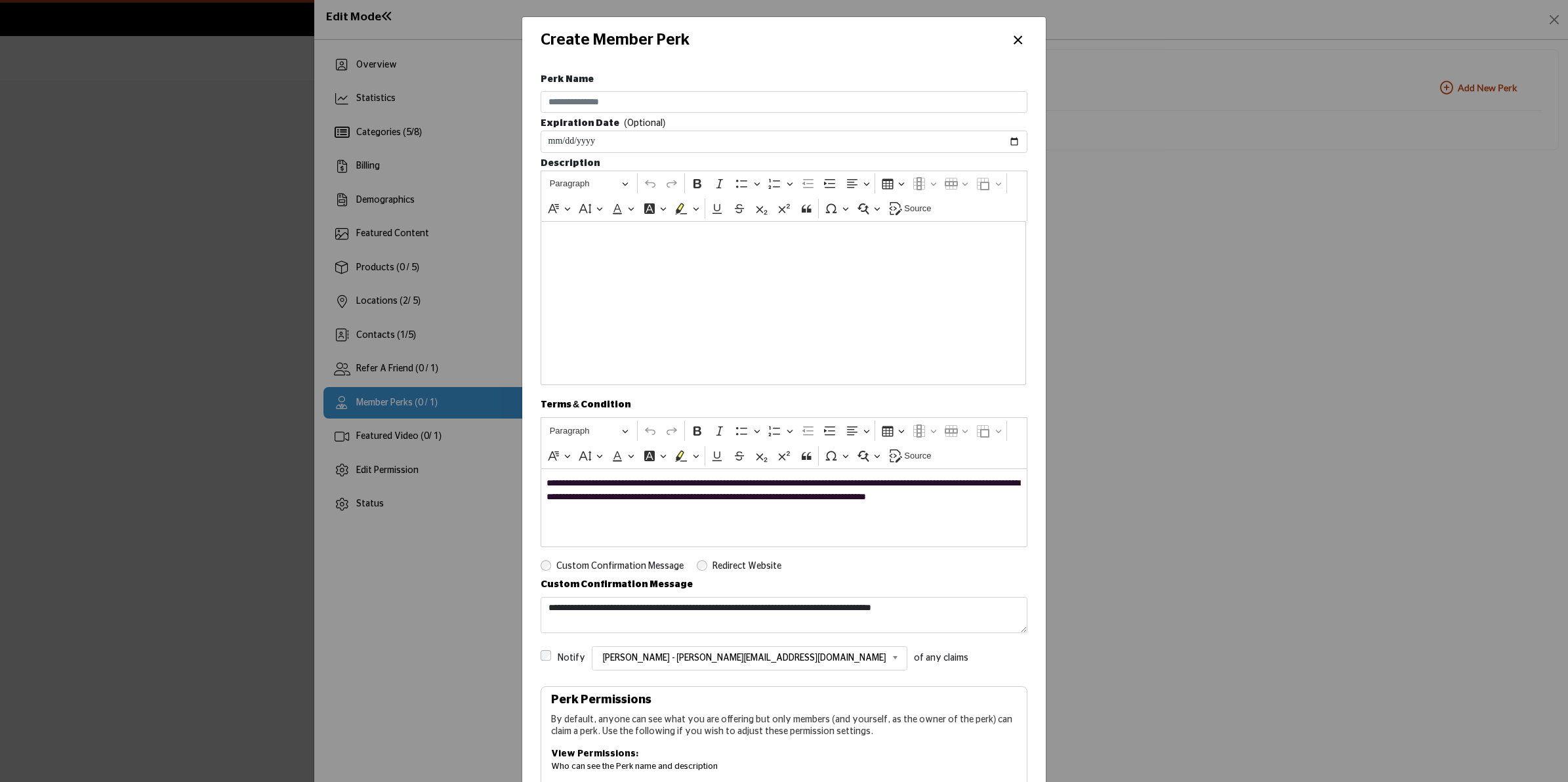
drag, startPoint x: 827, startPoint y: 354, endPoint x: 1012, endPoint y: 50, distance: 355.9
click at [1012, 50] on button "×" at bounding box center [1018, 39] width 19 height 25
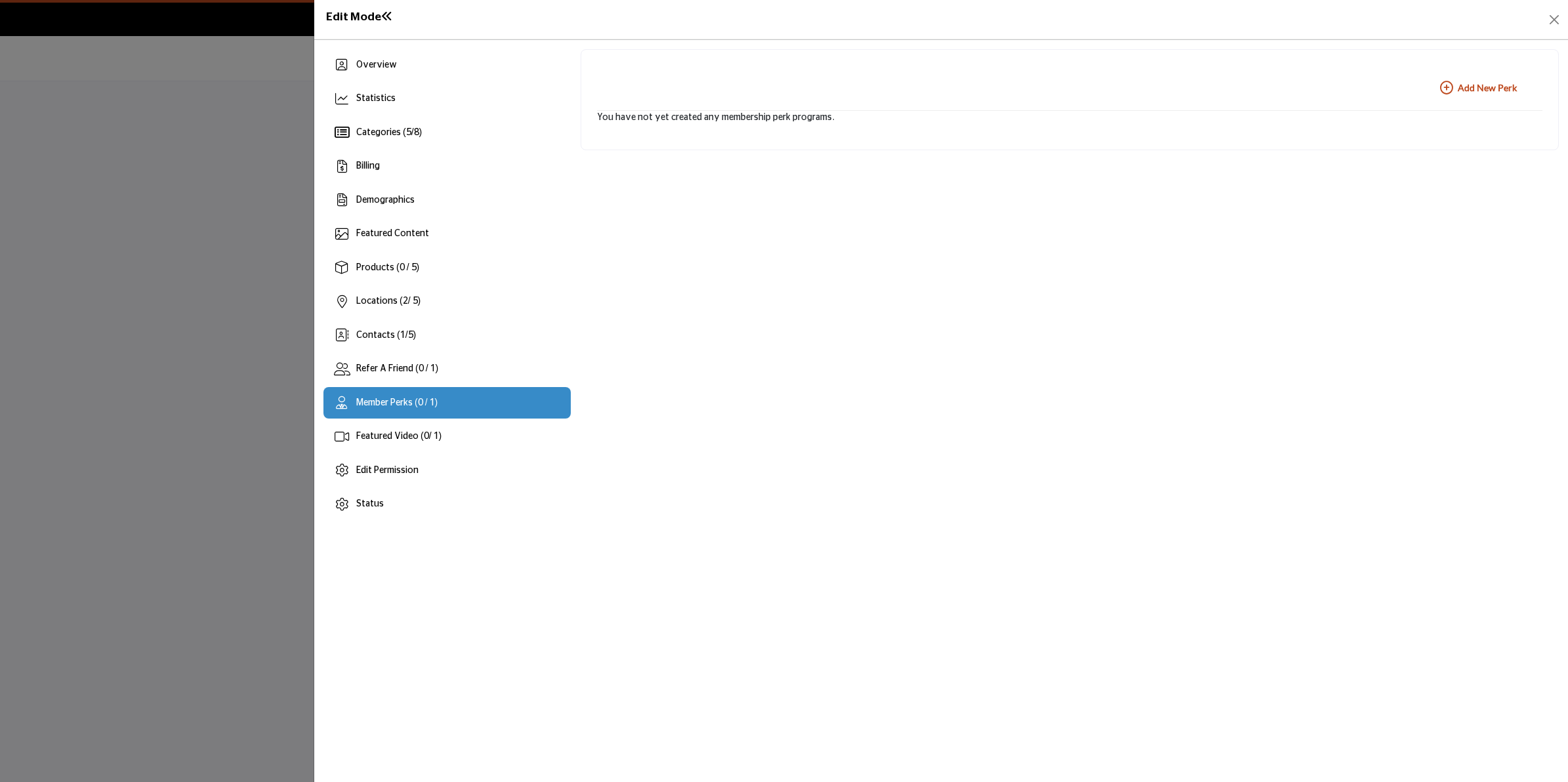
click at [1012, 41] on div at bounding box center [784, 391] width 1568 height 782
click at [391, 142] on div "Categories ( 5 / 8 )" at bounding box center [447, 132] width 247 height 31
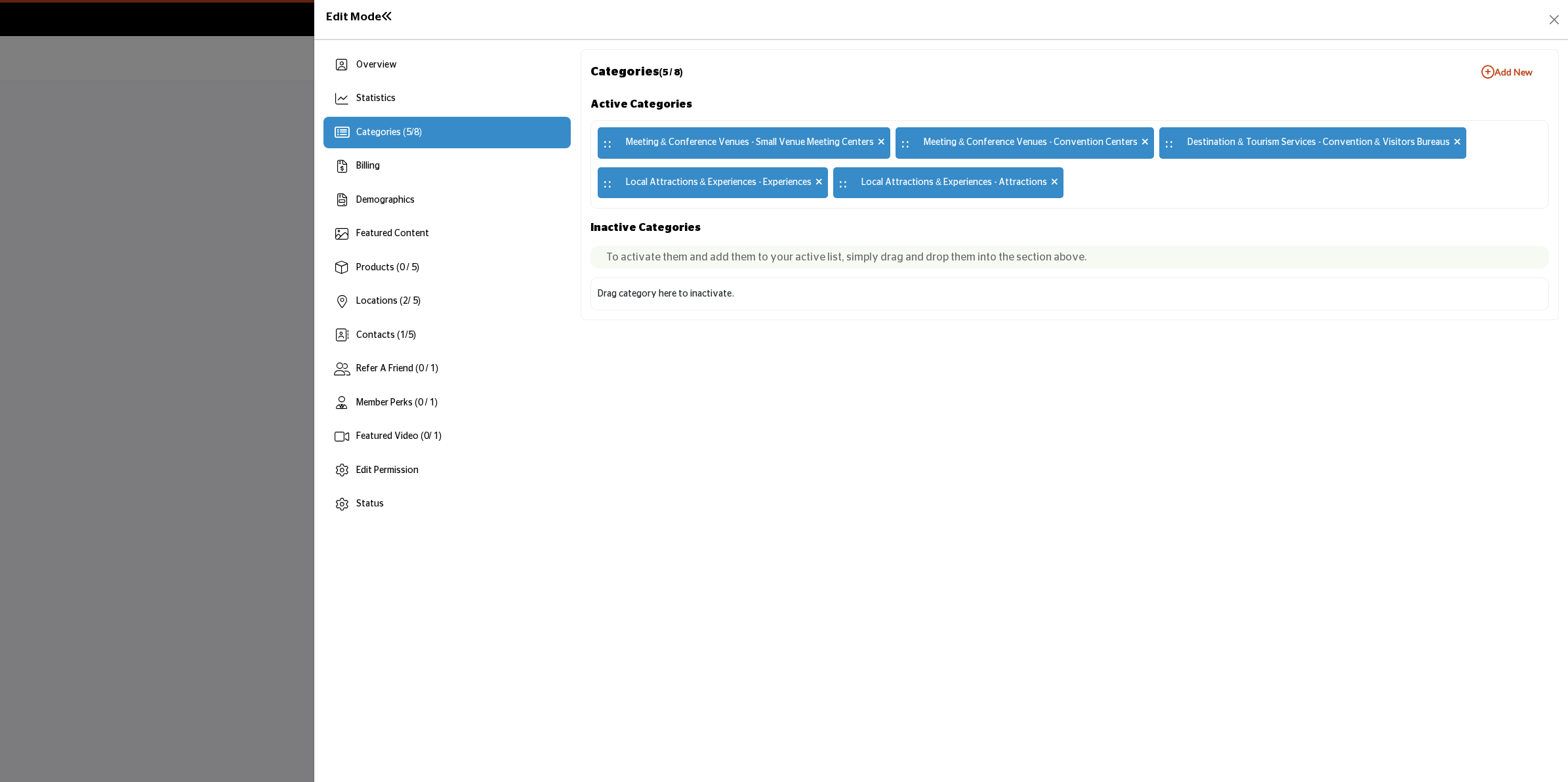
click at [1289, 189] on div ":: Meeting & Conference Venues - Small Venue Meeting Centers :: Meeting & Confe…" at bounding box center [1069, 164] width 958 height 89
click at [1157, 188] on div ":: Meeting & Conference Venues - Small Venue Meeting Centers :: Meeting & Confe…" at bounding box center [1069, 164] width 958 height 89
drag, startPoint x: 428, startPoint y: 309, endPoint x: 528, endPoint y: 299, distance: 100.5
click at [428, 307] on div "Locations ( 2 / 5)" at bounding box center [447, 302] width 247 height 31
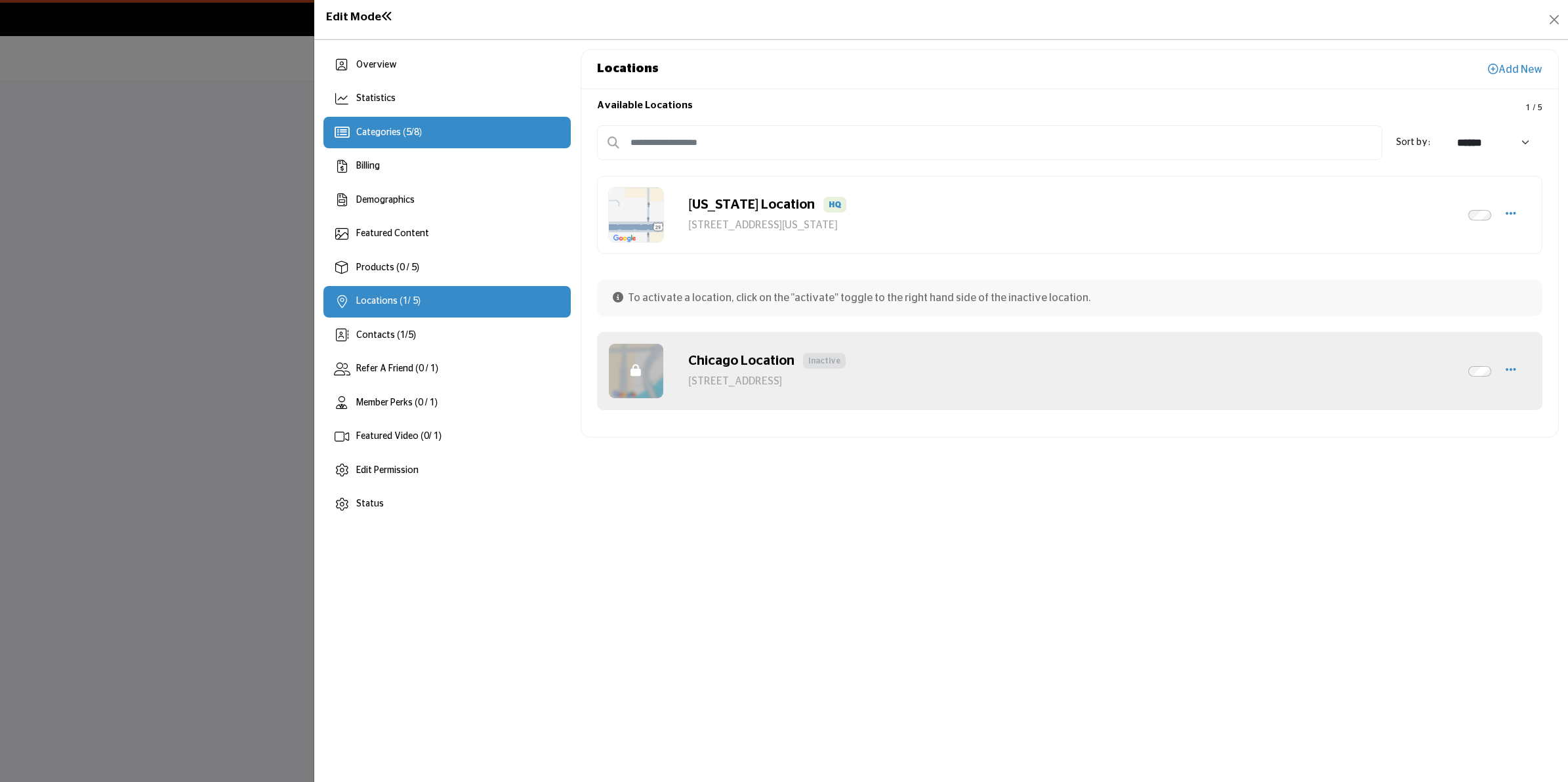
click at [494, 127] on div "Categories ( 5 / 8 )" at bounding box center [447, 132] width 247 height 31
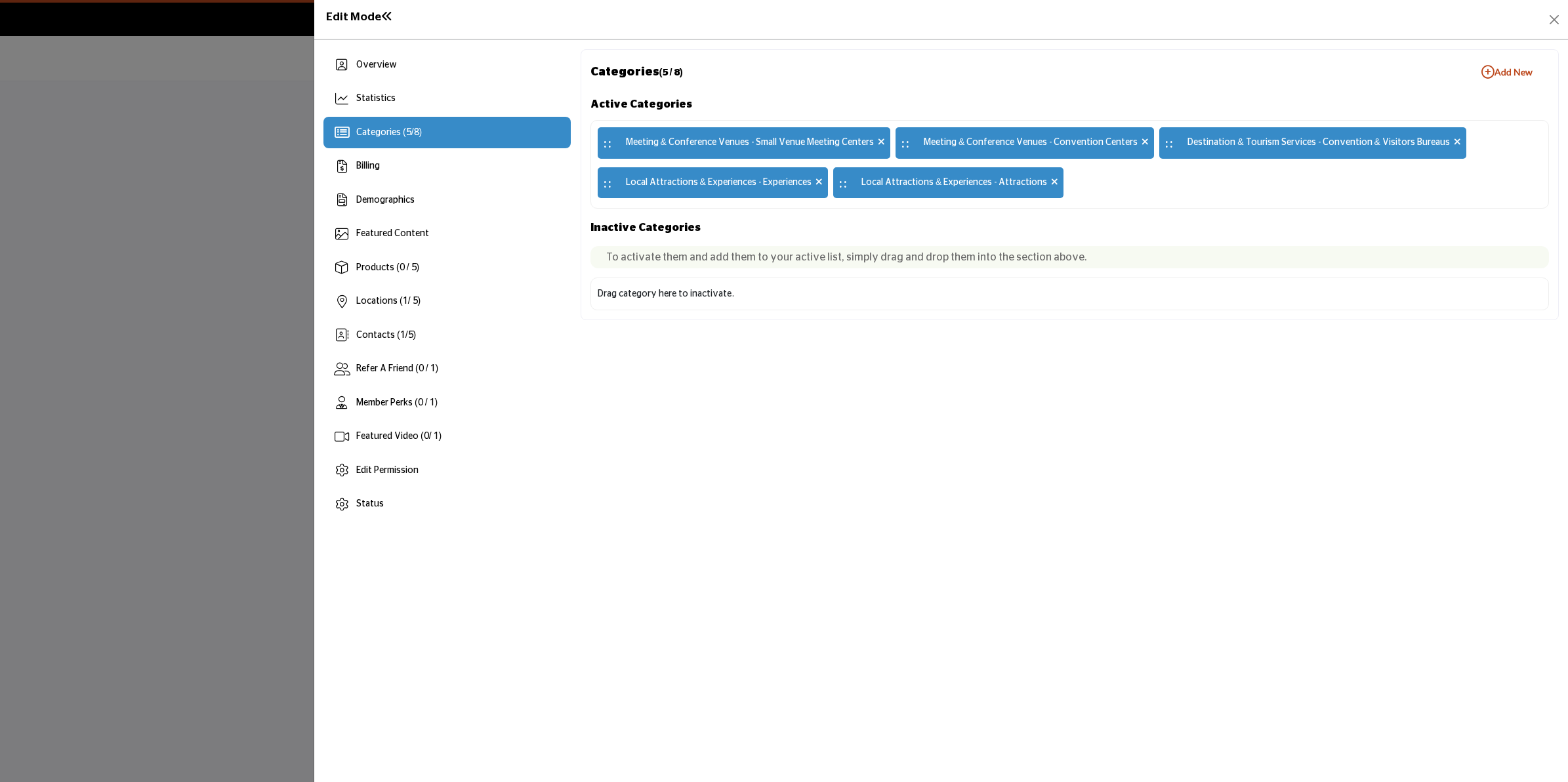
click at [1117, 187] on div ":: Meeting & Conference Venues - Small Venue Meeting Centers :: Meeting & Confe…" at bounding box center [1069, 164] width 958 height 89
click at [732, 296] on div "Drag category here to inactivate." at bounding box center [1069, 294] width 958 height 33
click at [700, 220] on h2 "Inactive Categories" at bounding box center [1069, 227] width 958 height 19
drag, startPoint x: 1510, startPoint y: 51, endPoint x: 1515, endPoint y: 66, distance: 15.8
click at [1511, 53] on div "Categories (5 / 8) Add New Add New Active Categories :: Meeting & Conference Ve…" at bounding box center [1069, 185] width 978 height 271
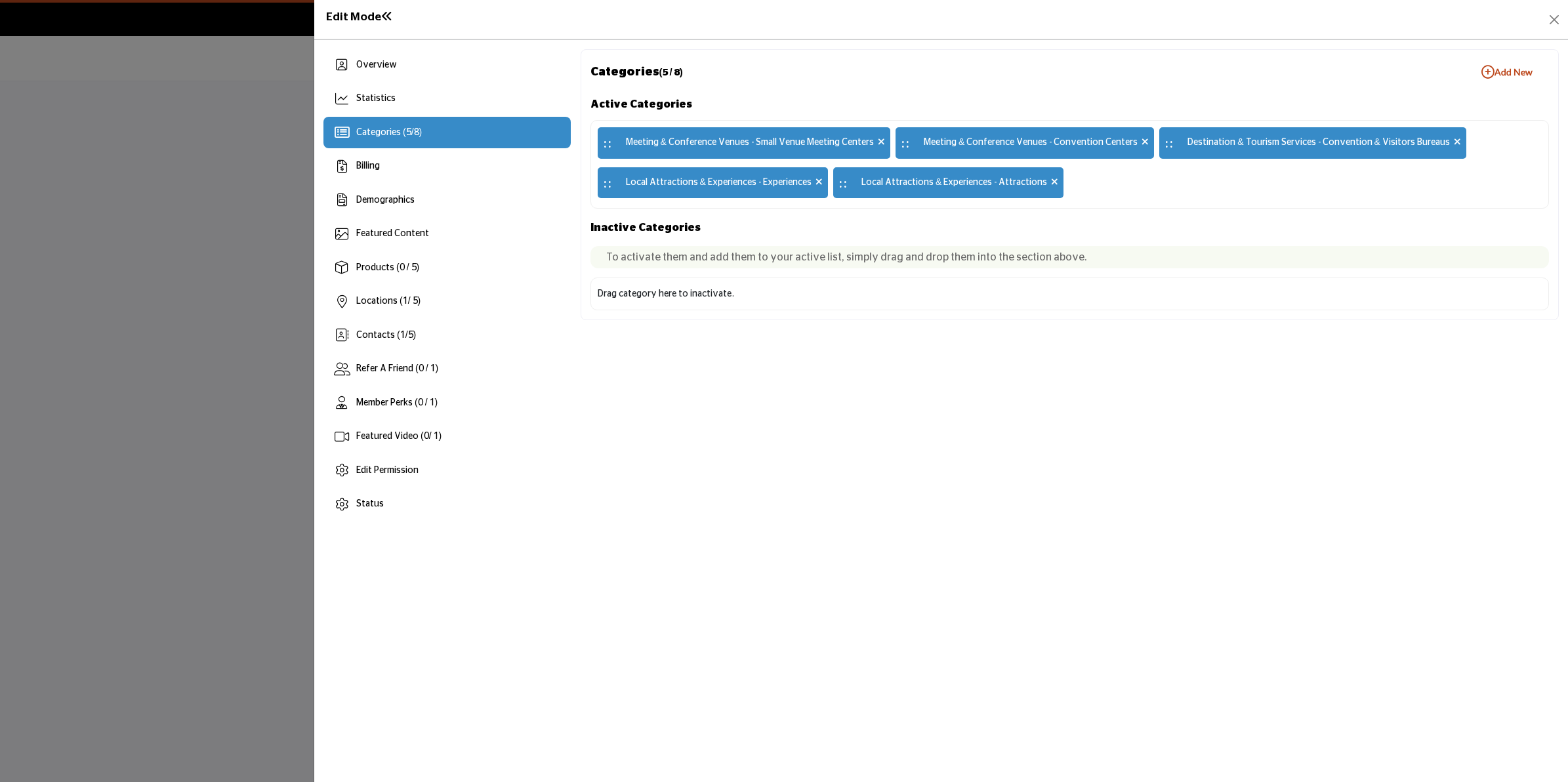
click at [1515, 66] on b "Add New Add New" at bounding box center [1507, 71] width 52 height 13
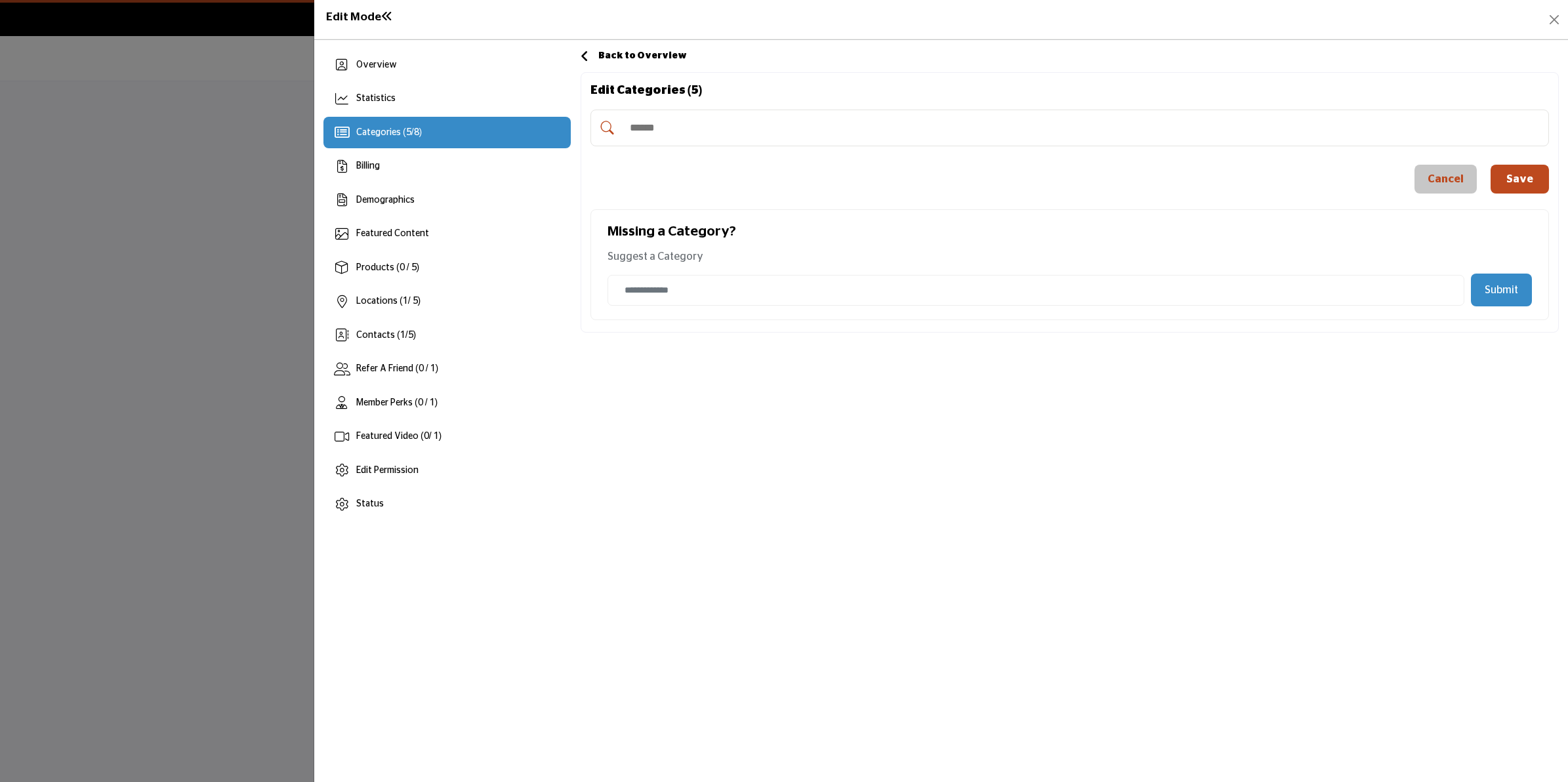
click at [691, 138] on input "Search Category" at bounding box center [1083, 129] width 919 height 29
type input "*"
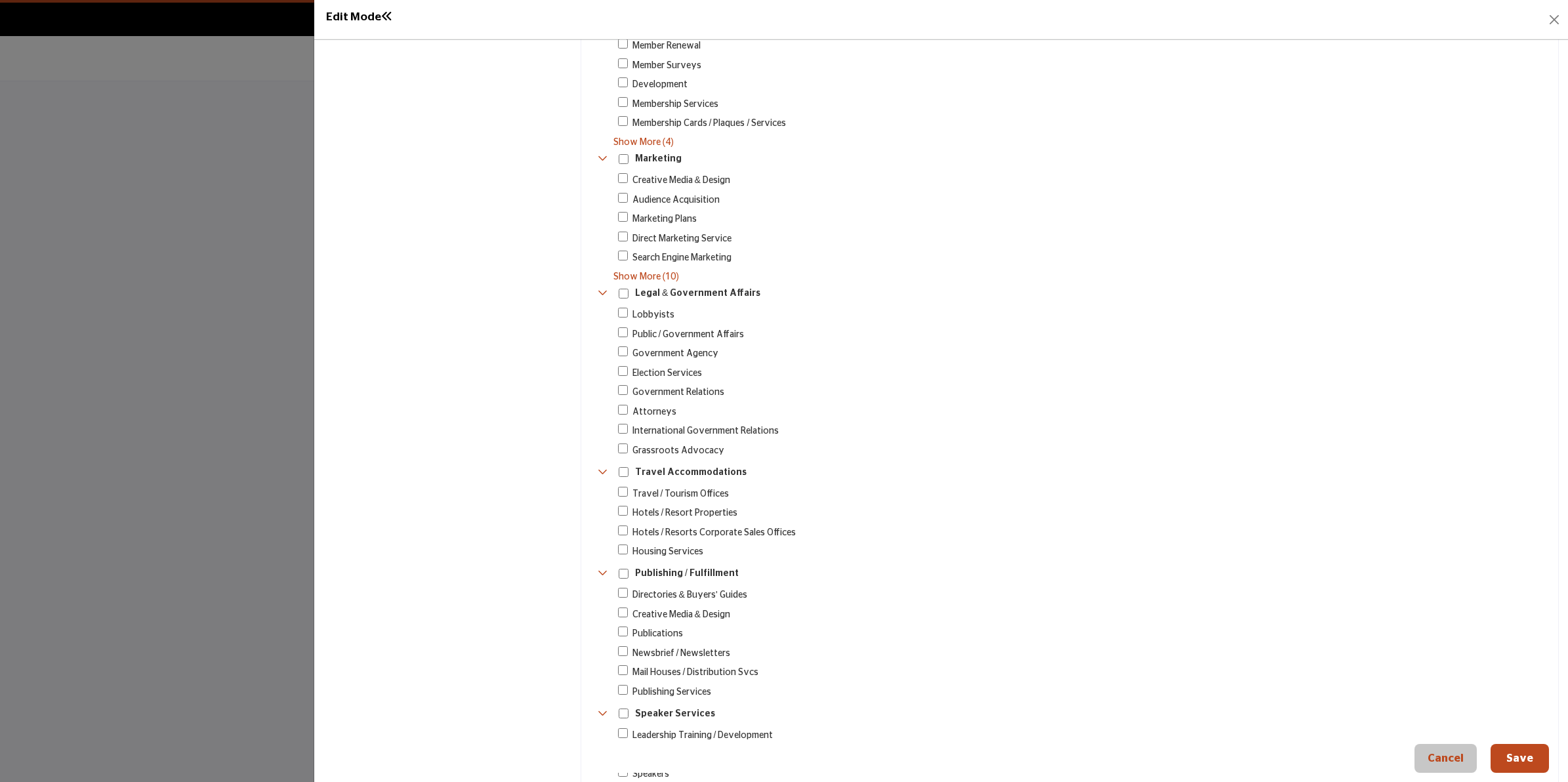
scroll to position [2110, 0]
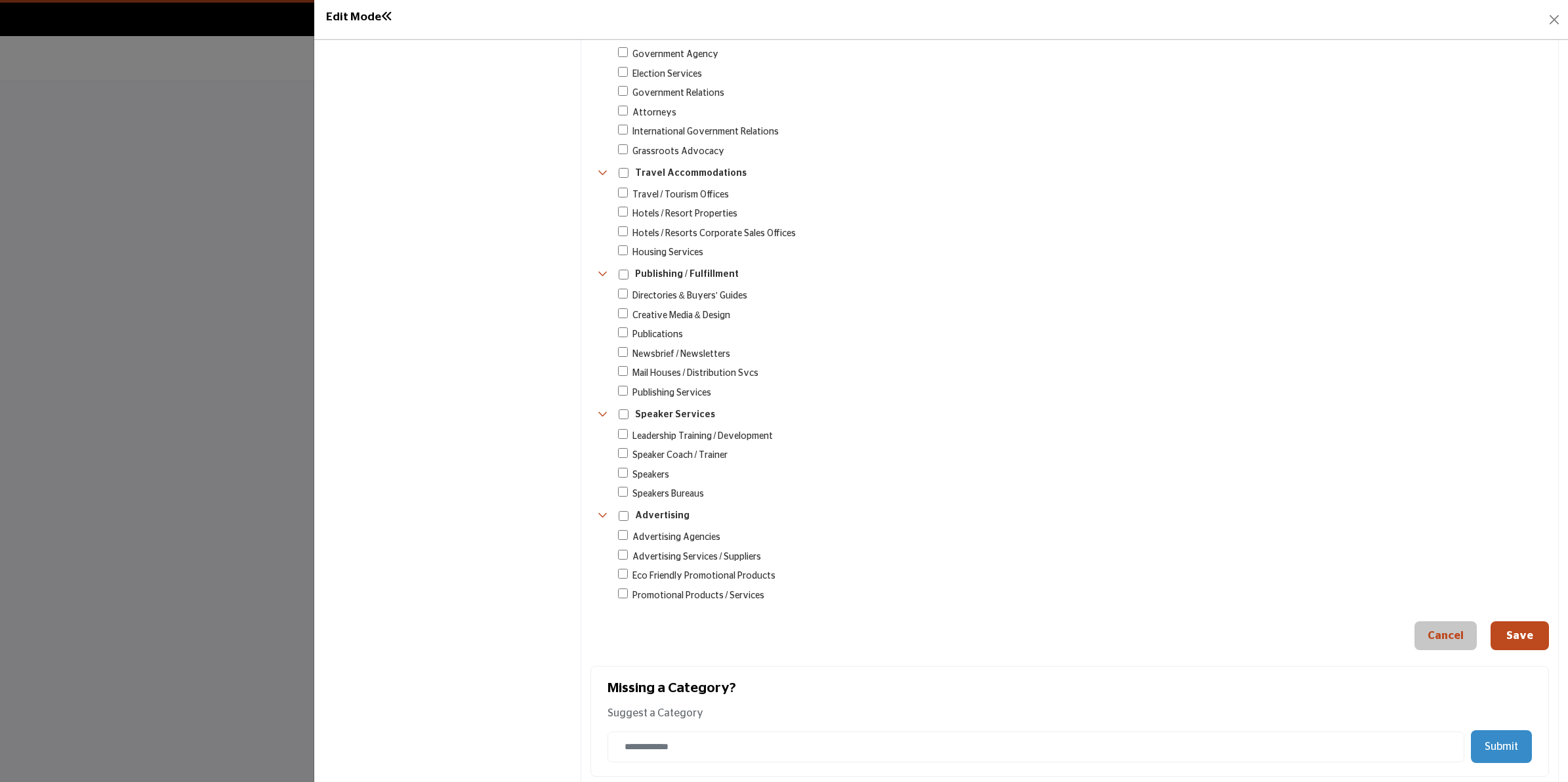
click at [607, 506] on div "Advertising 78" at bounding box center [647, 516] width 99 height 19
click at [604, 509] on icon "Toggle Category" at bounding box center [602, 514] width 11 height 11
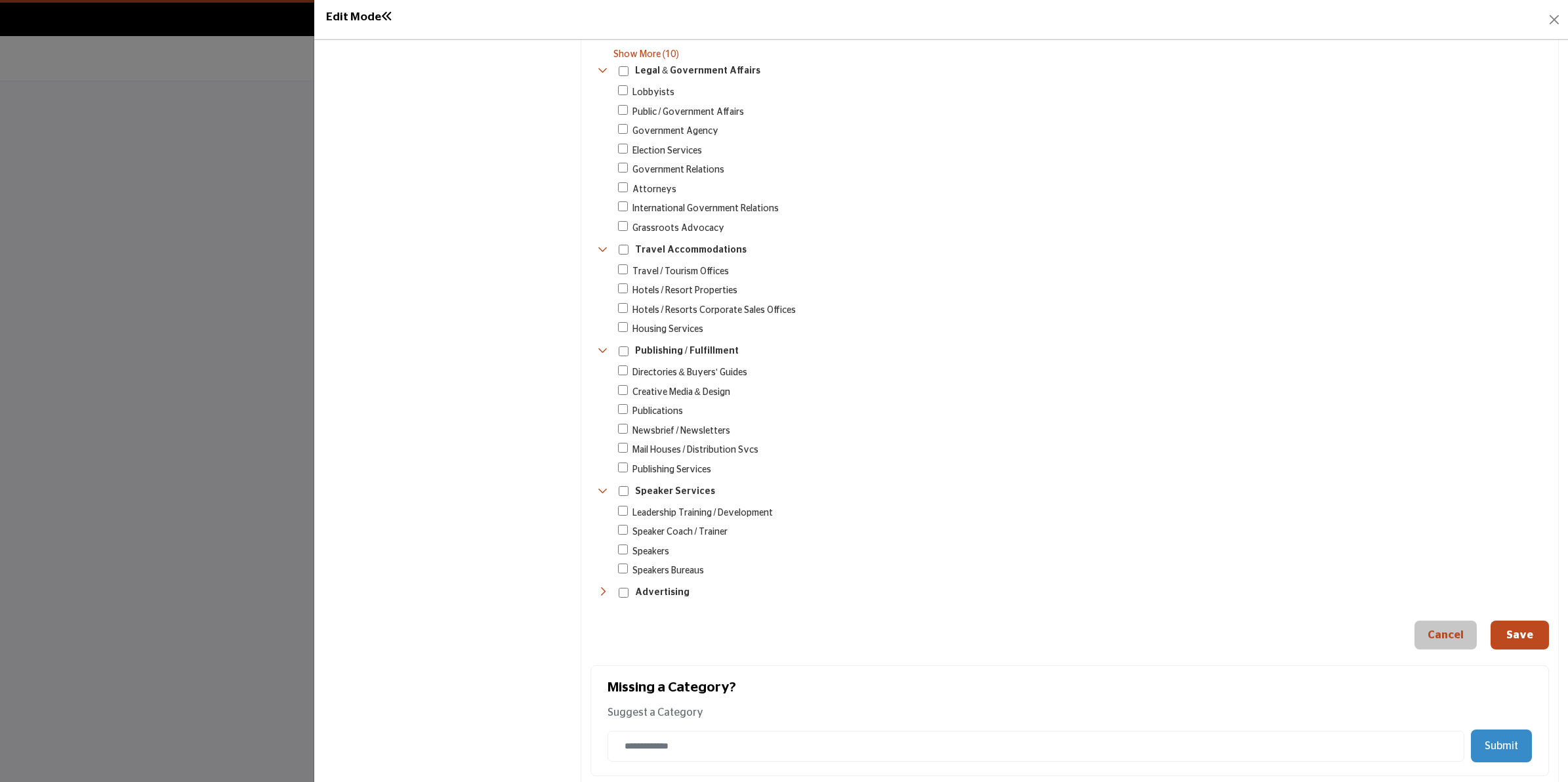
click at [604, 585] on div "Toggle Category" at bounding box center [602, 592] width 11 height 15
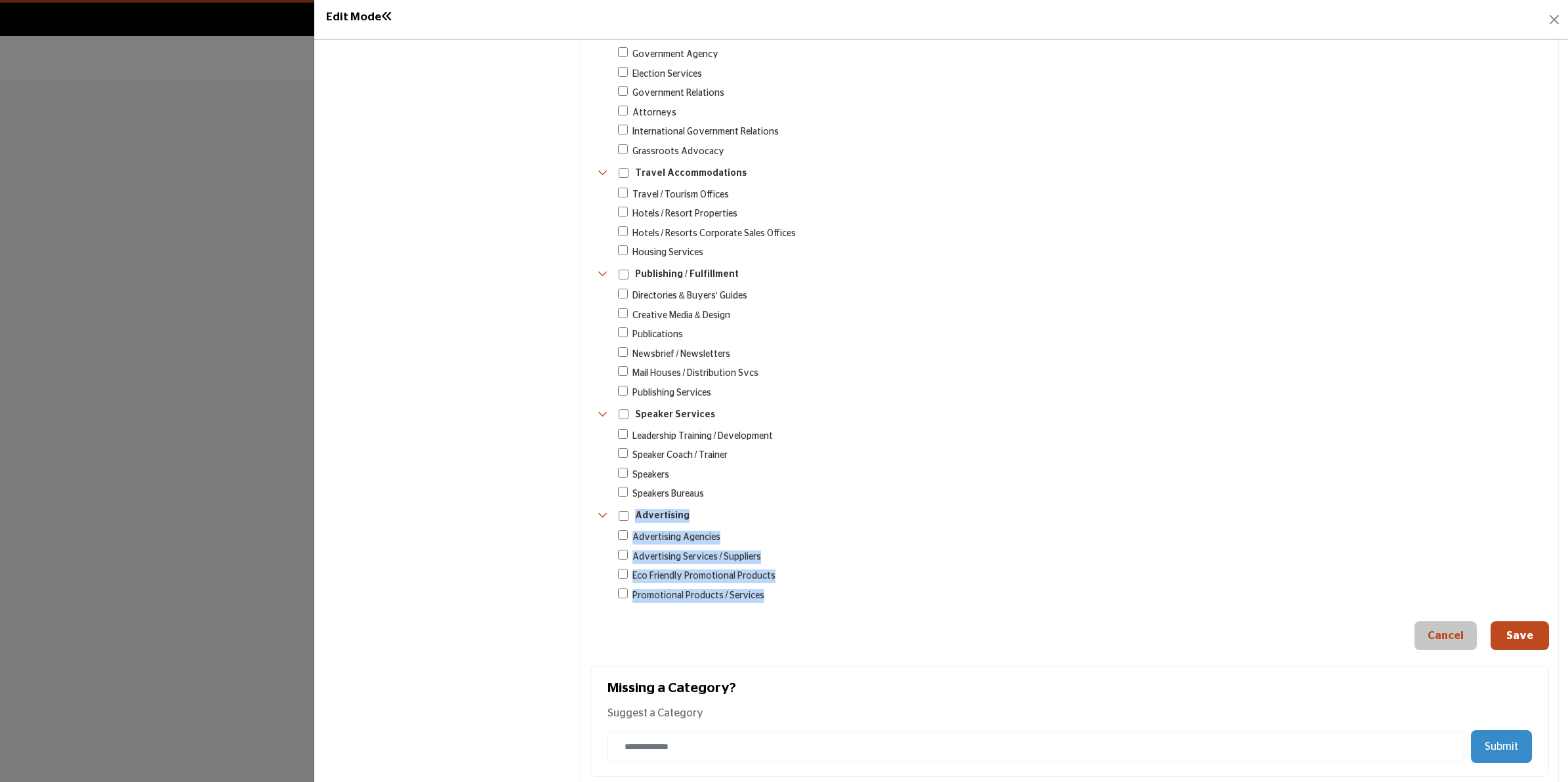
copy div "Advertising 78 Advertising Agencies 26 Advertising Services / Suppliers 10 Eco …"
click at [784, 651] on div "Missing a Category? Suggest a Category Submit Thank you. We have received your …" at bounding box center [1069, 715] width 958 height 130
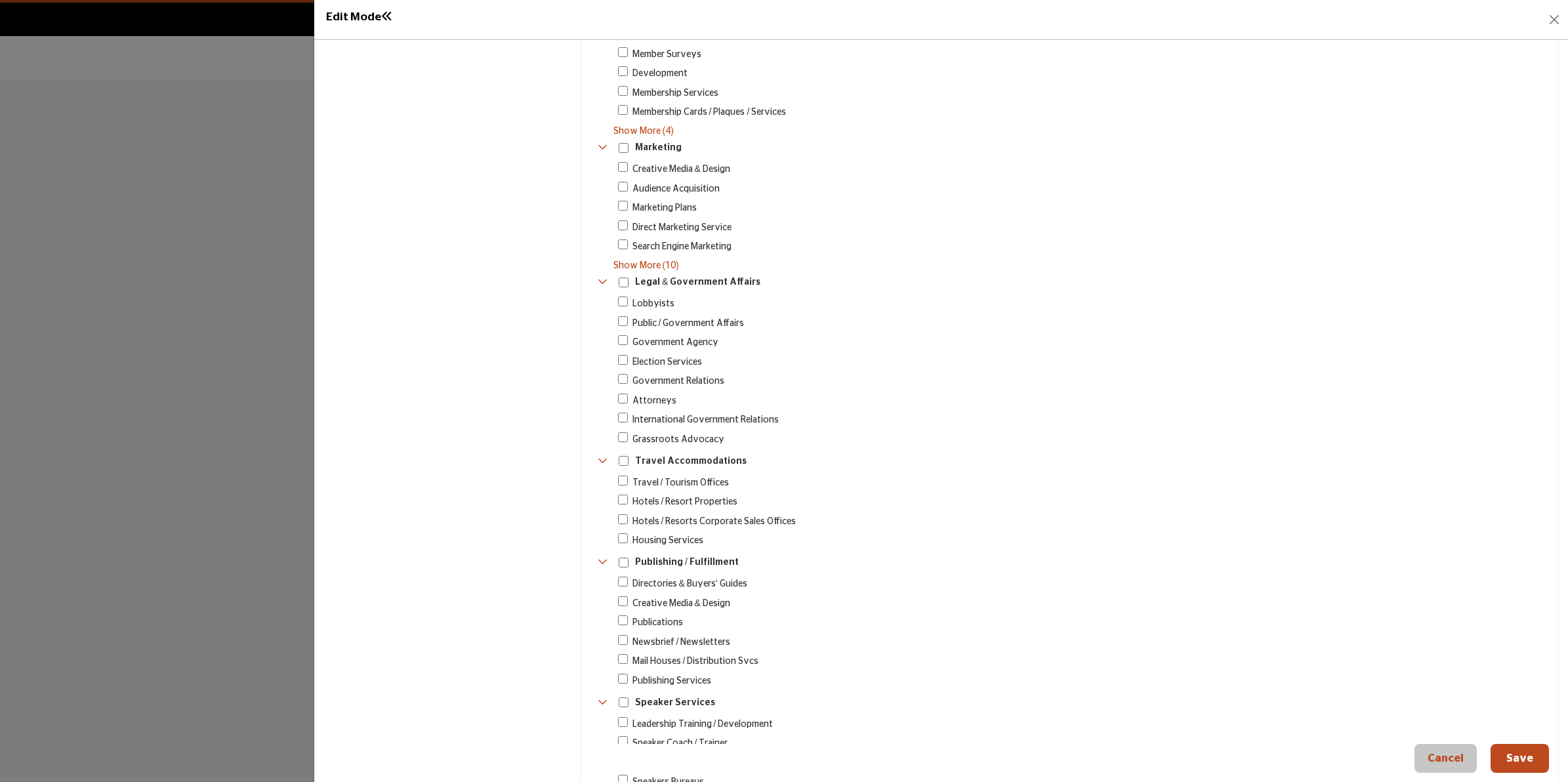
scroll to position [1782, 0]
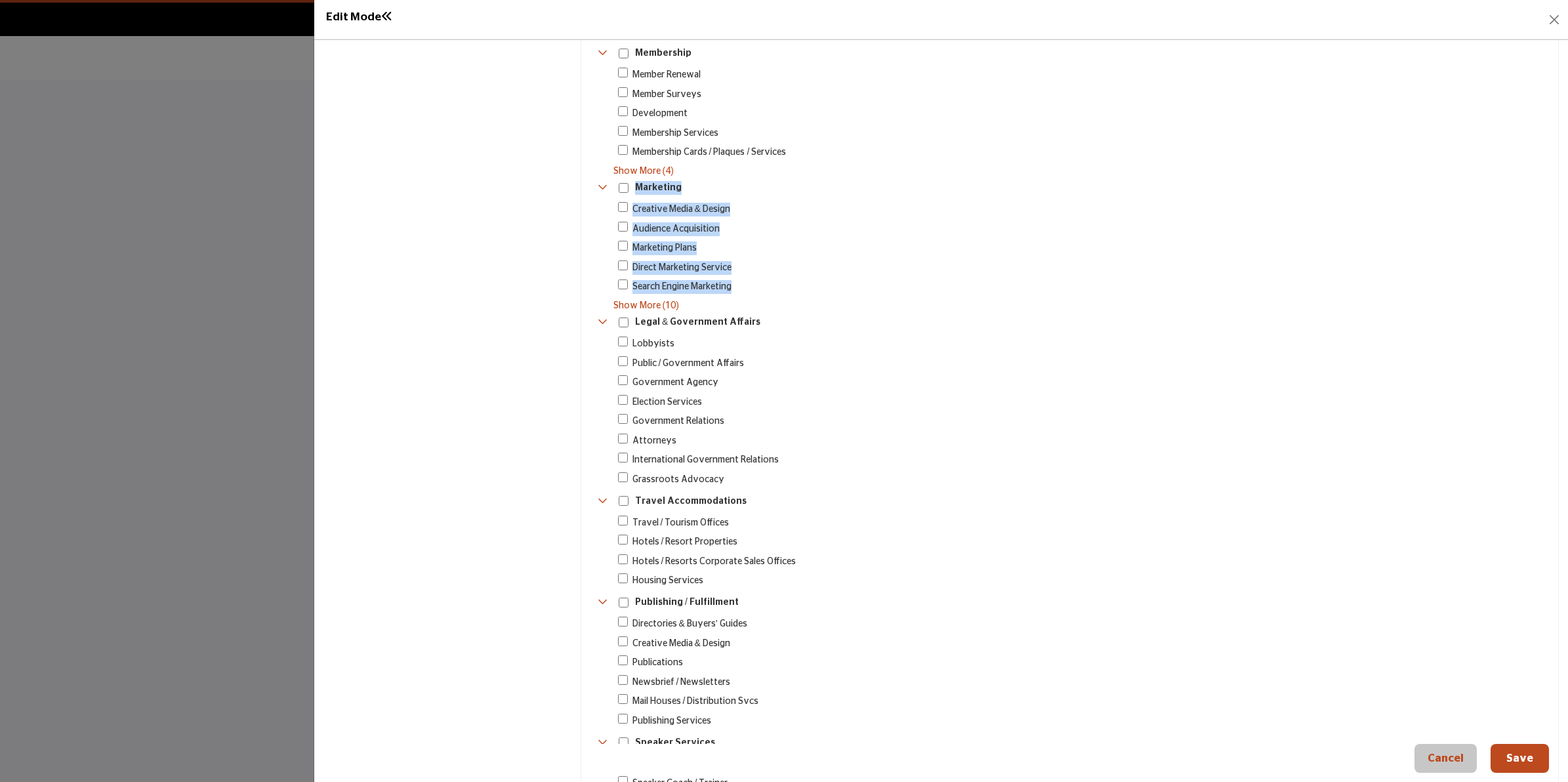
copy div "Marketing 590 Creative Media & Design 89 Audience Acquisition 13 Marketing Plan…"
click at [942, 285] on div "Creative Media & Design 89 Show More (10) Show Less (10)" at bounding box center [1074, 257] width 950 height 111
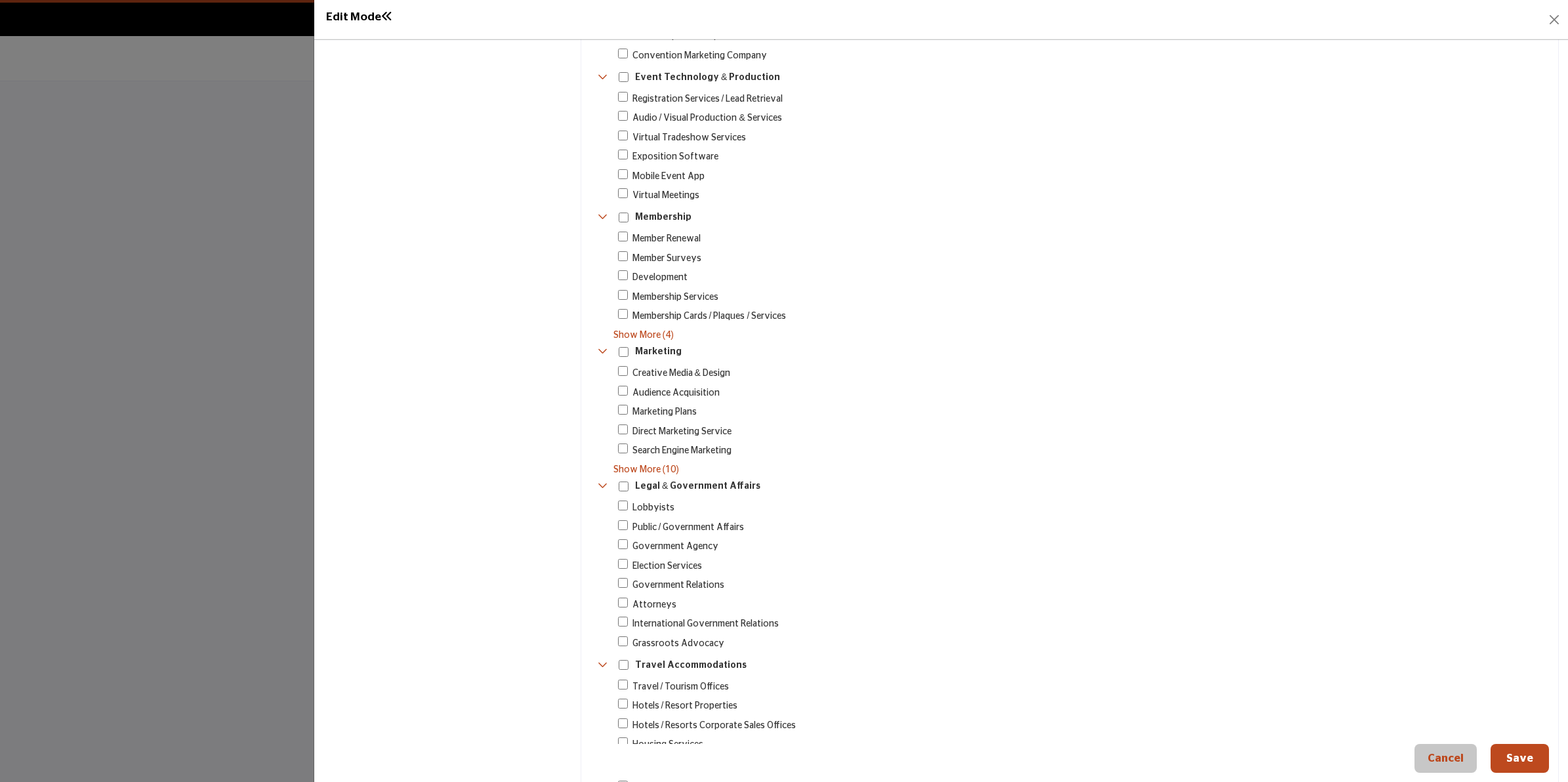
scroll to position [1537, 0]
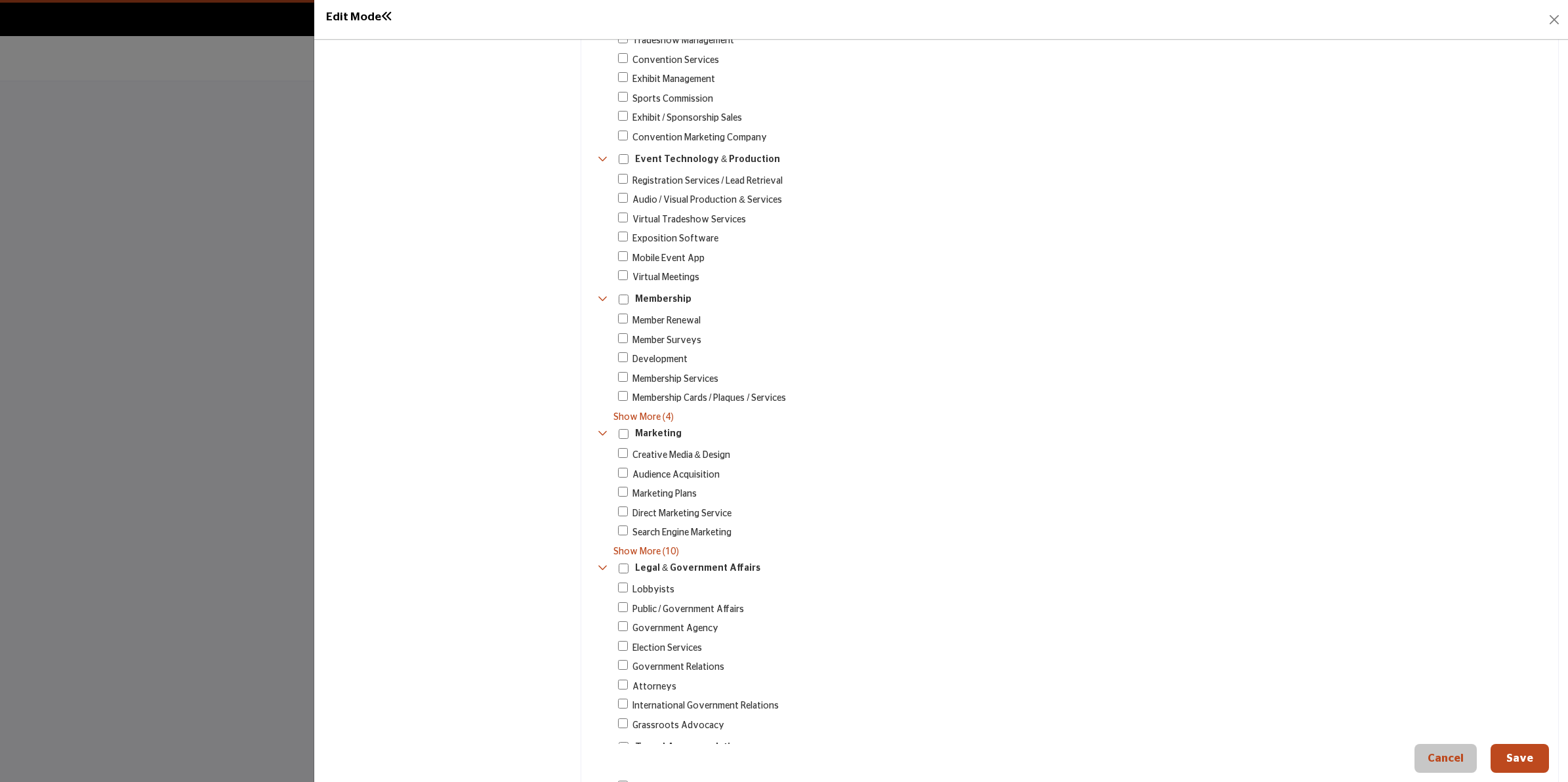
click at [653, 545] on span "Show More (10)" at bounding box center [1081, 552] width 936 height 14
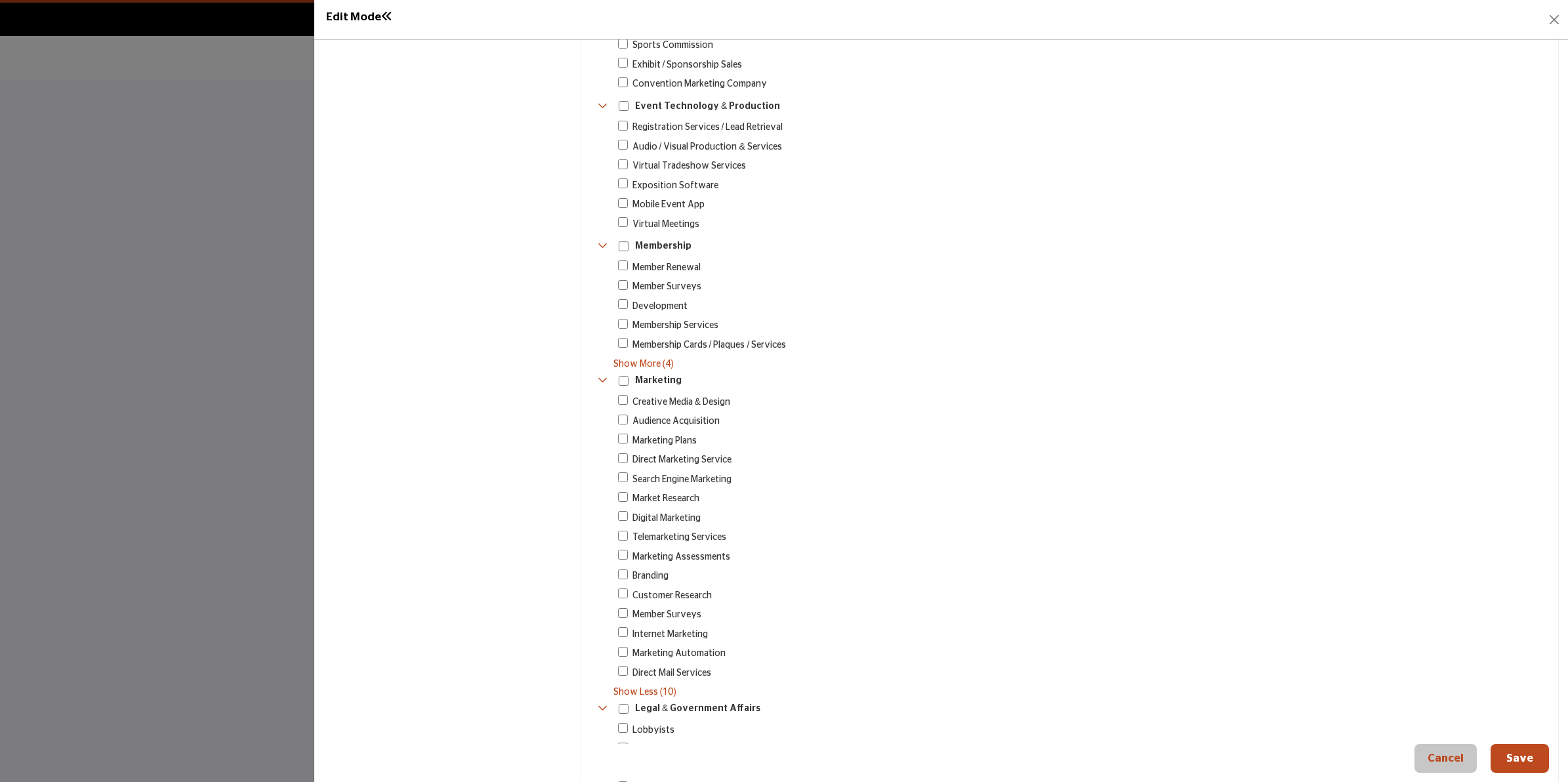
scroll to position [1619, 0]
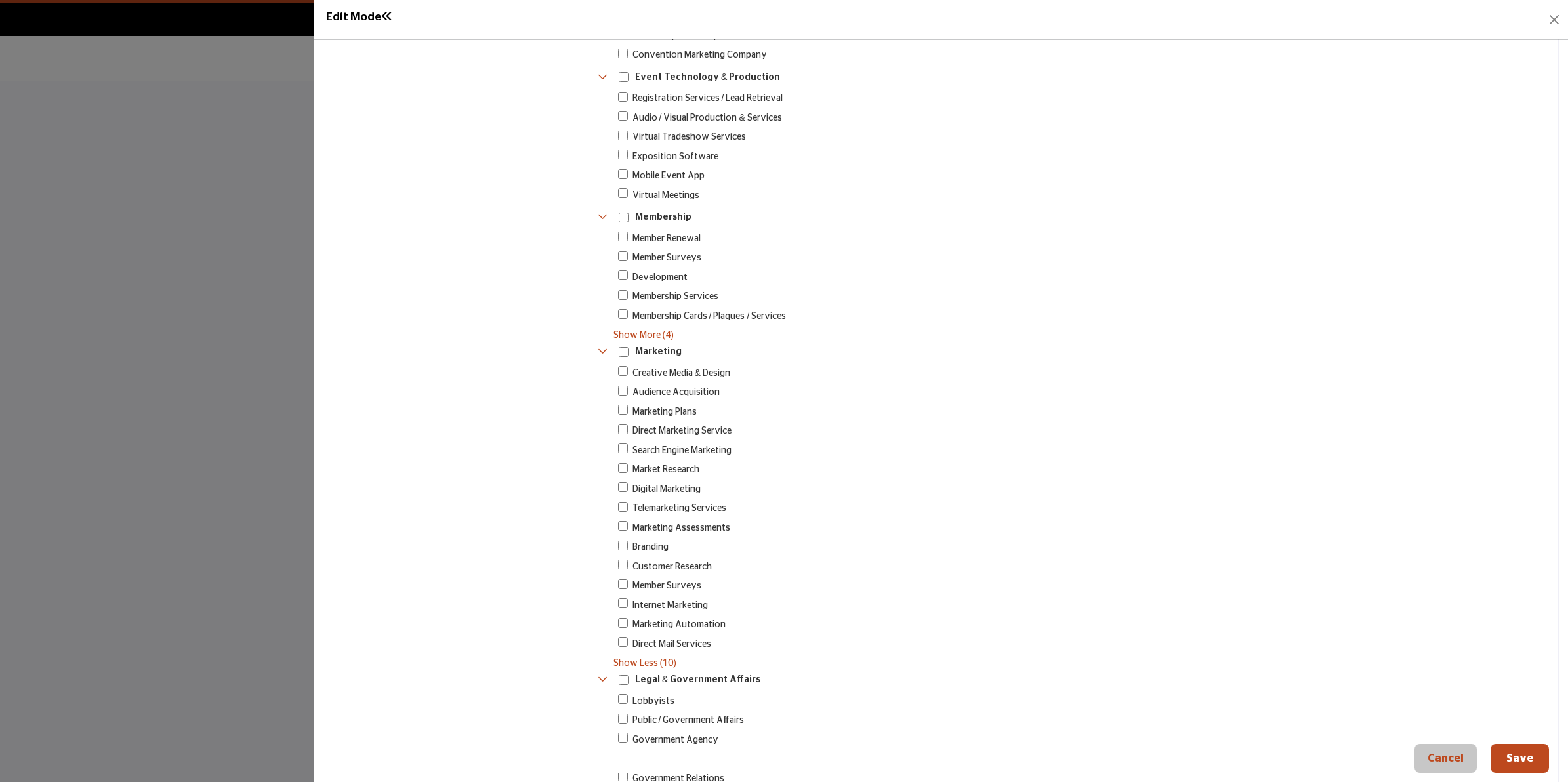
drag, startPoint x: 719, startPoint y: 630, endPoint x: 631, endPoint y: 358, distance: 285.9
click at [631, 366] on div "Creative Media & Design 89 Show More (10) Show Less (10)" at bounding box center [1074, 518] width 950 height 305
copy div "Creative Media & Design 89 Audience Acquisition 13 Marketing Plans 367 Direct M…"
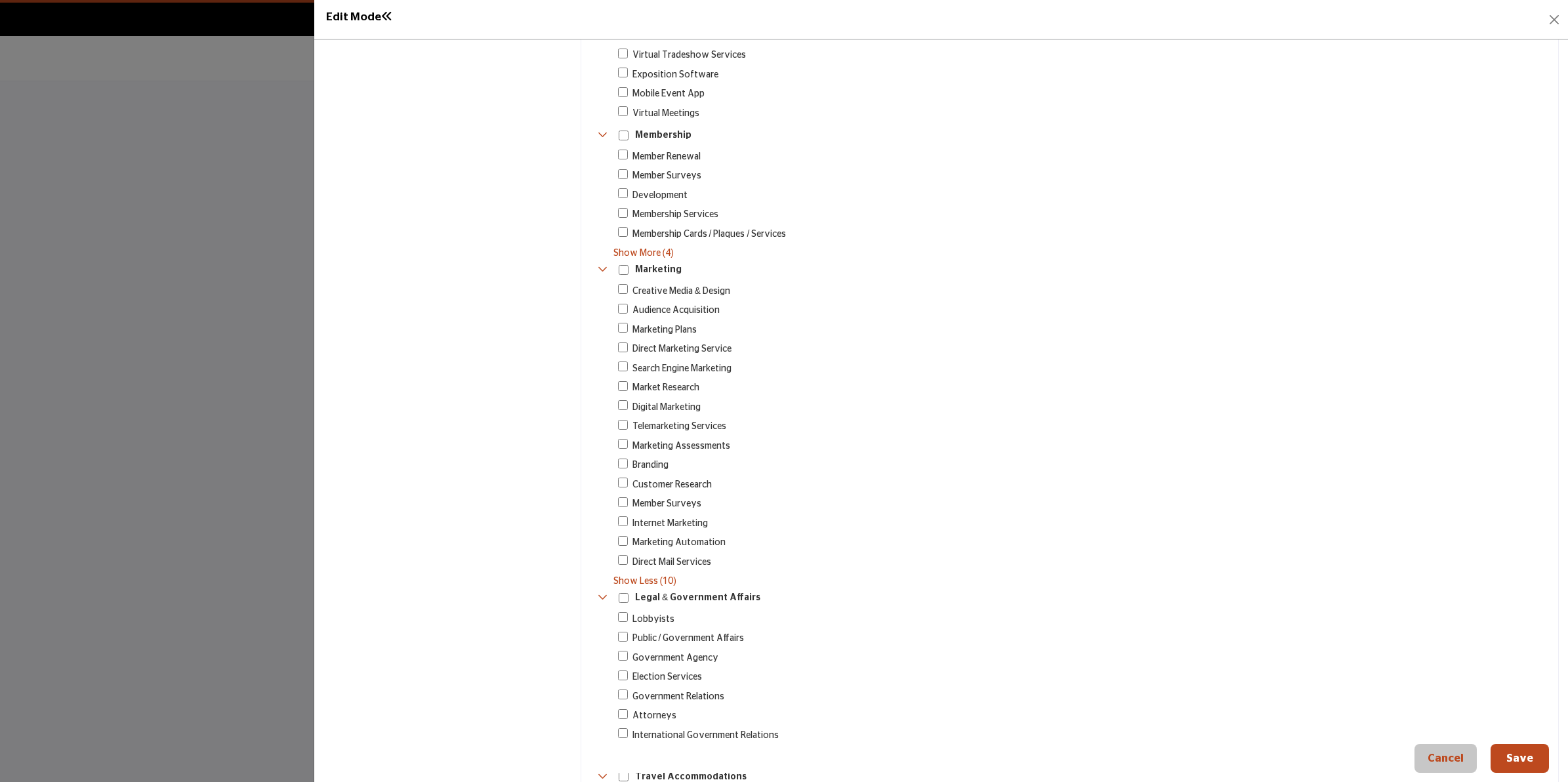
drag, startPoint x: 867, startPoint y: 477, endPoint x: 814, endPoint y: 467, distance: 53.9
click at [868, 479] on div "Customer Research 2" at bounding box center [1086, 484] width 936 height 15
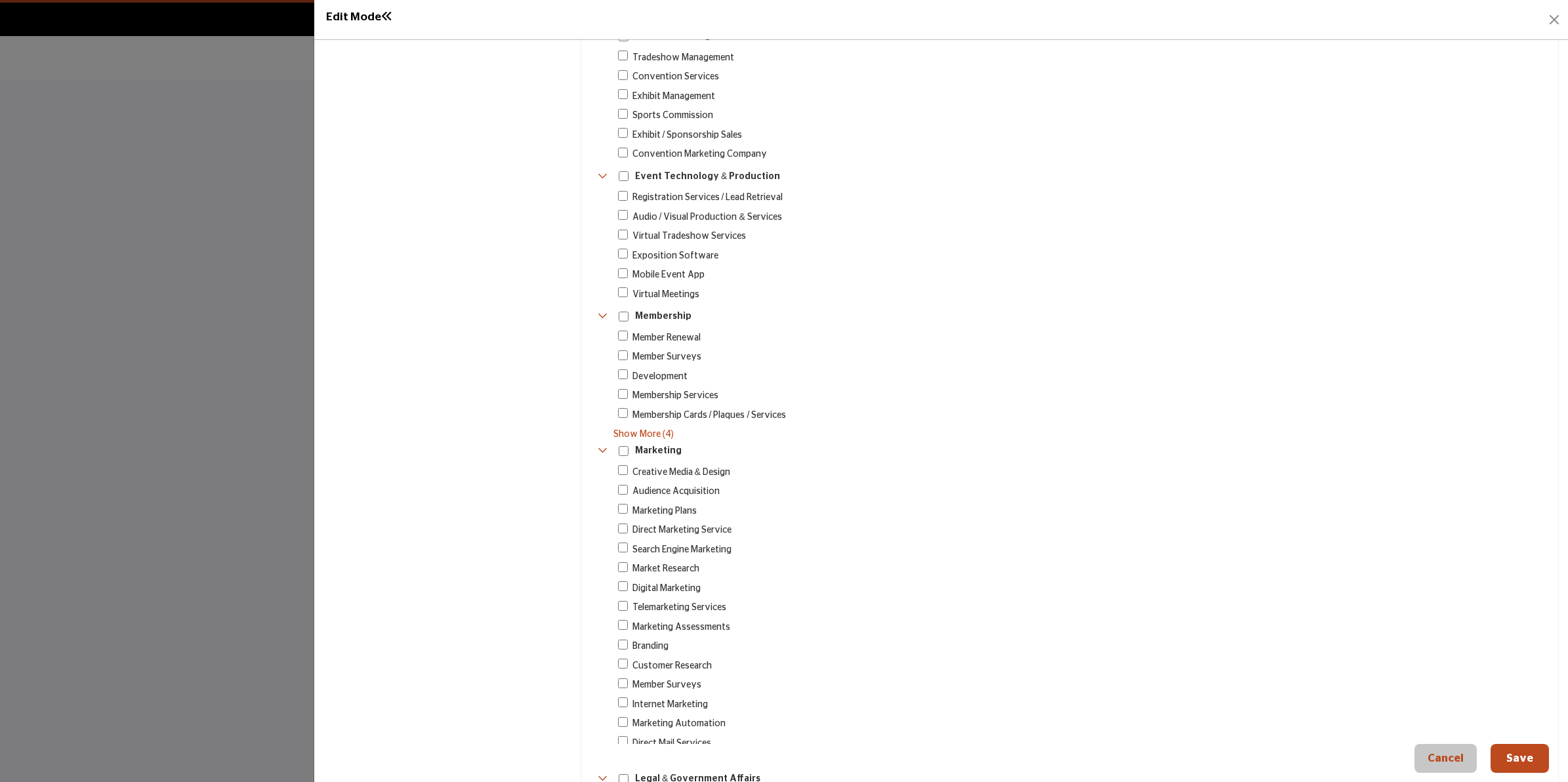
scroll to position [1454, 0]
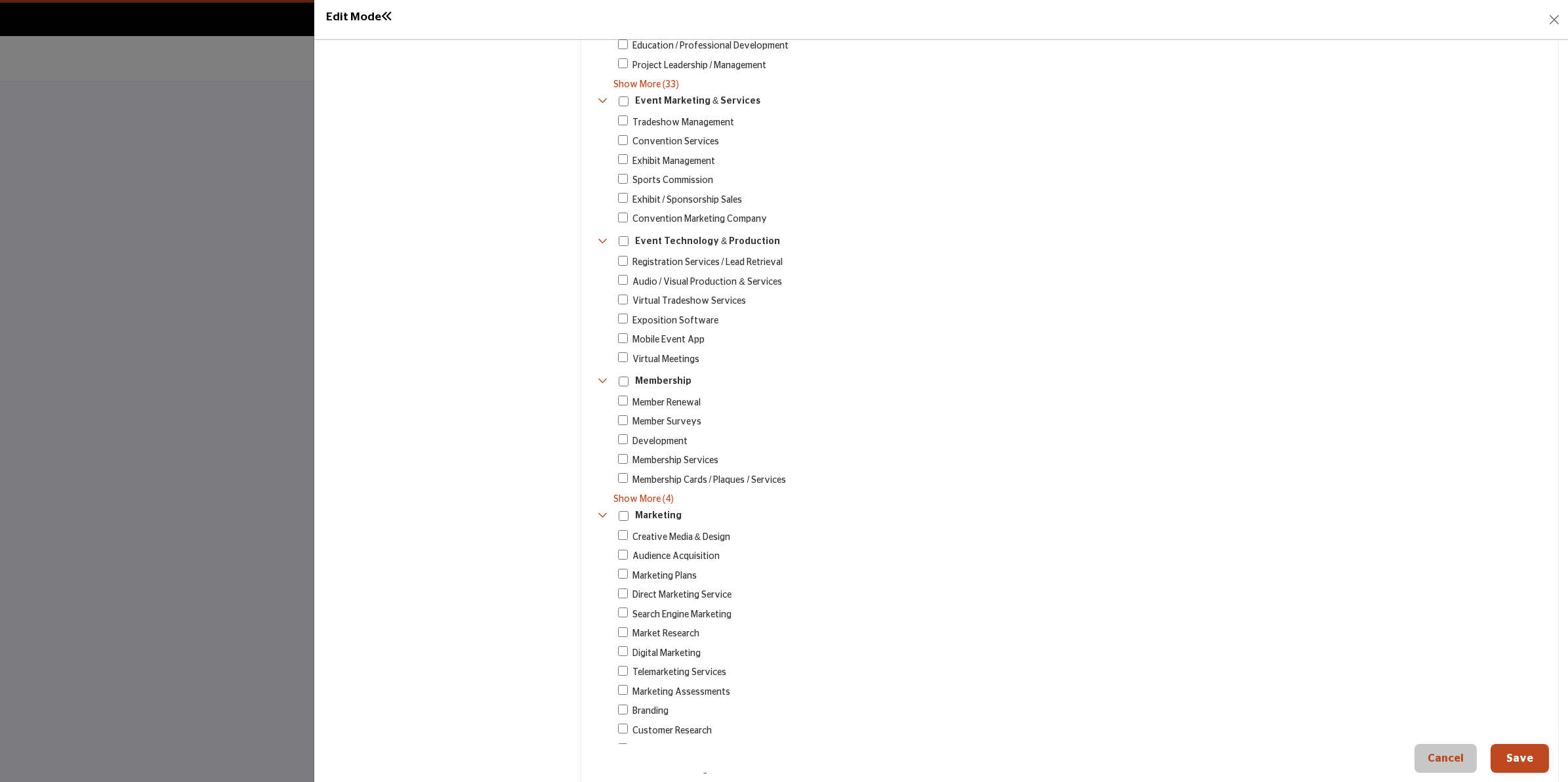
click at [1001, 372] on div "Membership 1564" at bounding box center [1072, 382] width 952 height 19
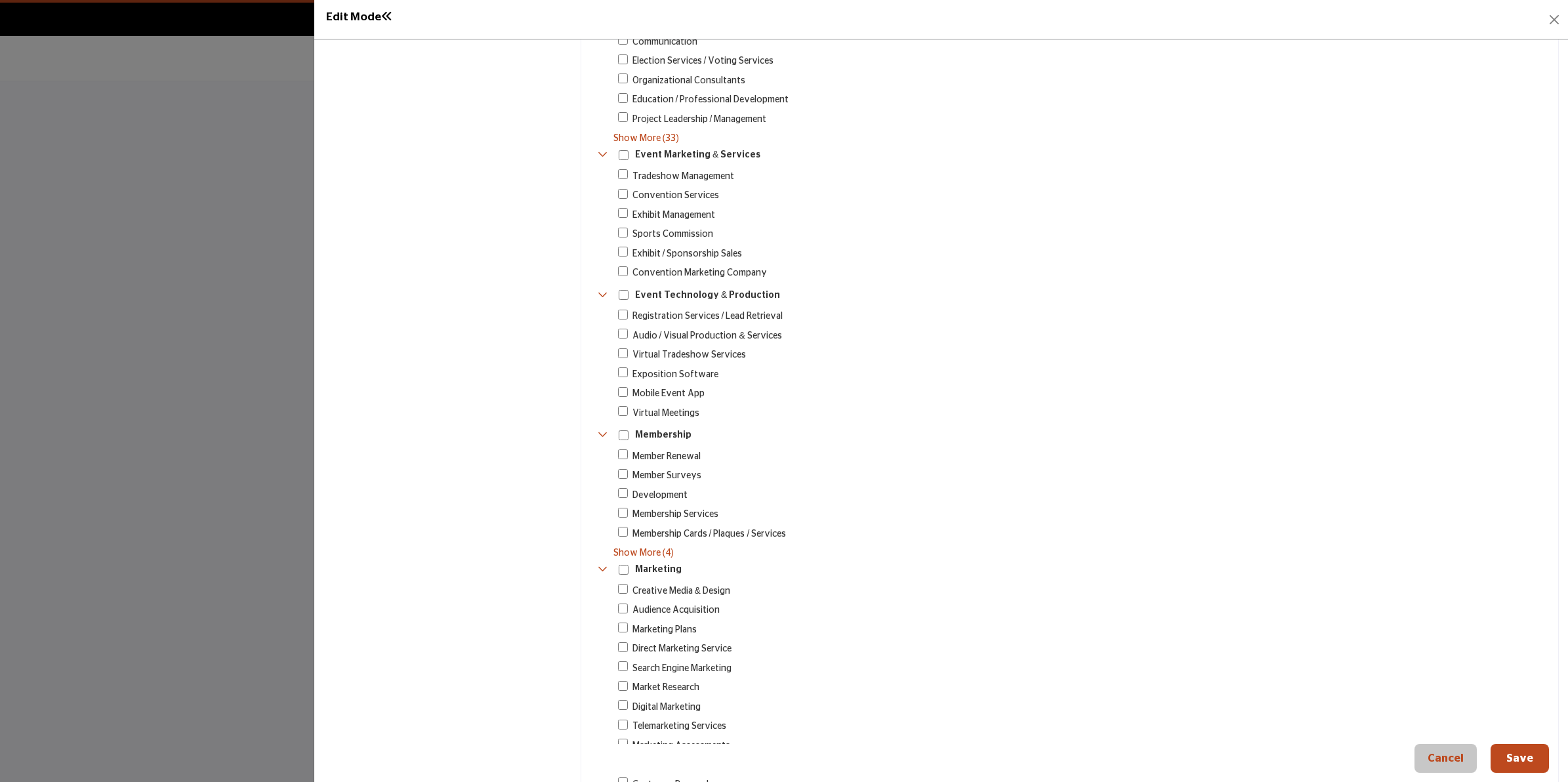
scroll to position [1372, 0]
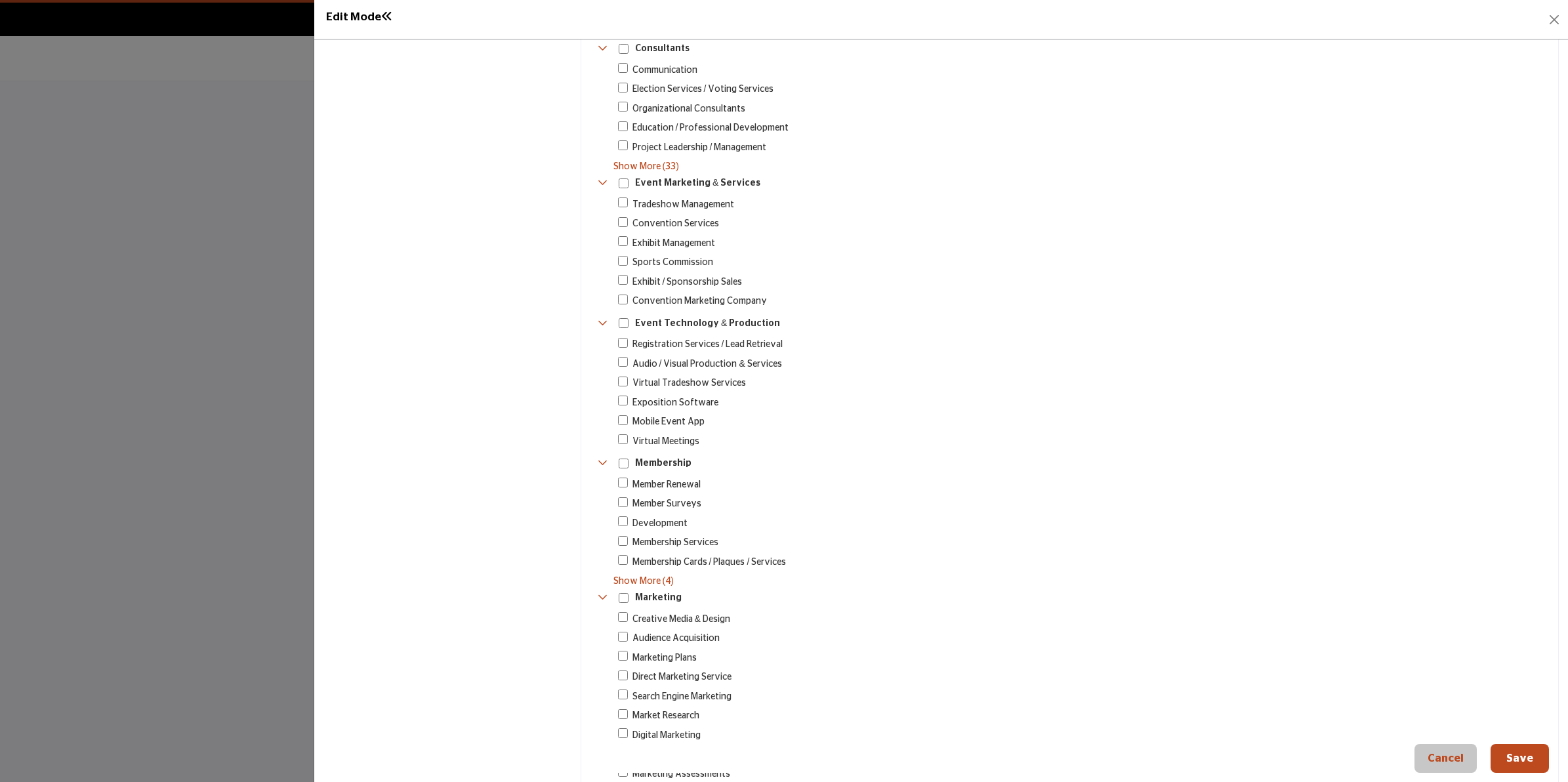
drag, startPoint x: 709, startPoint y: 430, endPoint x: 628, endPoint y: 332, distance: 127.1
click at [628, 338] on div "Registration Services / Lead Retrieval 29" at bounding box center [1074, 393] width 950 height 112
drag, startPoint x: 832, startPoint y: 400, endPoint x: 728, endPoint y: 422, distance: 106.3
click at [830, 397] on div "Registration Services / Lead Retrieval 29" at bounding box center [1074, 393] width 950 height 112
click at [709, 434] on div "Virtual Meetings 35" at bounding box center [1086, 441] width 936 height 15
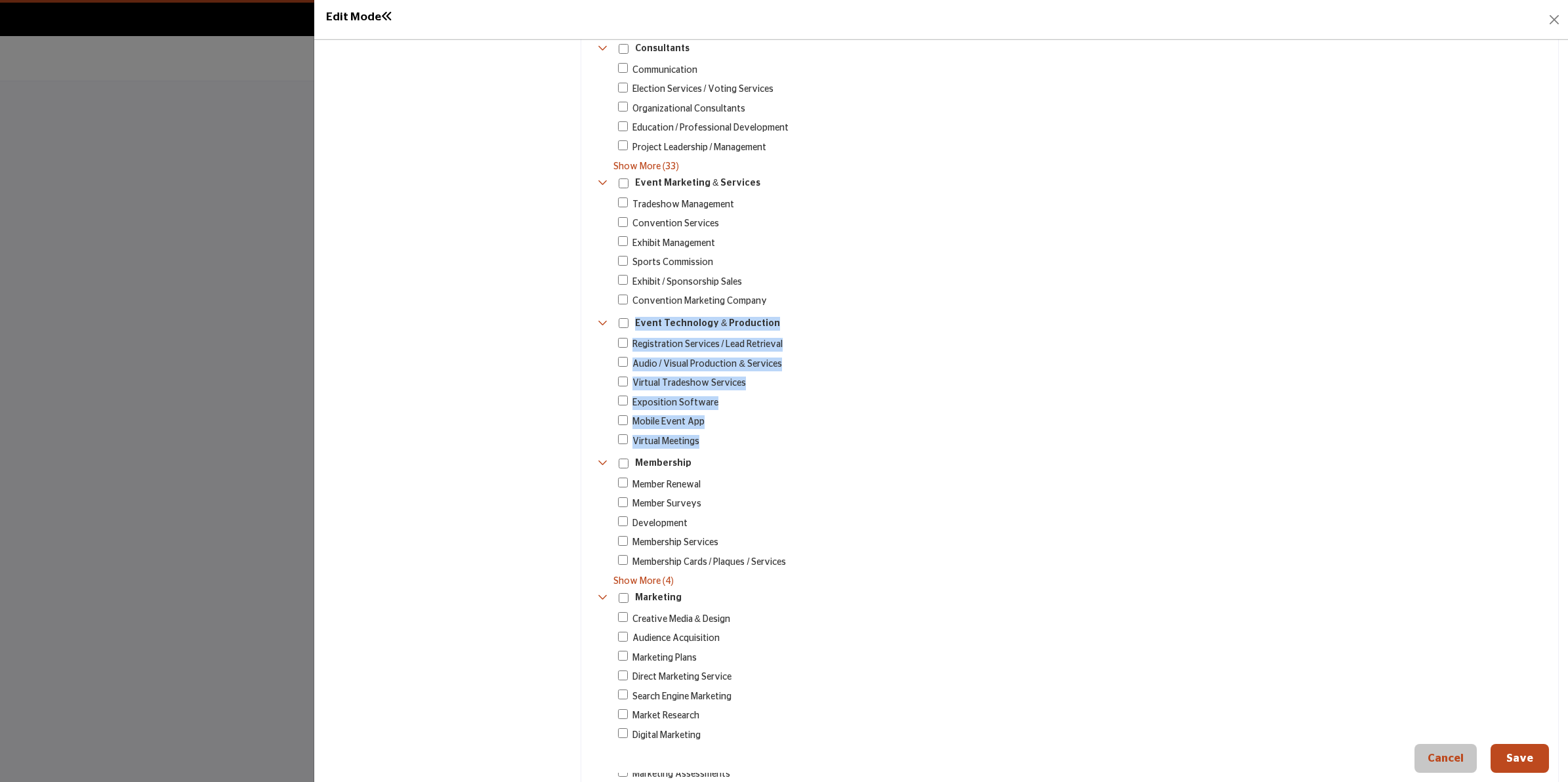
drag, startPoint x: 710, startPoint y: 431, endPoint x: 630, endPoint y: 315, distance: 140.9
click at [630, 315] on div "Risk Management & Support Services 44" at bounding box center [1070, 166] width 956 height 2738
copy div "Event Technology & Production 176 Registration Services / Lead Retrieval 29 Aud…"
click at [1206, 363] on div "Registration Services / Lead Retrieval 29" at bounding box center [1074, 393] width 950 height 112
drag, startPoint x: 763, startPoint y: 294, endPoint x: 632, endPoint y: 171, distance: 179.7
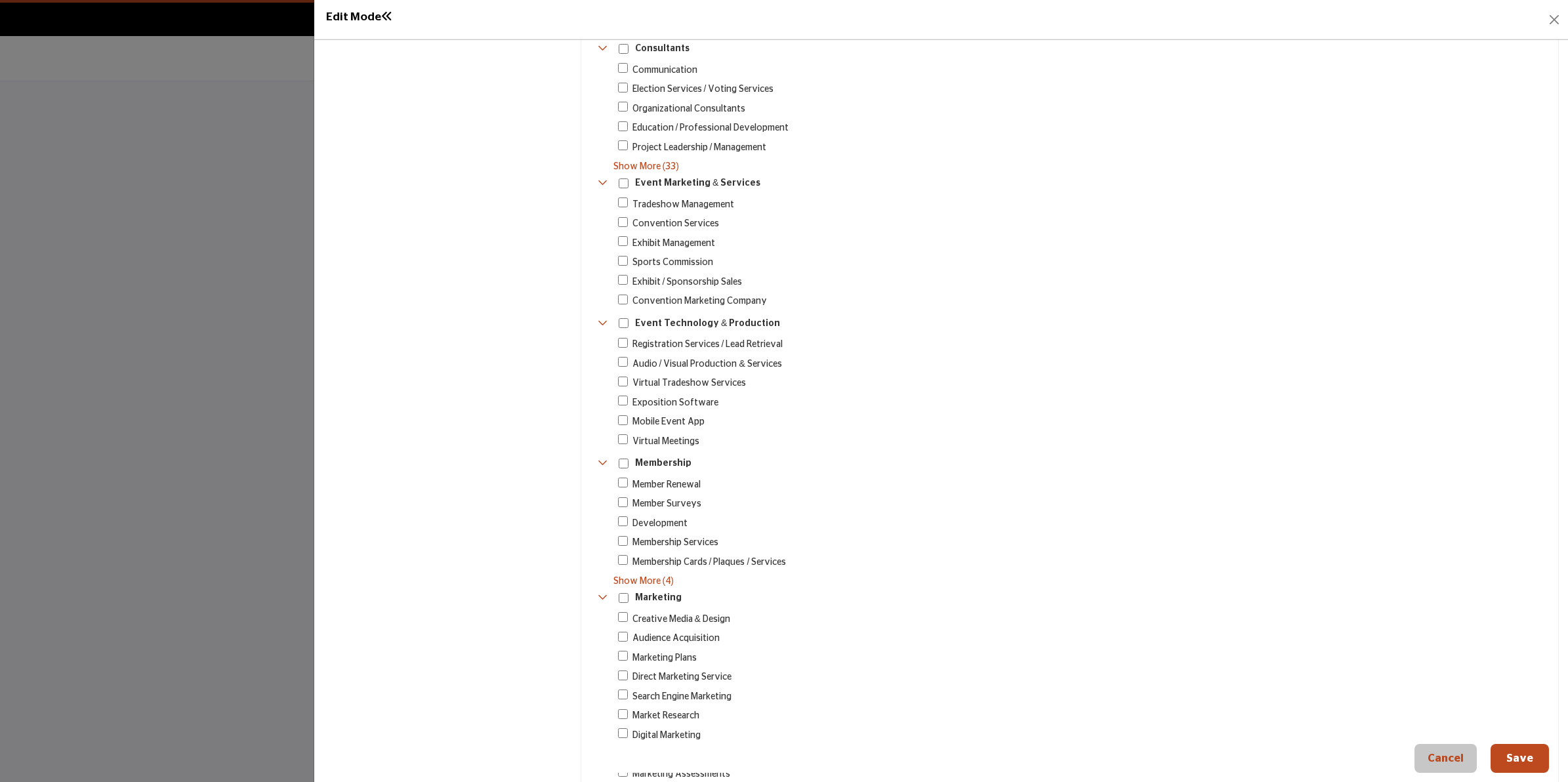
click at [632, 171] on div "Risk Management & Support Services 44" at bounding box center [1070, 166] width 956 height 2738
copy div "Event Marketing & Services 463 Tradeshow Management 73 Convention Services 389 …"
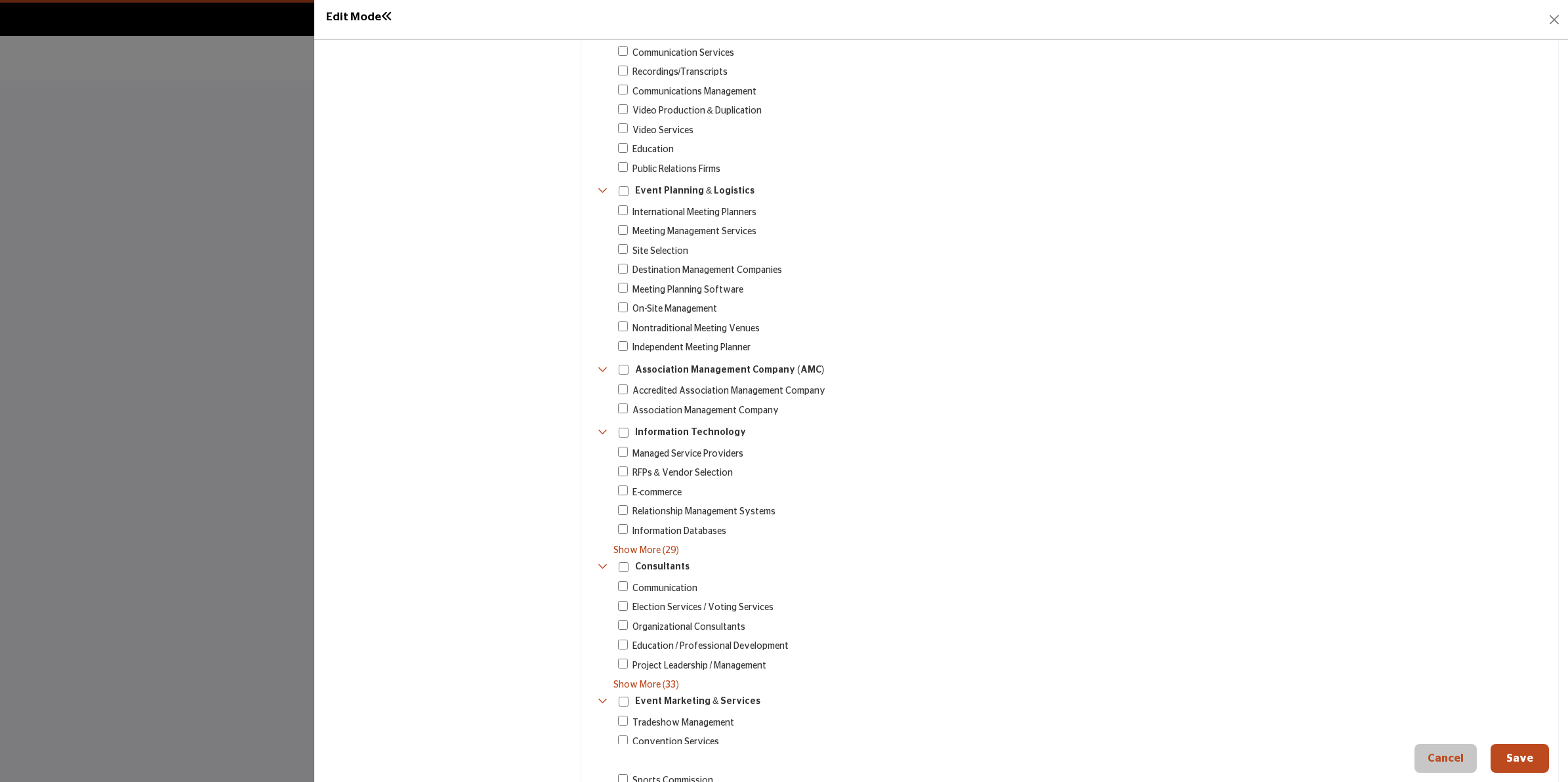
scroll to position [799, 0]
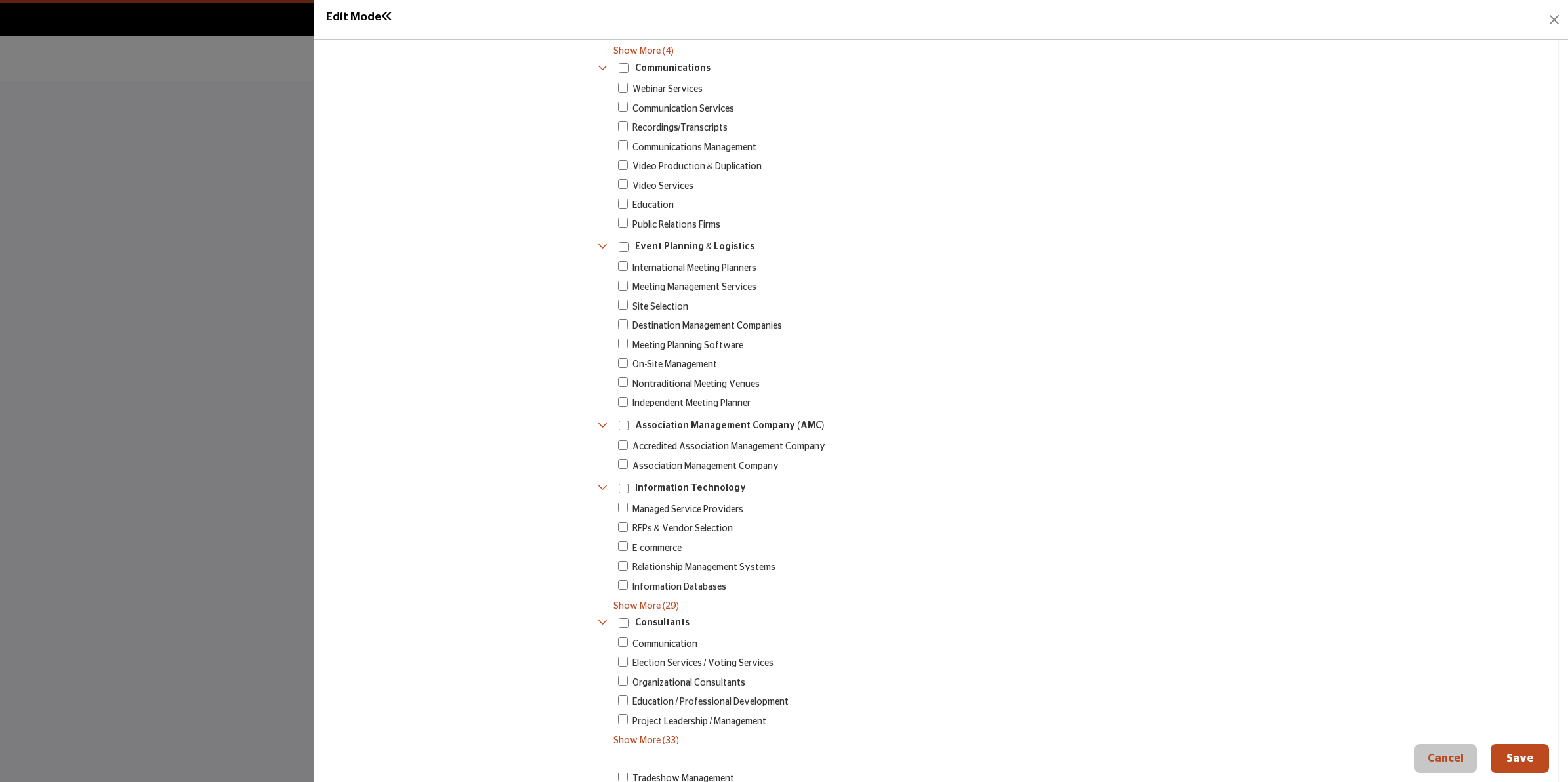
drag, startPoint x: 763, startPoint y: 399, endPoint x: 630, endPoint y: 238, distance: 208.8
click at [630, 238] on div "Risk Management & Support Services 44" at bounding box center [1070, 739] width 956 height 2738
copy div "Event Planning & Logistics 428 International Meeting Planners 14 Meeting Manage…"
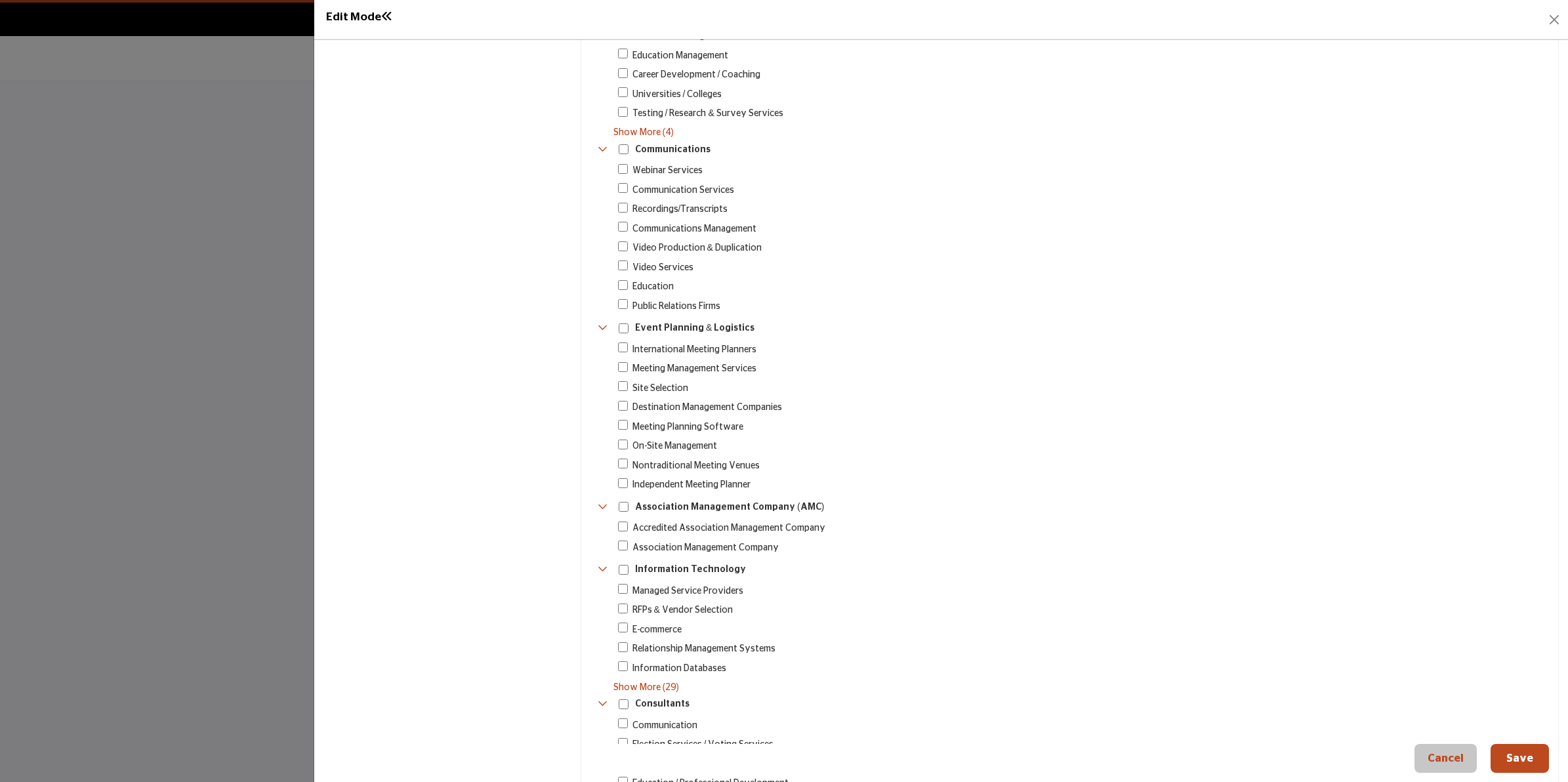
scroll to position [717, 0]
drag, startPoint x: 998, startPoint y: 273, endPoint x: 985, endPoint y: 271, distance: 13.2
click at [998, 271] on div "Webinar Services 21" at bounding box center [1074, 240] width 950 height 150
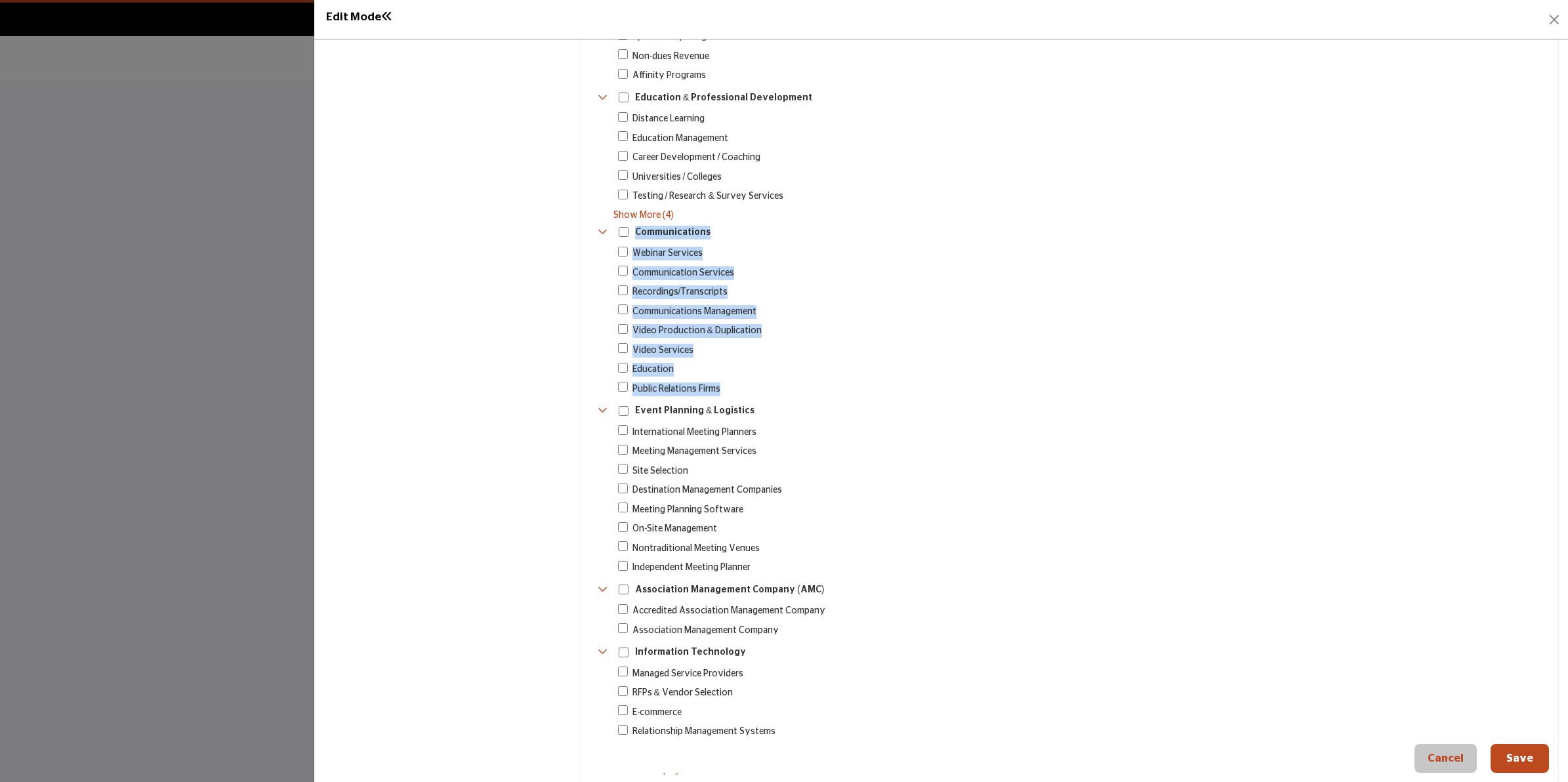
drag, startPoint x: 753, startPoint y: 388, endPoint x: 618, endPoint y: 234, distance: 204.8
copy div "Communications 439 Webinar Services 21 Communication Services 288 Recordings/Tr…"
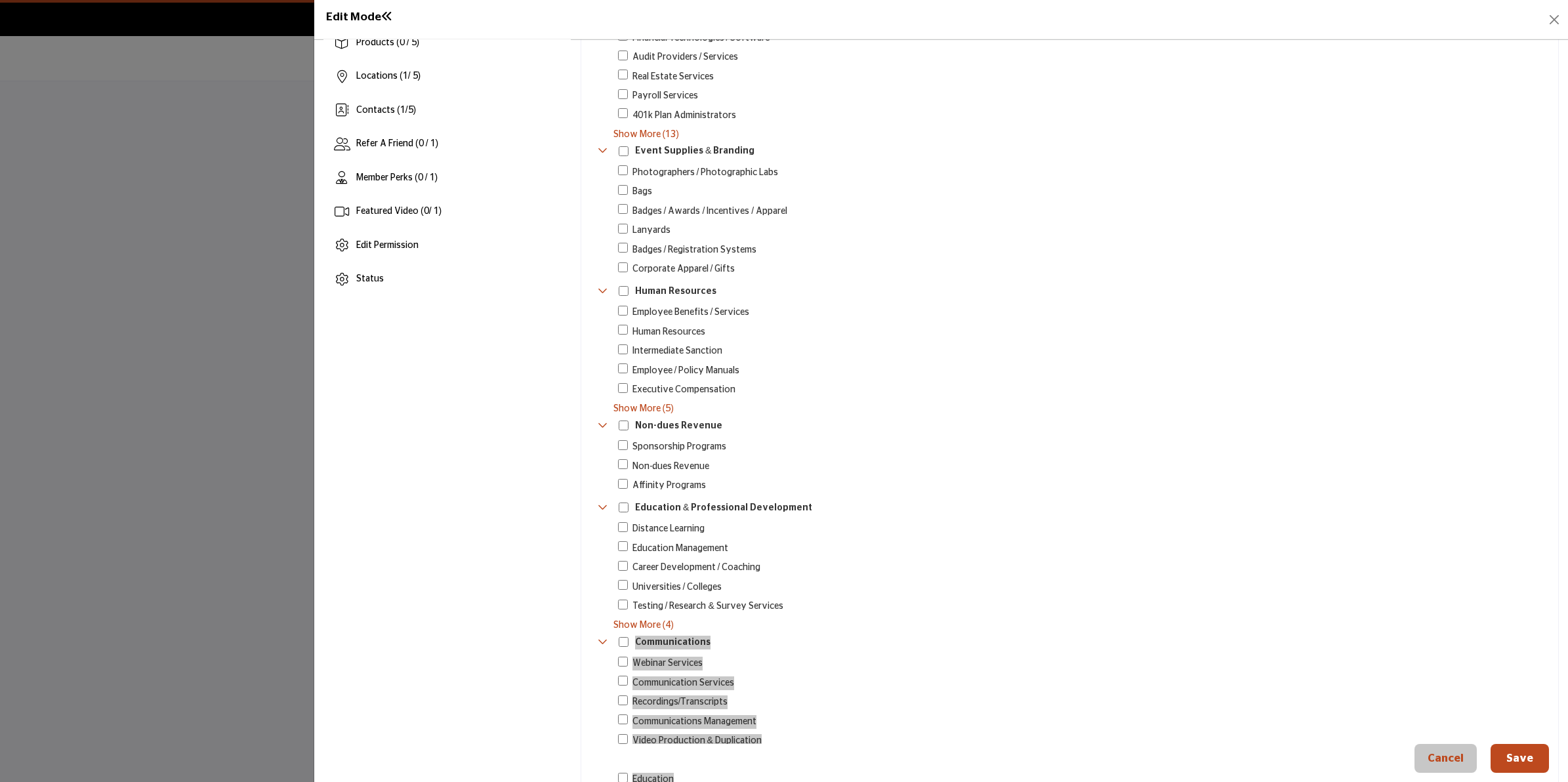
scroll to position [142, 0]
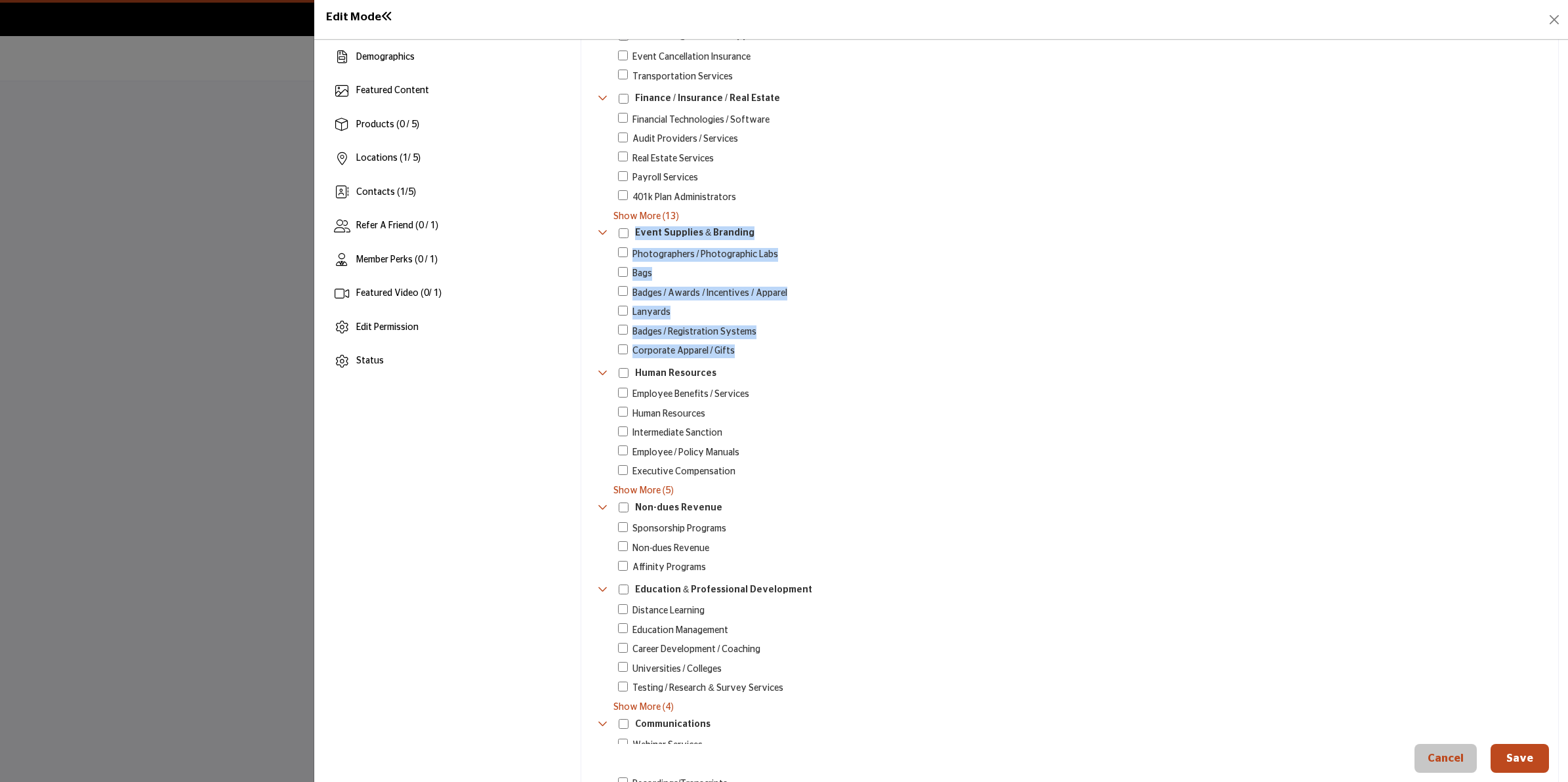
copy div "Event Supplies & Branding 49 Photographers / Photographic Labs 9 Bags 1 Badges …"
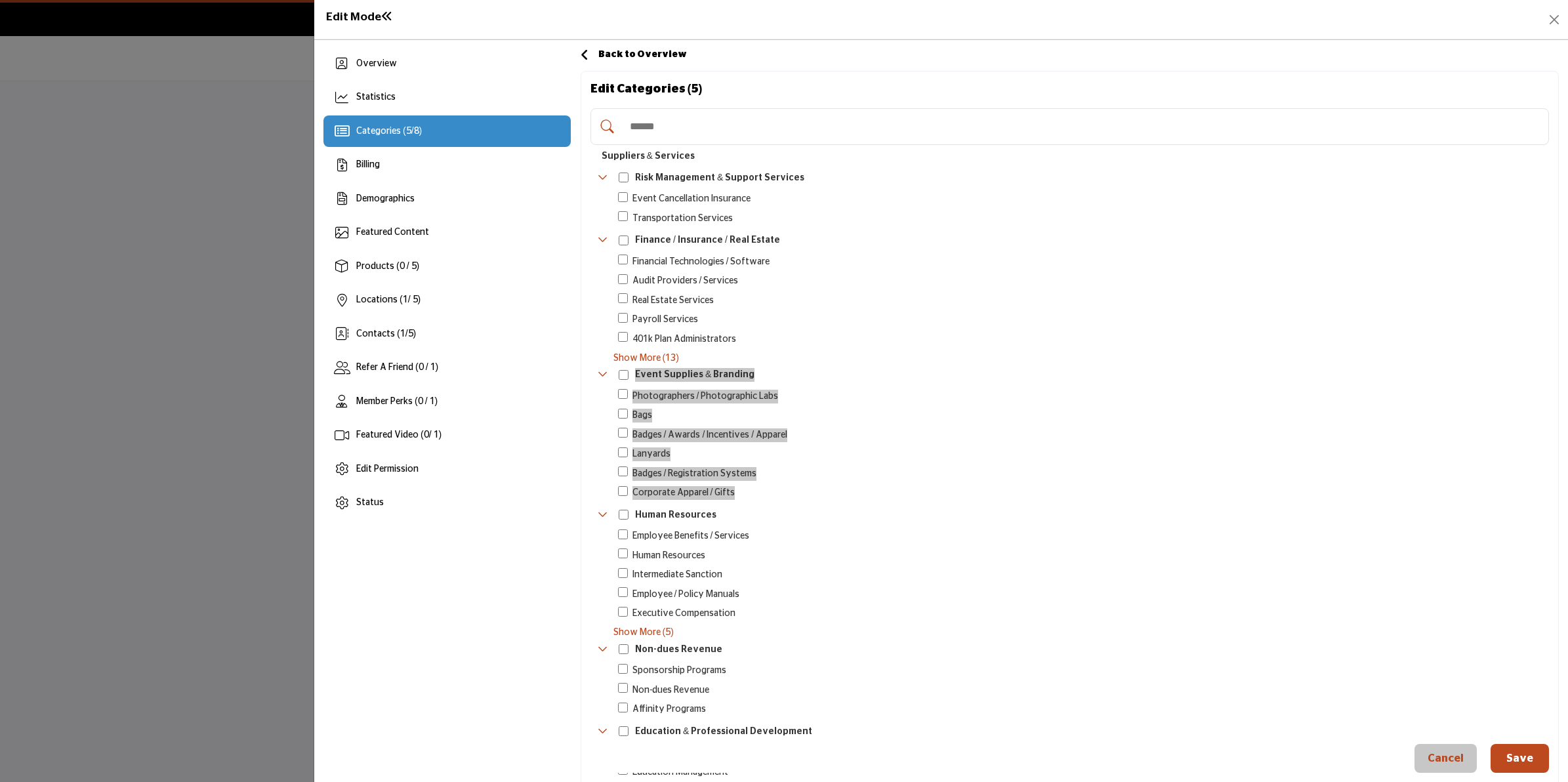
scroll to position [0, 0]
drag, startPoint x: 673, startPoint y: 150, endPoint x: 674, endPoint y: 141, distance: 9.1
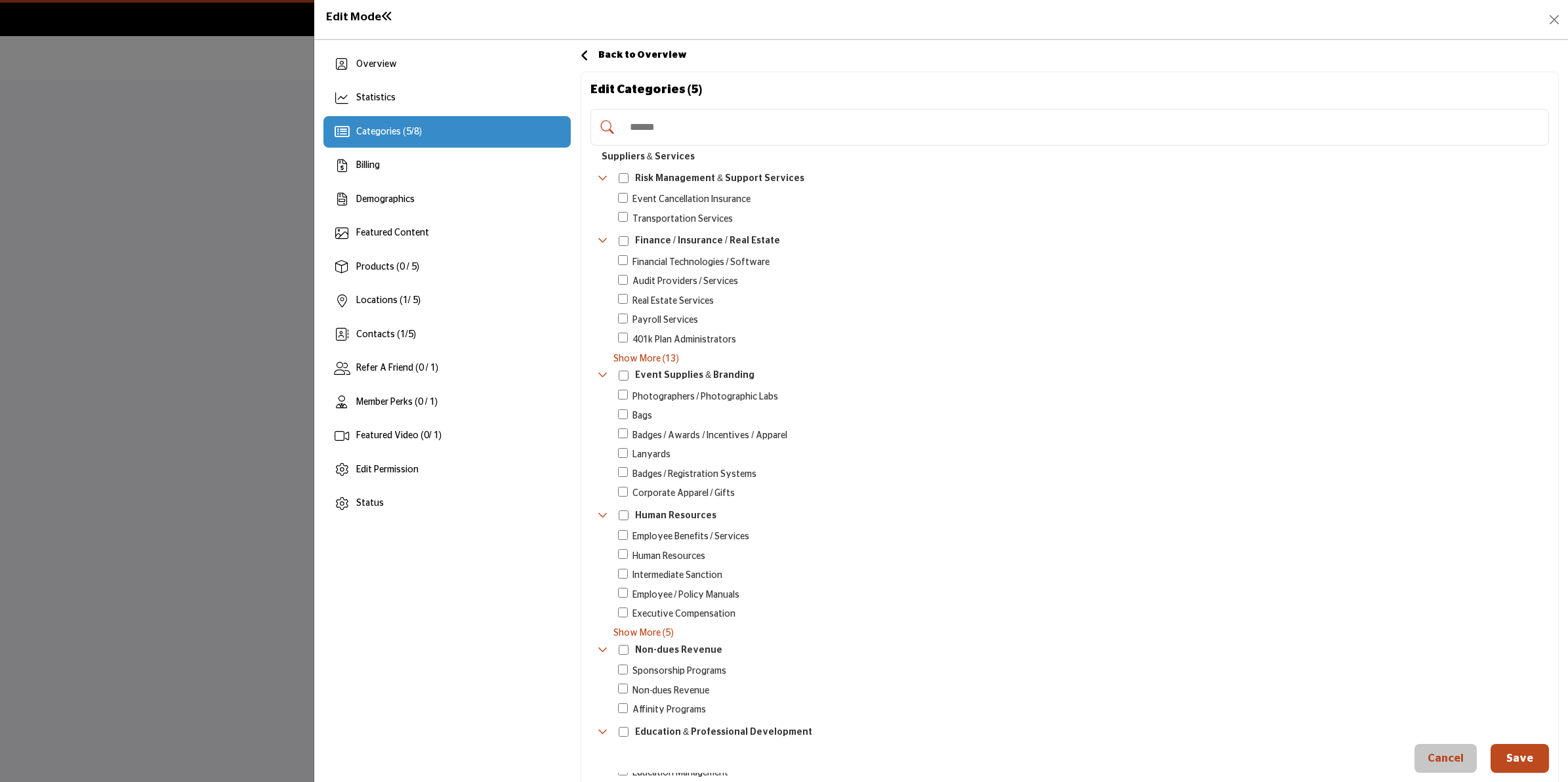
click at [673, 130] on input "Search Category" at bounding box center [1083, 128] width 919 height 29
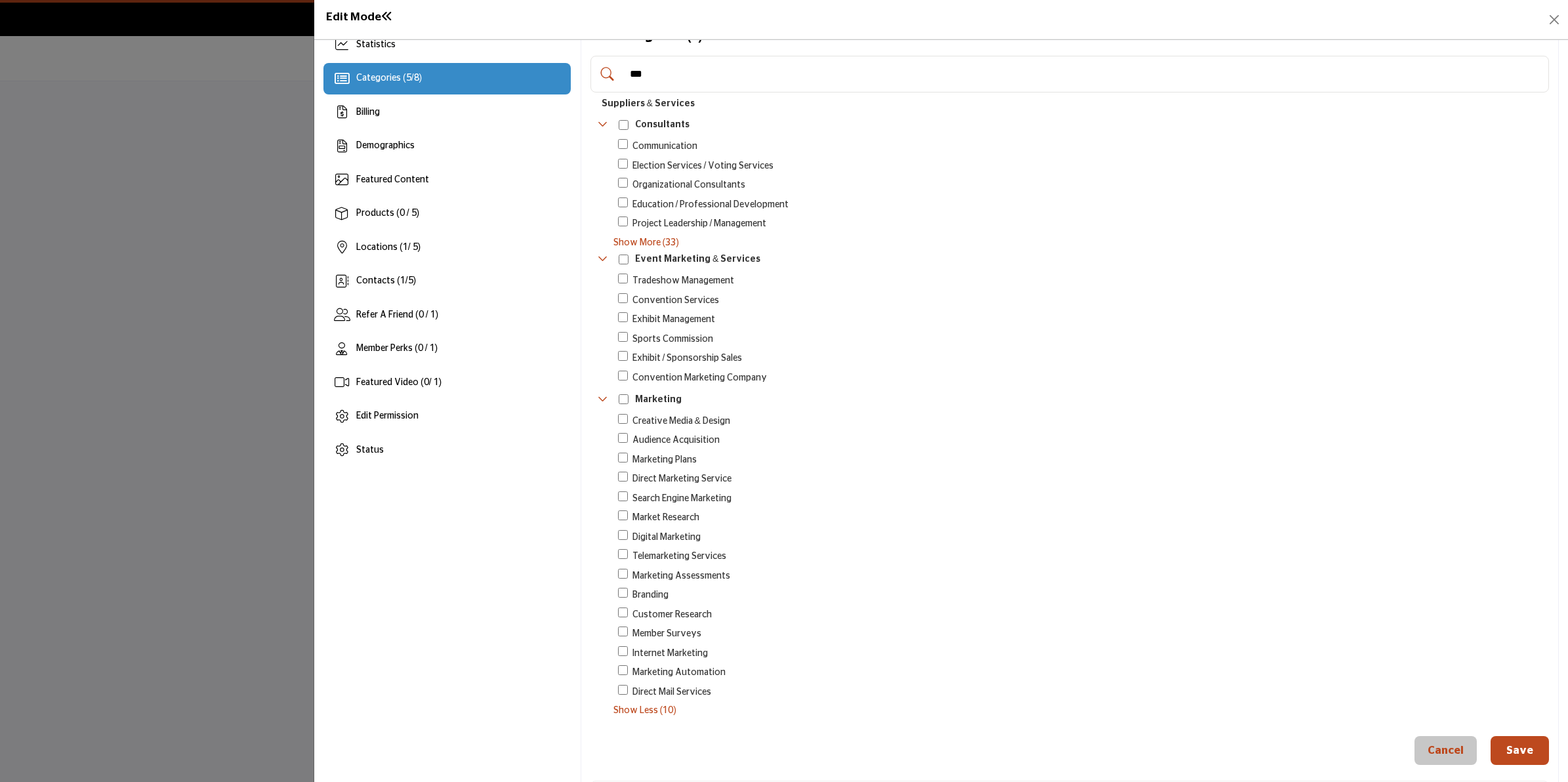
scroll to position [82, 0]
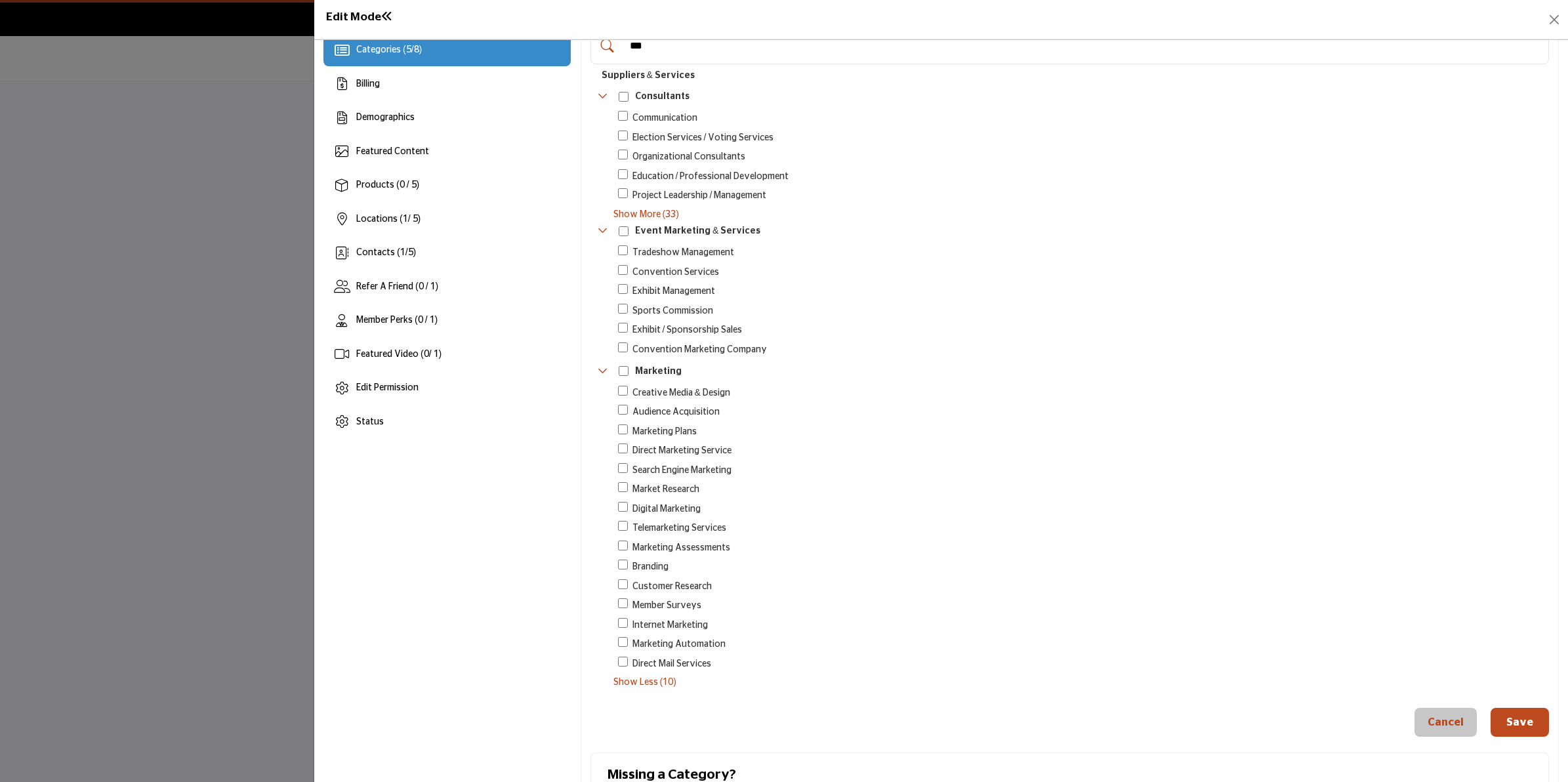
click at [645, 678] on span "Show Less (10)" at bounding box center [1081, 683] width 936 height 14
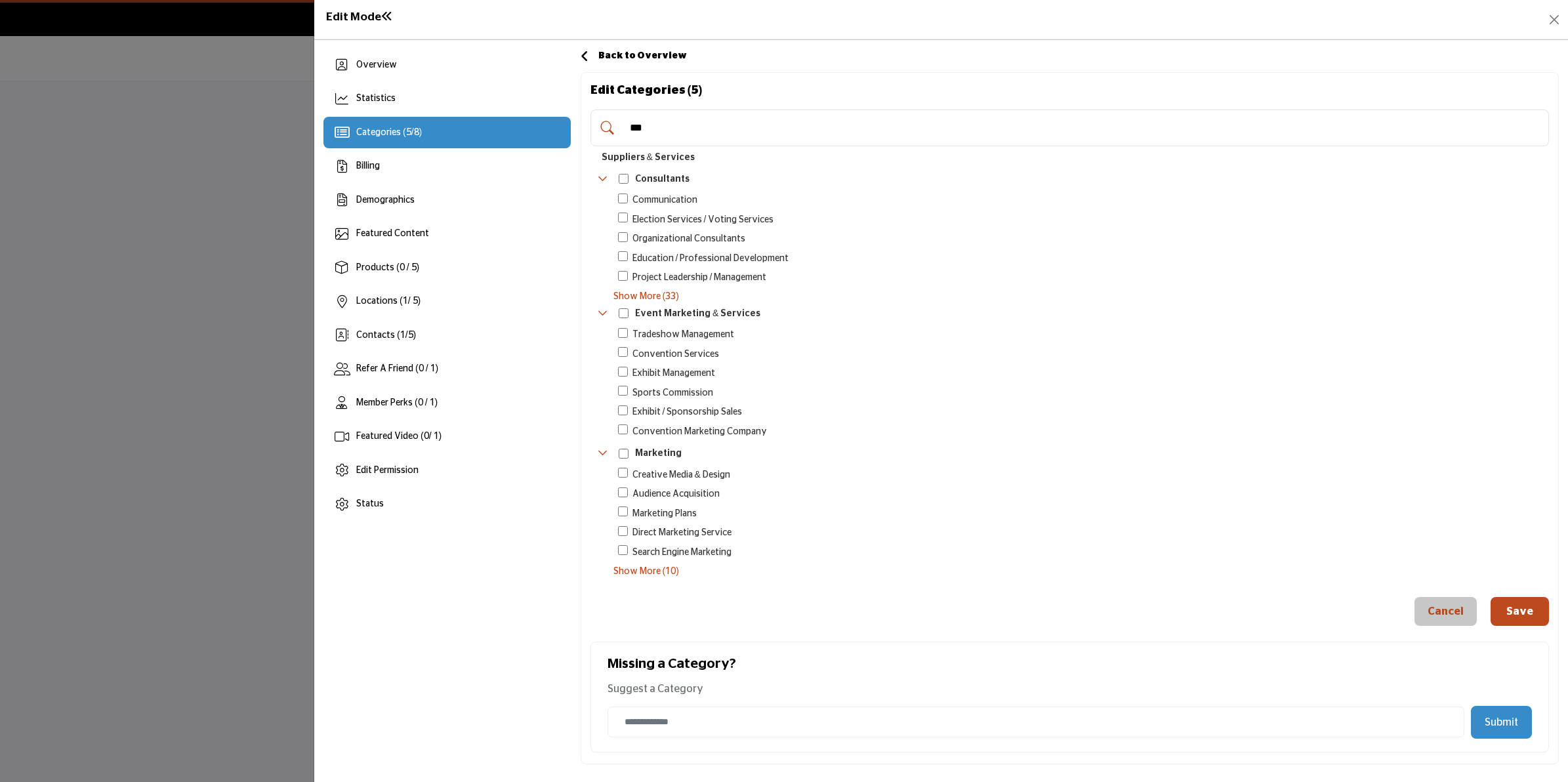
scroll to position [0, 0]
click at [674, 135] on input "***" at bounding box center [1083, 129] width 919 height 29
drag, startPoint x: 630, startPoint y: 128, endPoint x: 622, endPoint y: 127, distance: 8.1
click at [622, 127] on div "***" at bounding box center [1069, 128] width 958 height 37
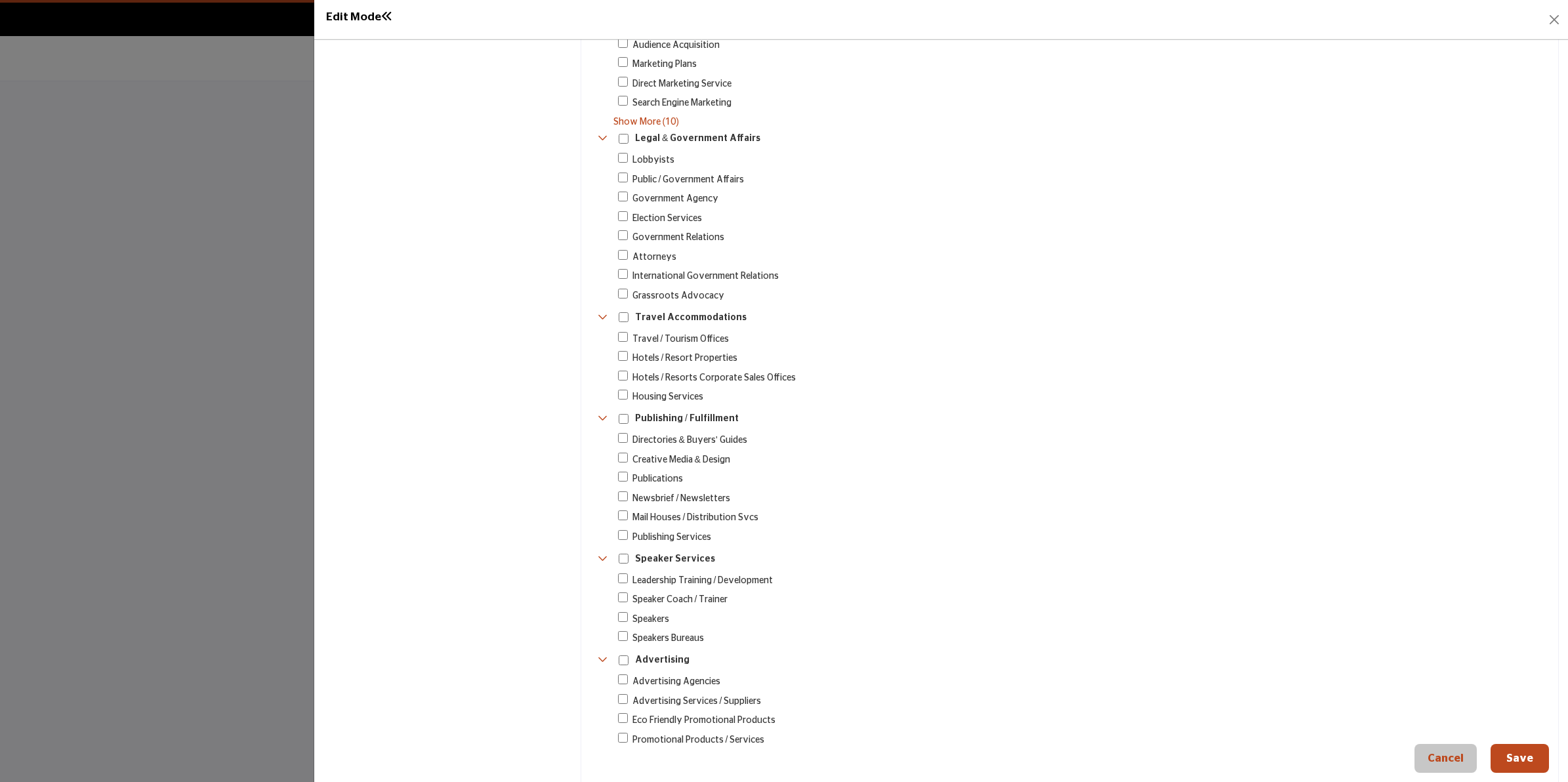
scroll to position [1968, 0]
type input "*"
drag, startPoint x: 721, startPoint y: 618, endPoint x: 628, endPoint y: 534, distance: 125.3
copy div "Speaker Services 41 Leadership Training / Development 23 Speaker Coach / Traine…"
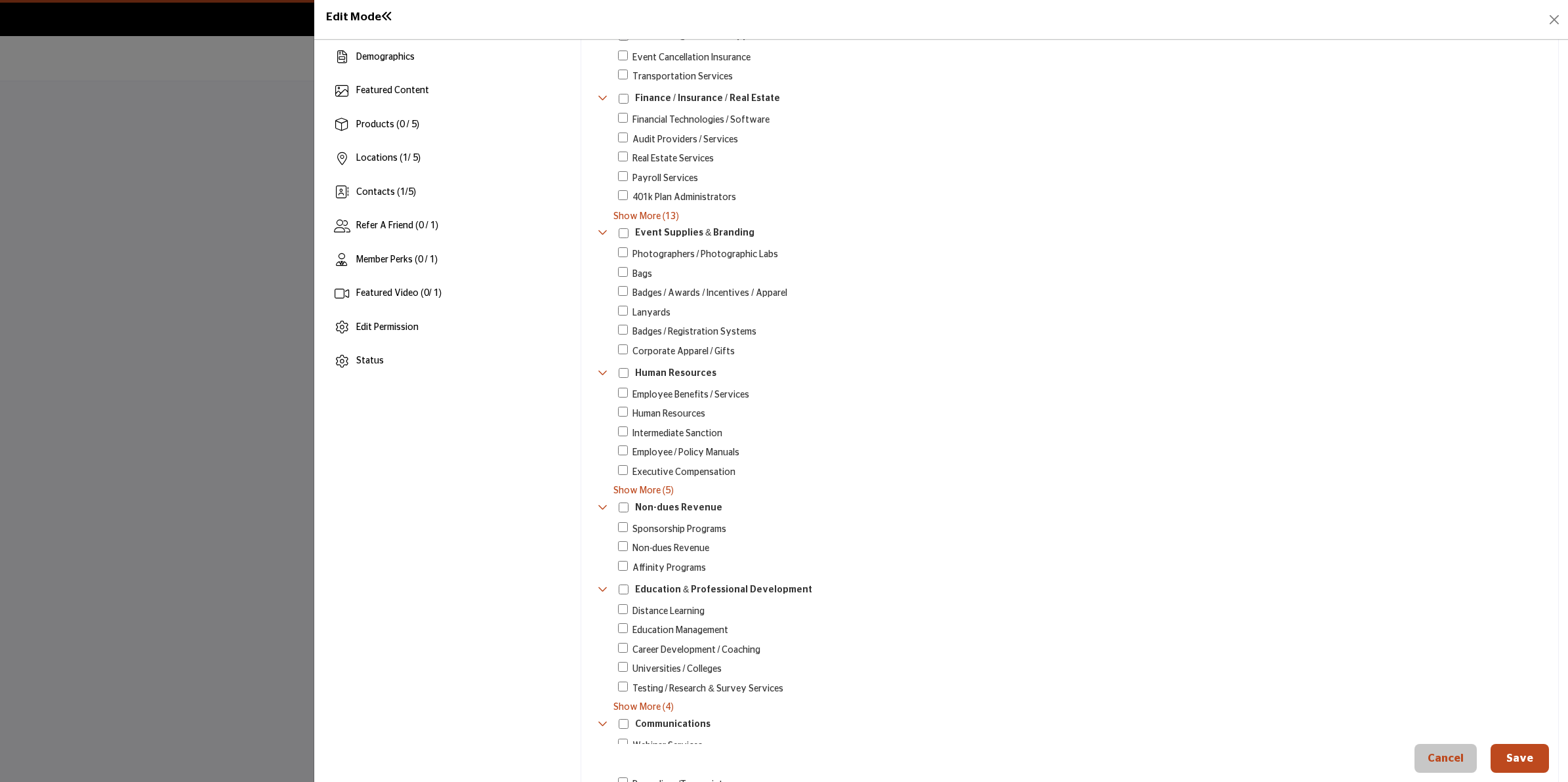
scroll to position [0, 0]
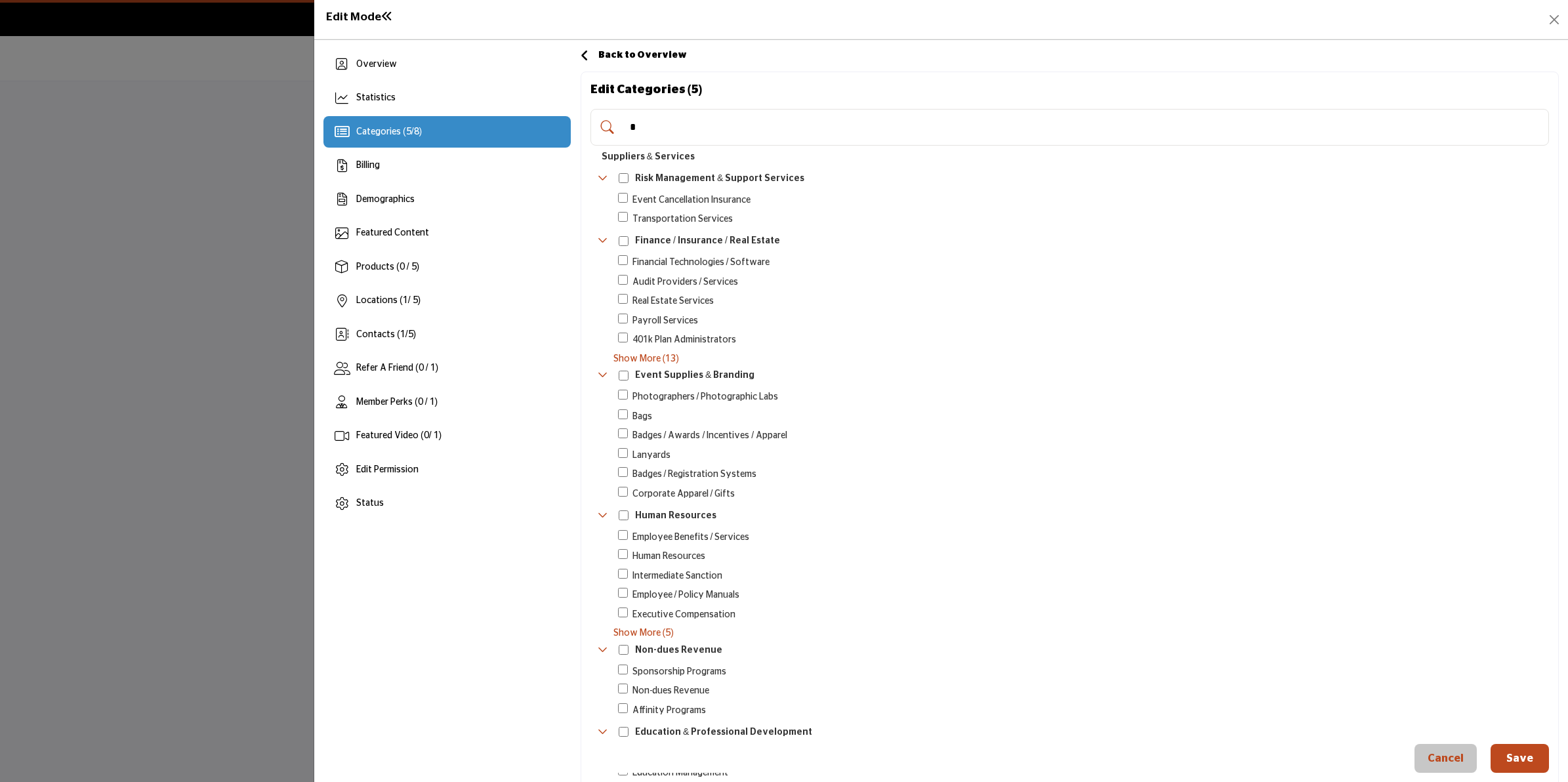
click at [660, 122] on input "*" at bounding box center [1083, 128] width 919 height 29
type input "*"
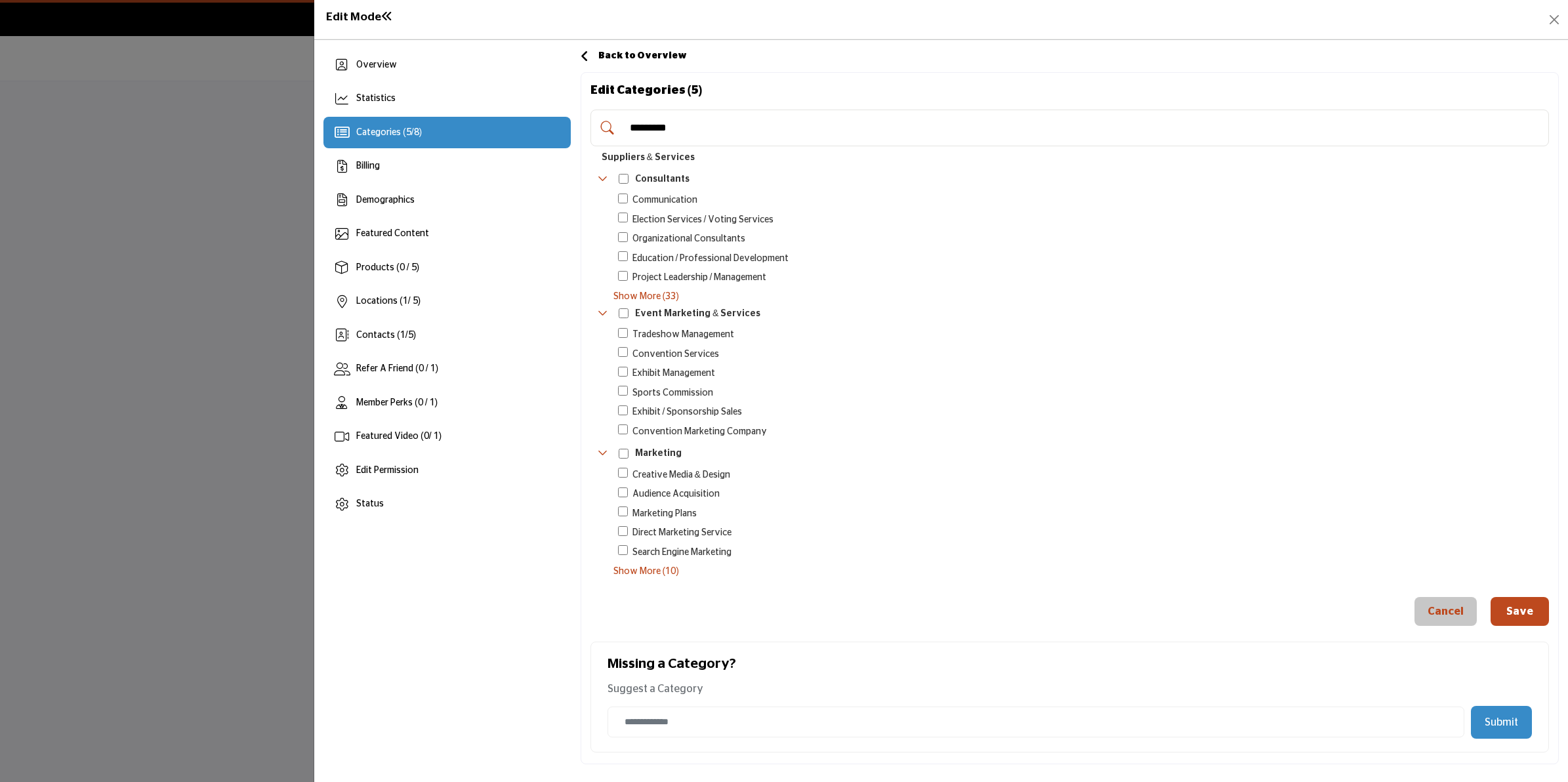
drag, startPoint x: 717, startPoint y: 136, endPoint x: 594, endPoint y: 138, distance: 123.0
click at [594, 138] on div "*********" at bounding box center [1069, 128] width 958 height 37
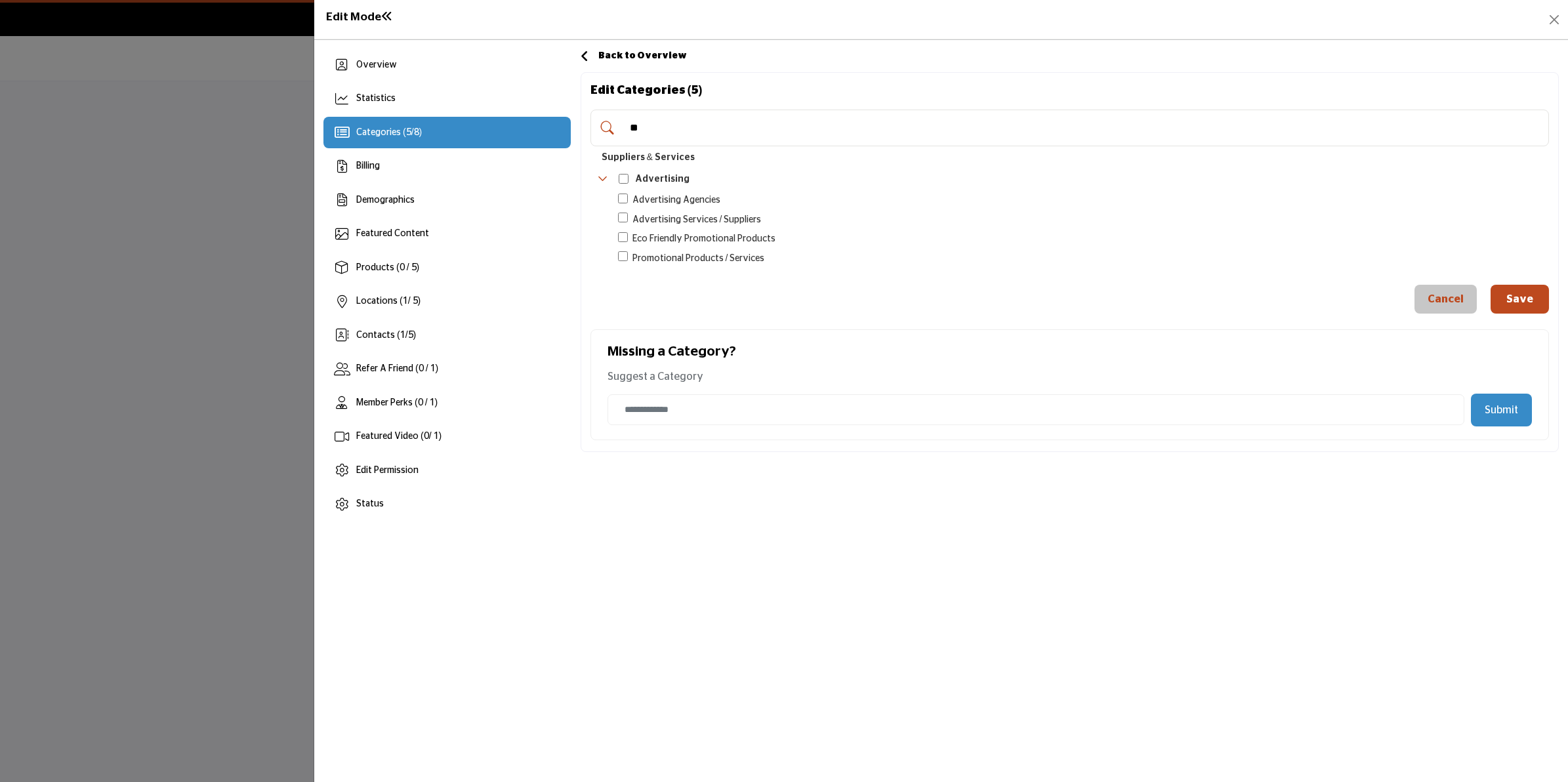
type input "*"
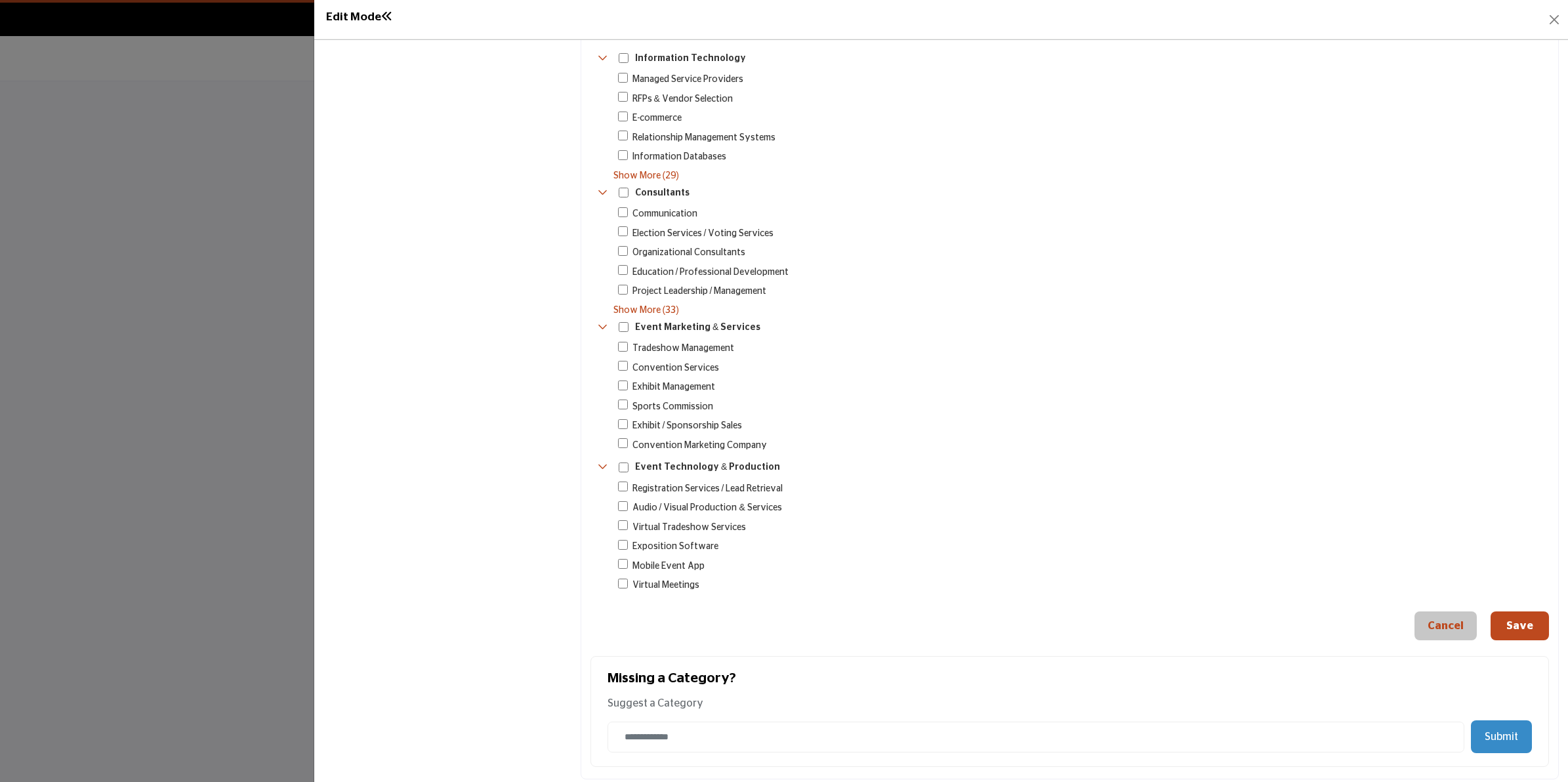
scroll to position [503, 0]
type input "*****"
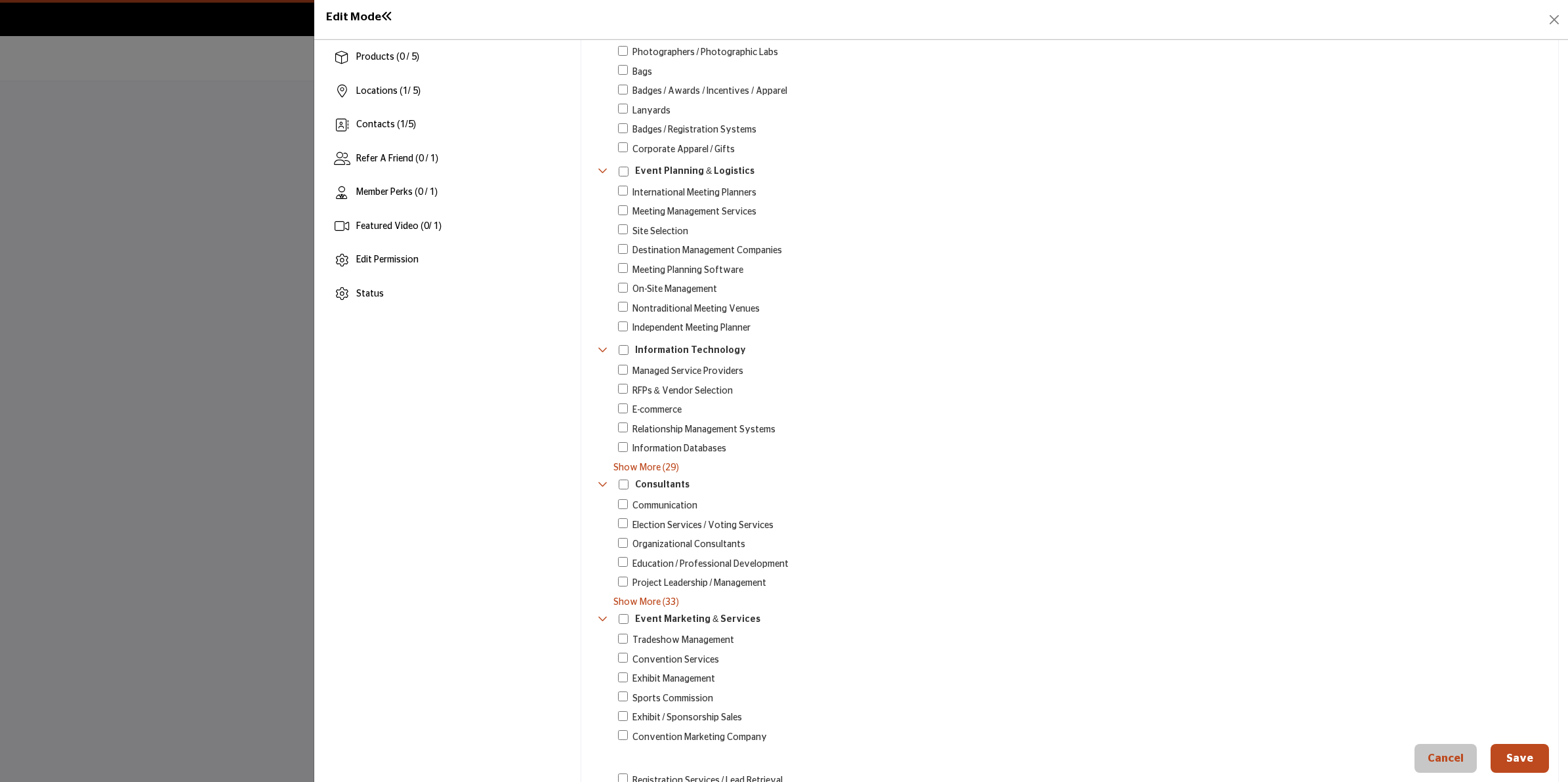
scroll to position [492, 0]
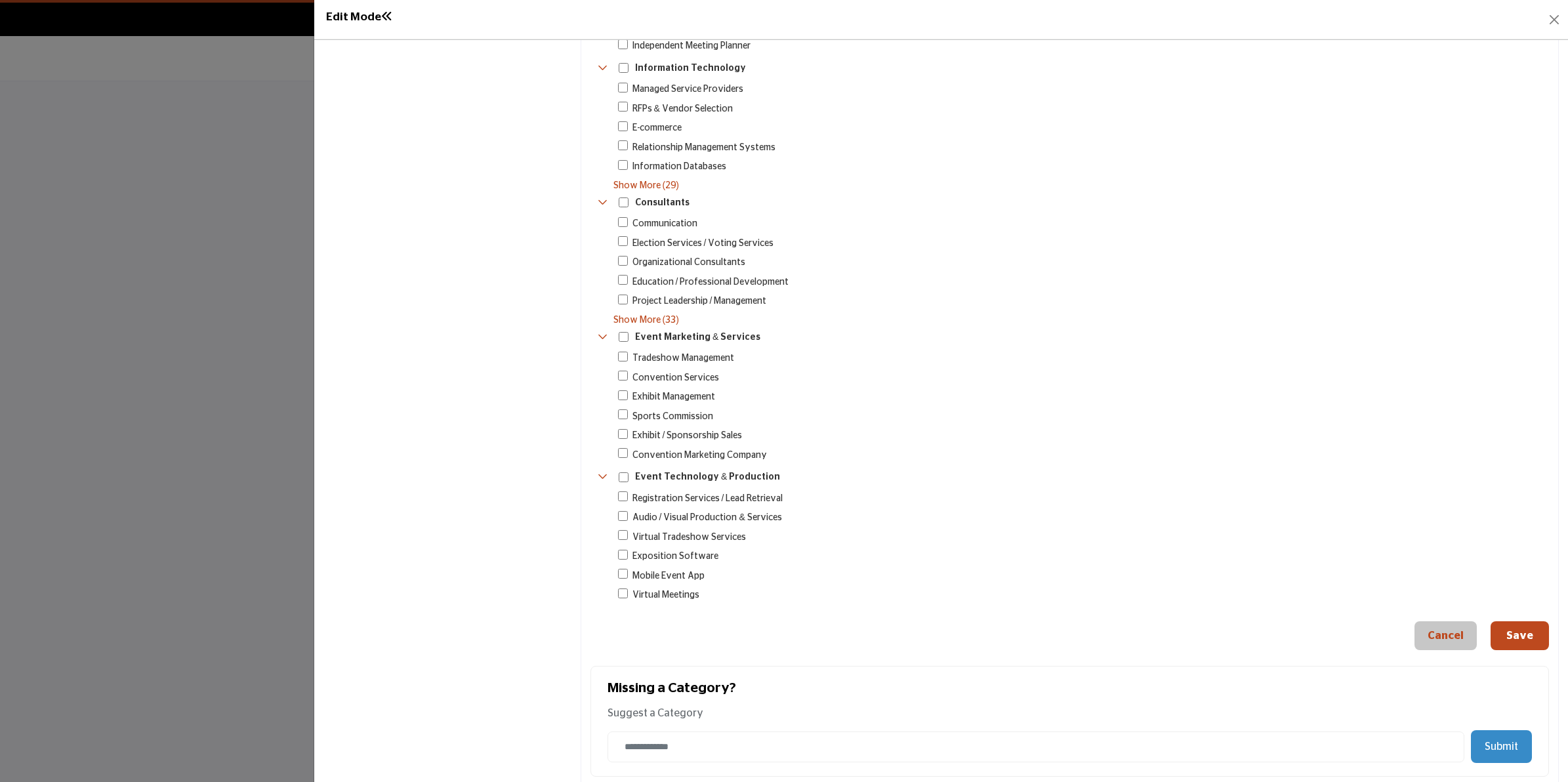
click at [645, 314] on span "Show More (33)" at bounding box center [1081, 320] width 936 height 14
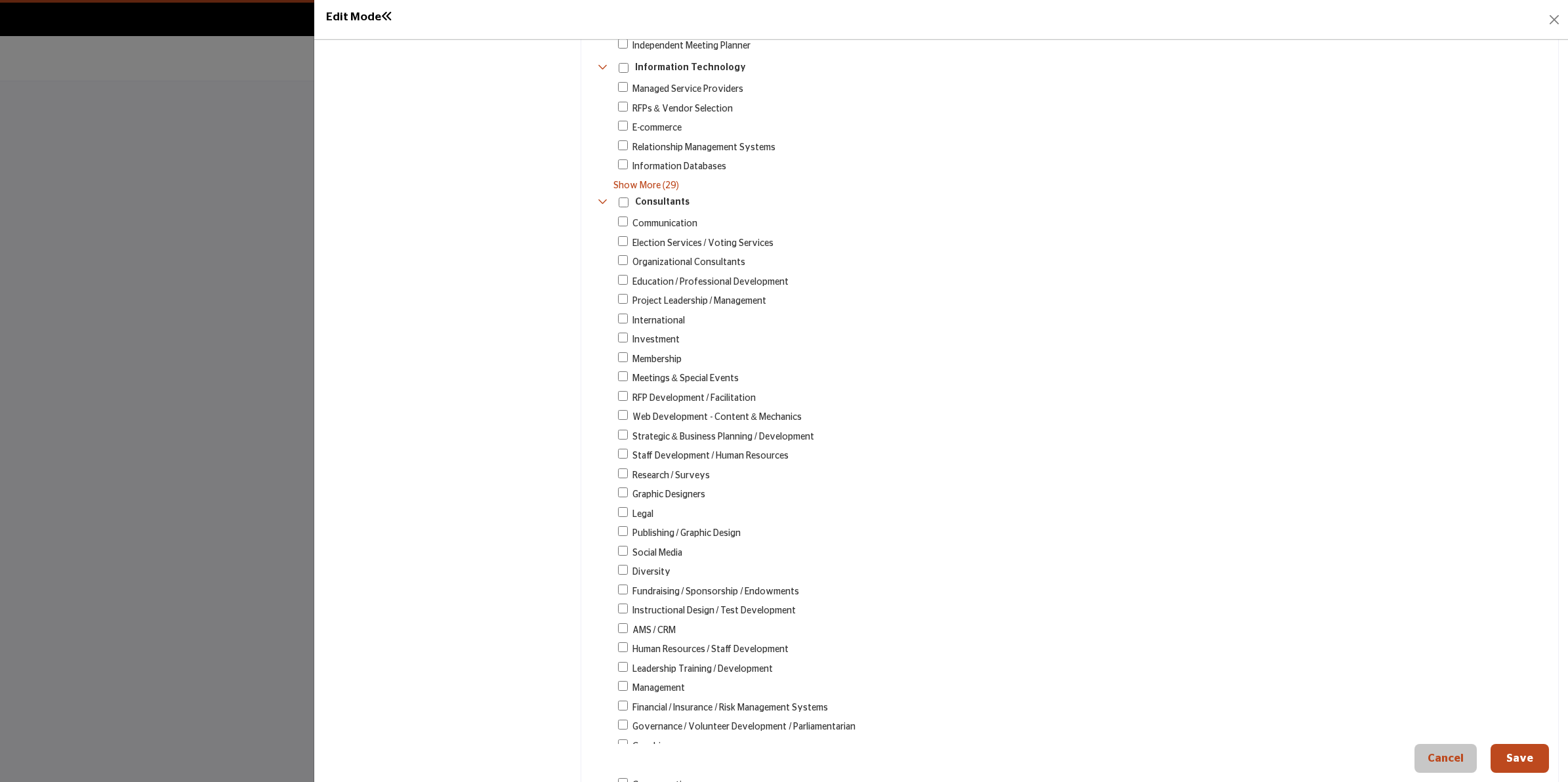
click at [1514, 756] on button "Save" at bounding box center [1520, 759] width 58 height 29
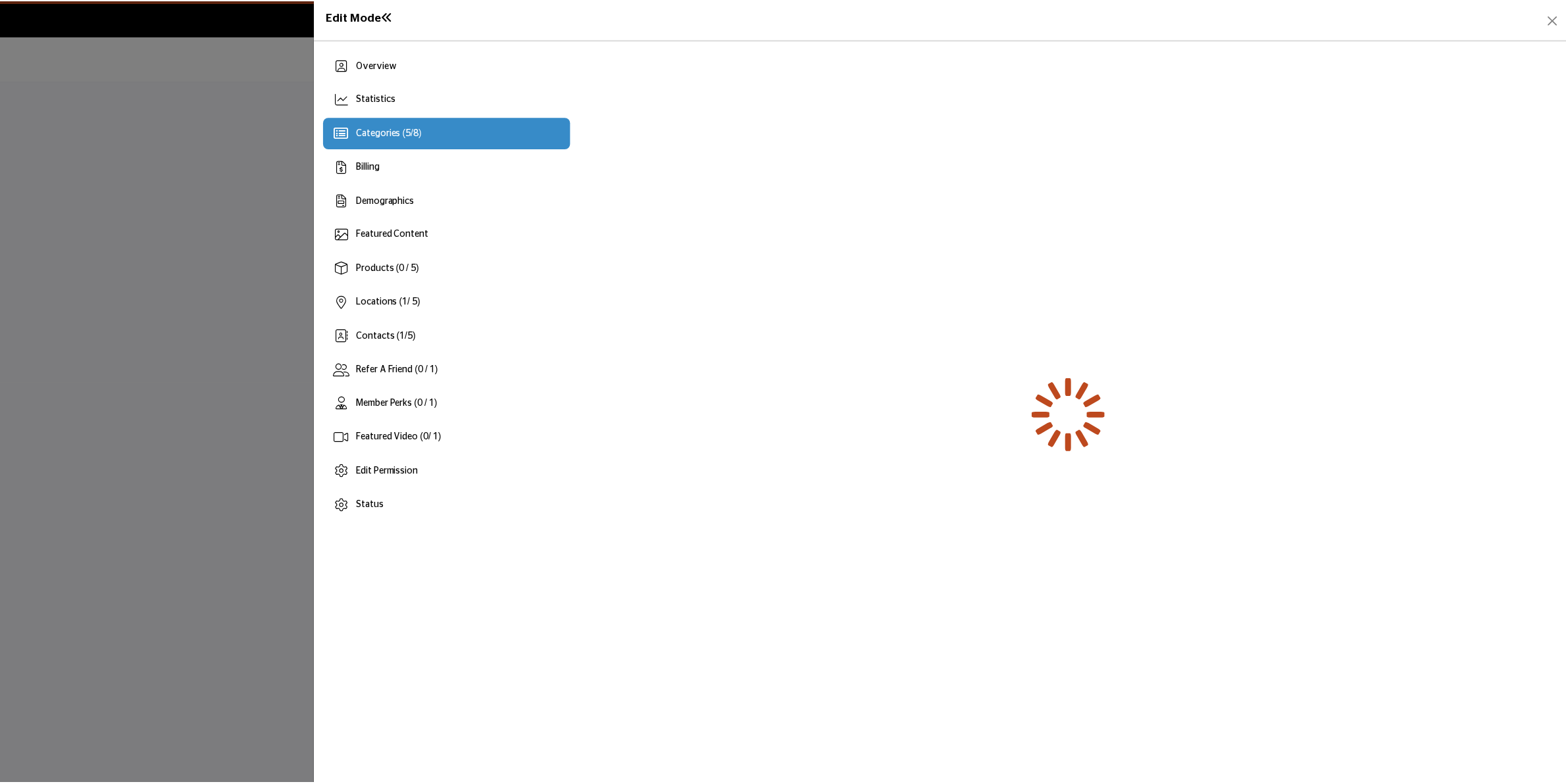
scroll to position [0, 0]
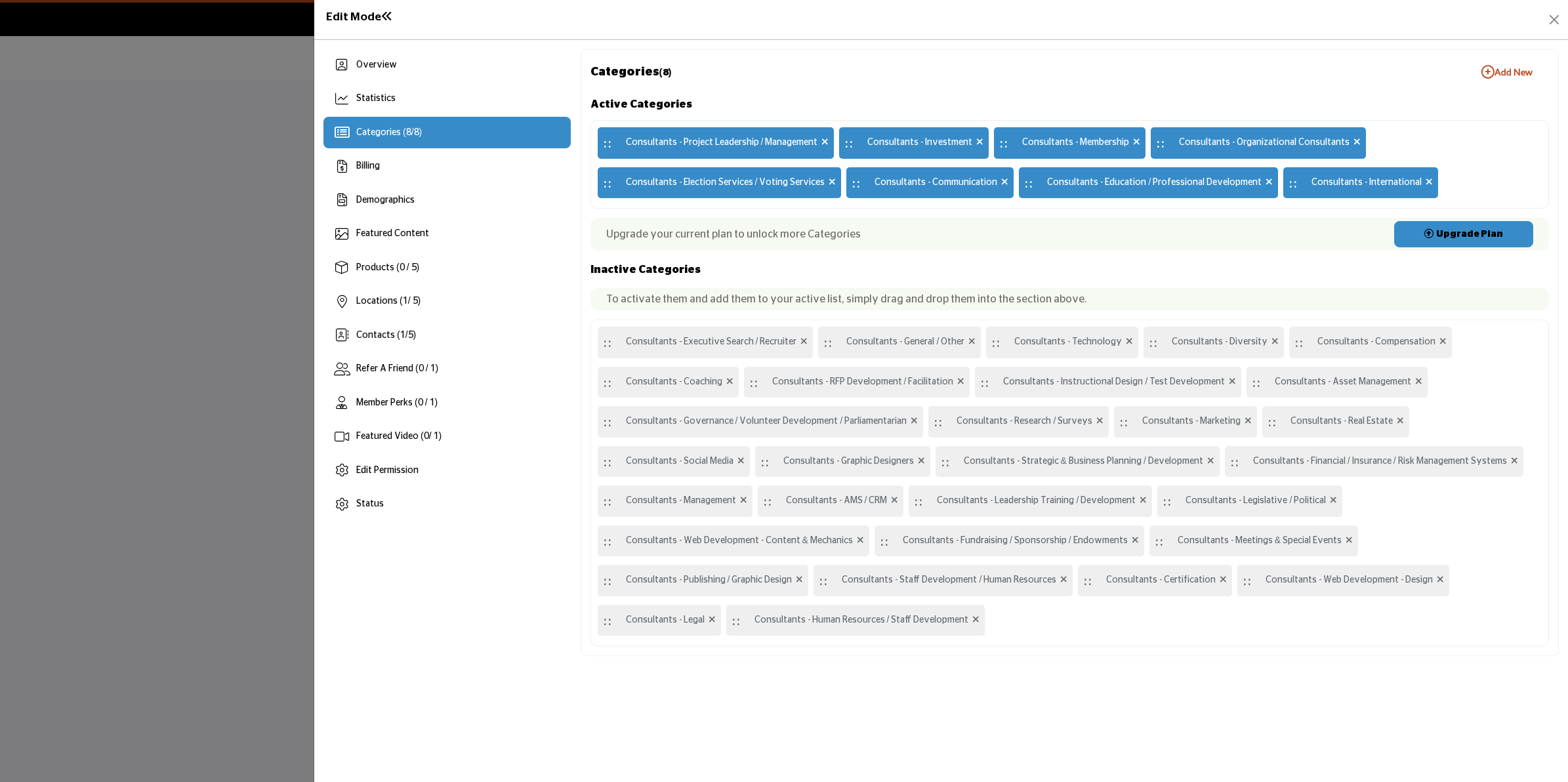
click at [1426, 182] on icon at bounding box center [1429, 181] width 7 height 9
click at [1555, 19] on button "Close" at bounding box center [1553, 19] width 19 height 19
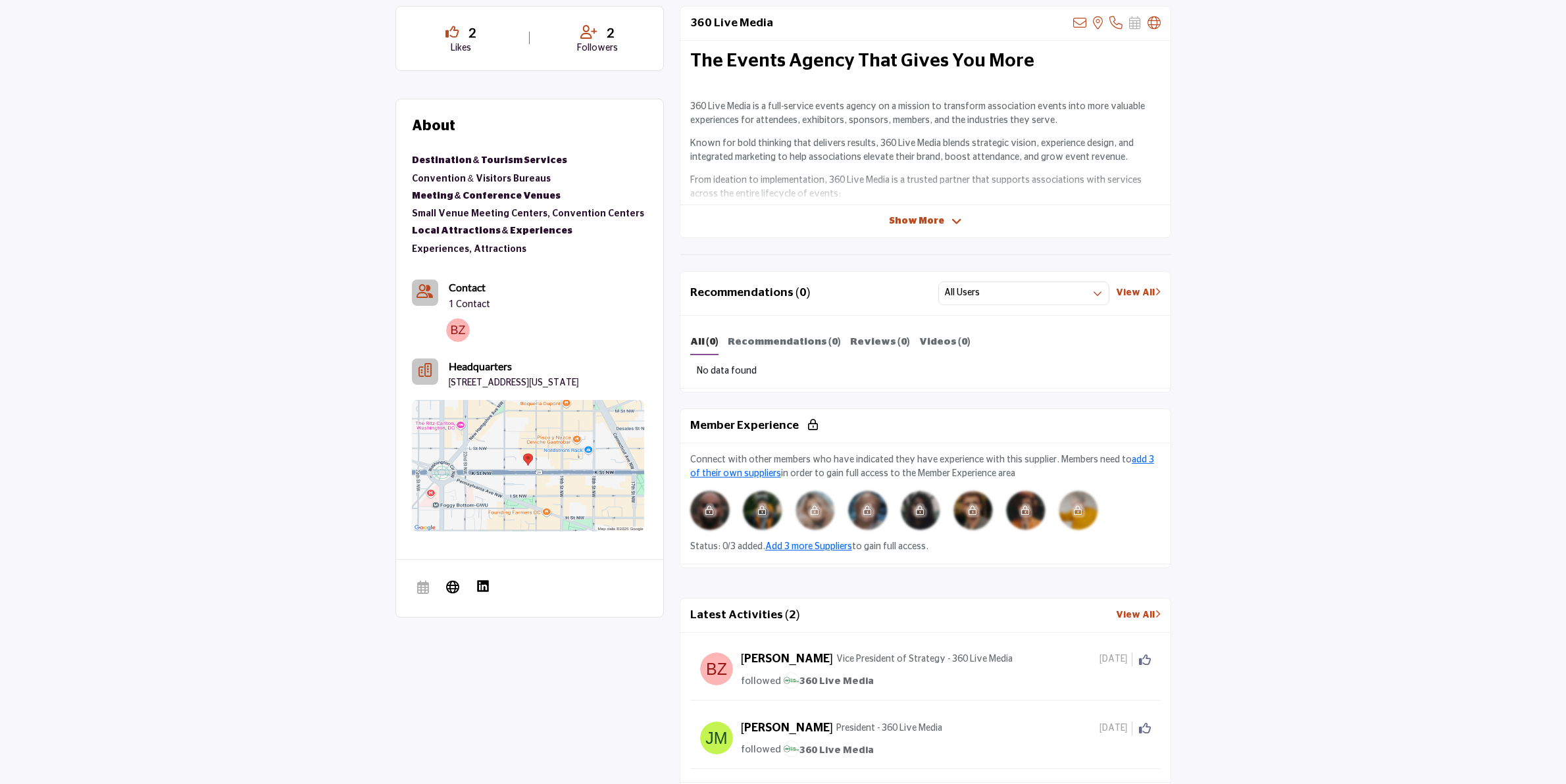
scroll to position [411, 0]
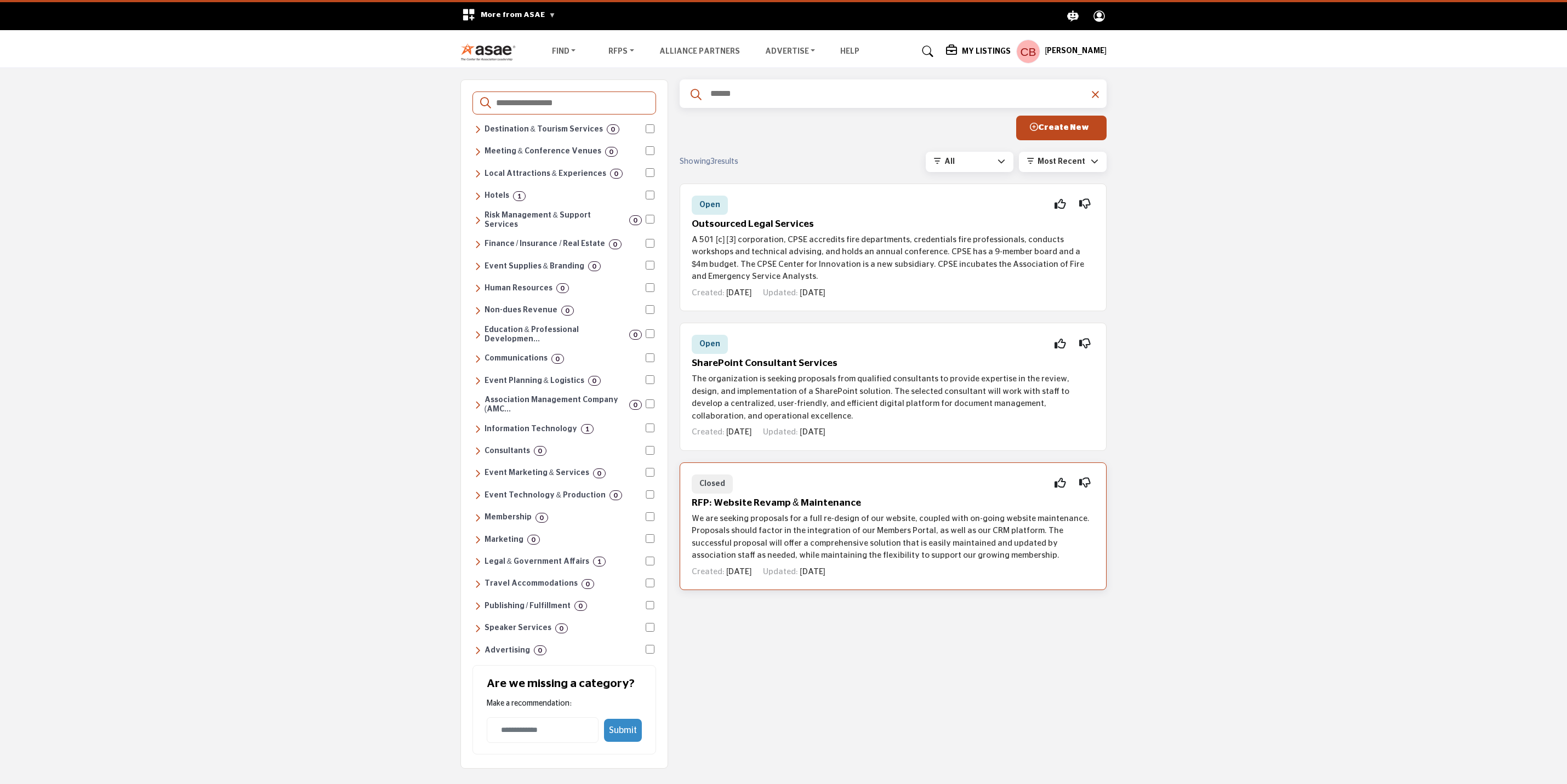
click at [817, 507] on h5 "RFP: Website Revamp & Maintenance" at bounding box center [893, 503] width 403 height 11
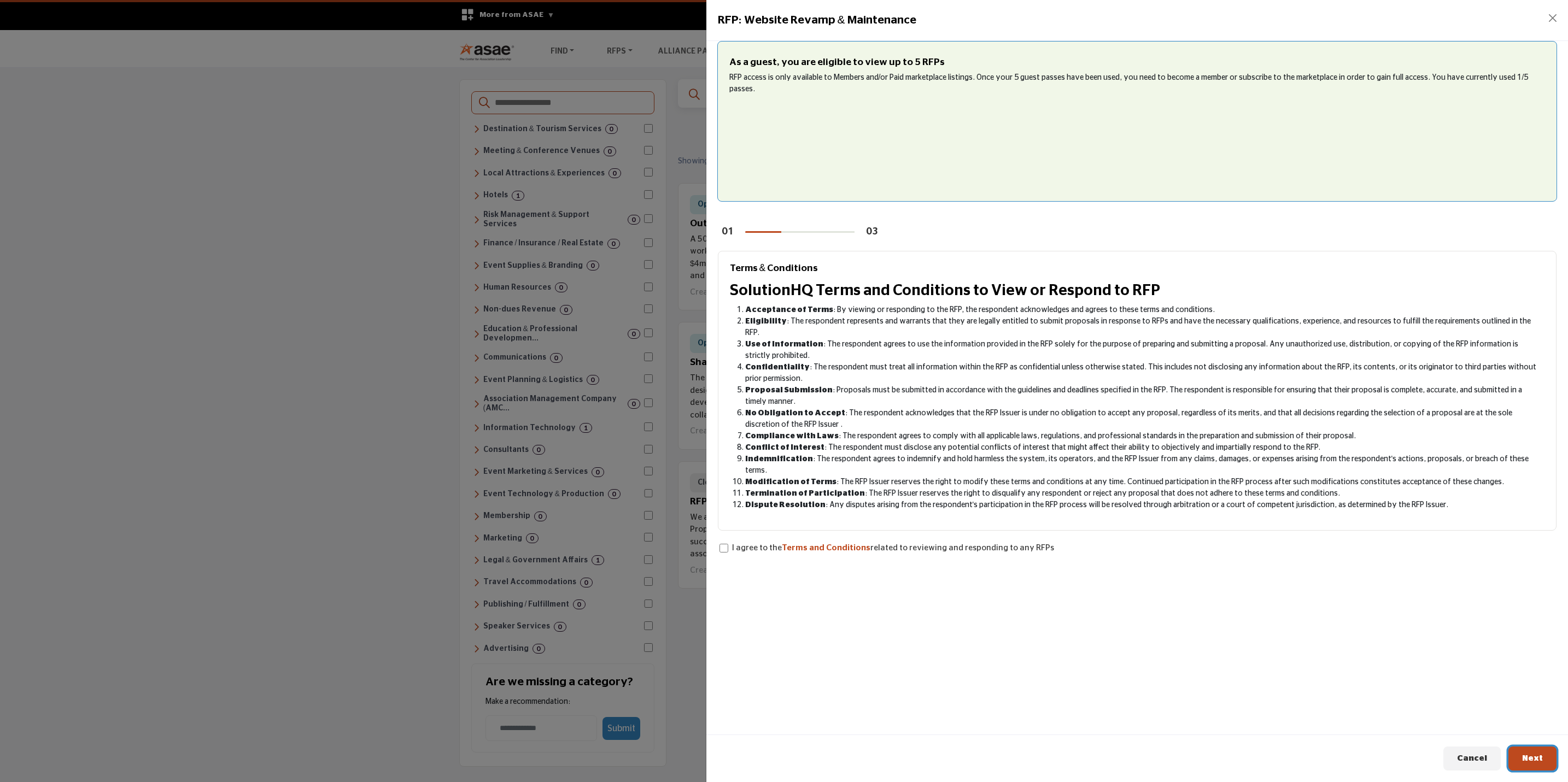
click at [1043, 552] on span "Next" at bounding box center [1532, 758] width 21 height 8
click at [758, 542] on div "I agree to the Terms and Conditions related to reviewing and responding to any …" at bounding box center [893, 549] width 322 height 15
click at [1043, 552] on button "Next" at bounding box center [1532, 758] width 48 height 24
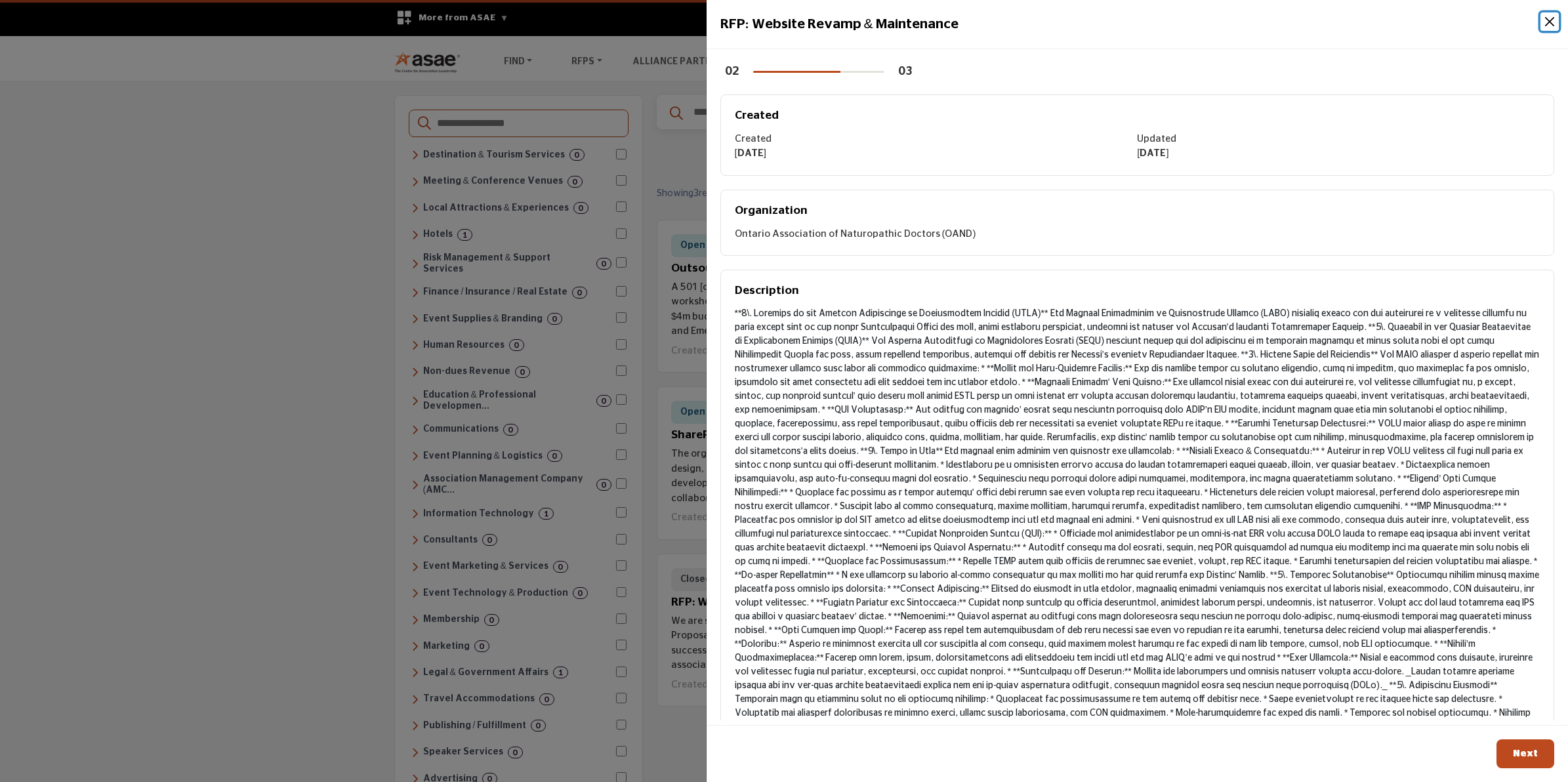
click at [1251, 24] on button "Close" at bounding box center [1549, 21] width 19 height 19
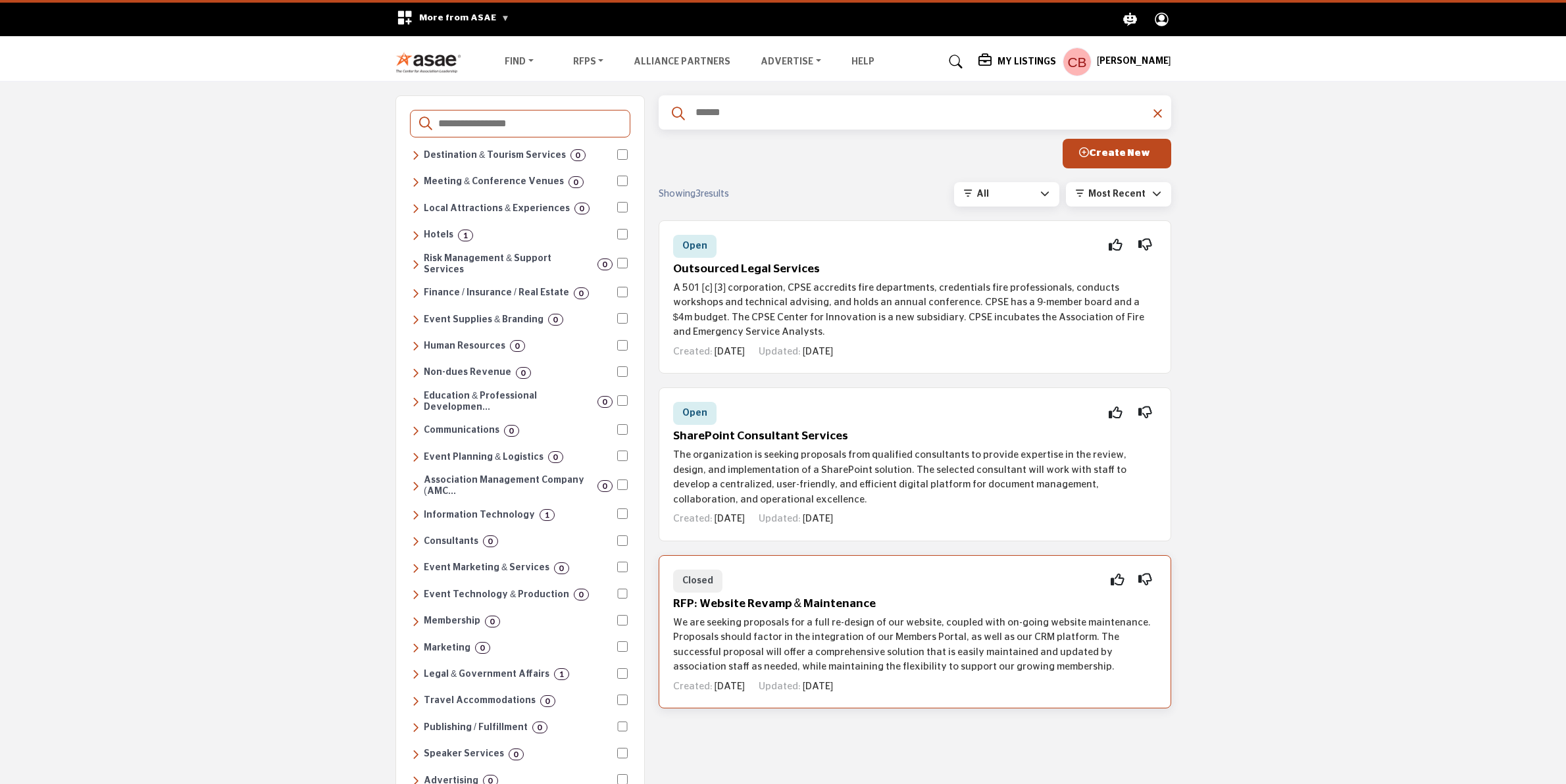
click at [807, 603] on h5 "RFP: Website Revamp & Maintenance" at bounding box center [914, 604] width 484 height 14
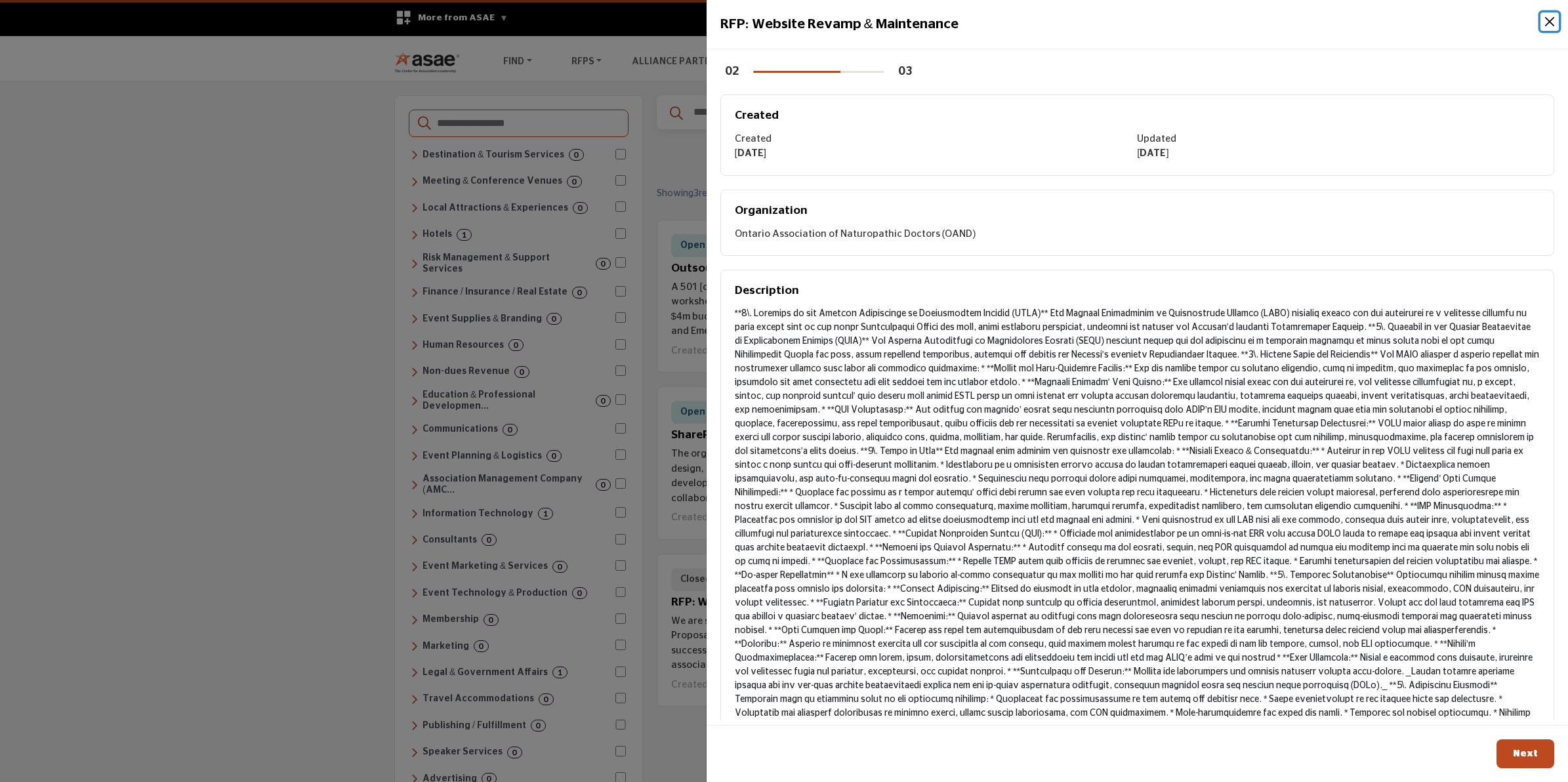
click at [1251, 23] on button "Close" at bounding box center [1549, 21] width 19 height 19
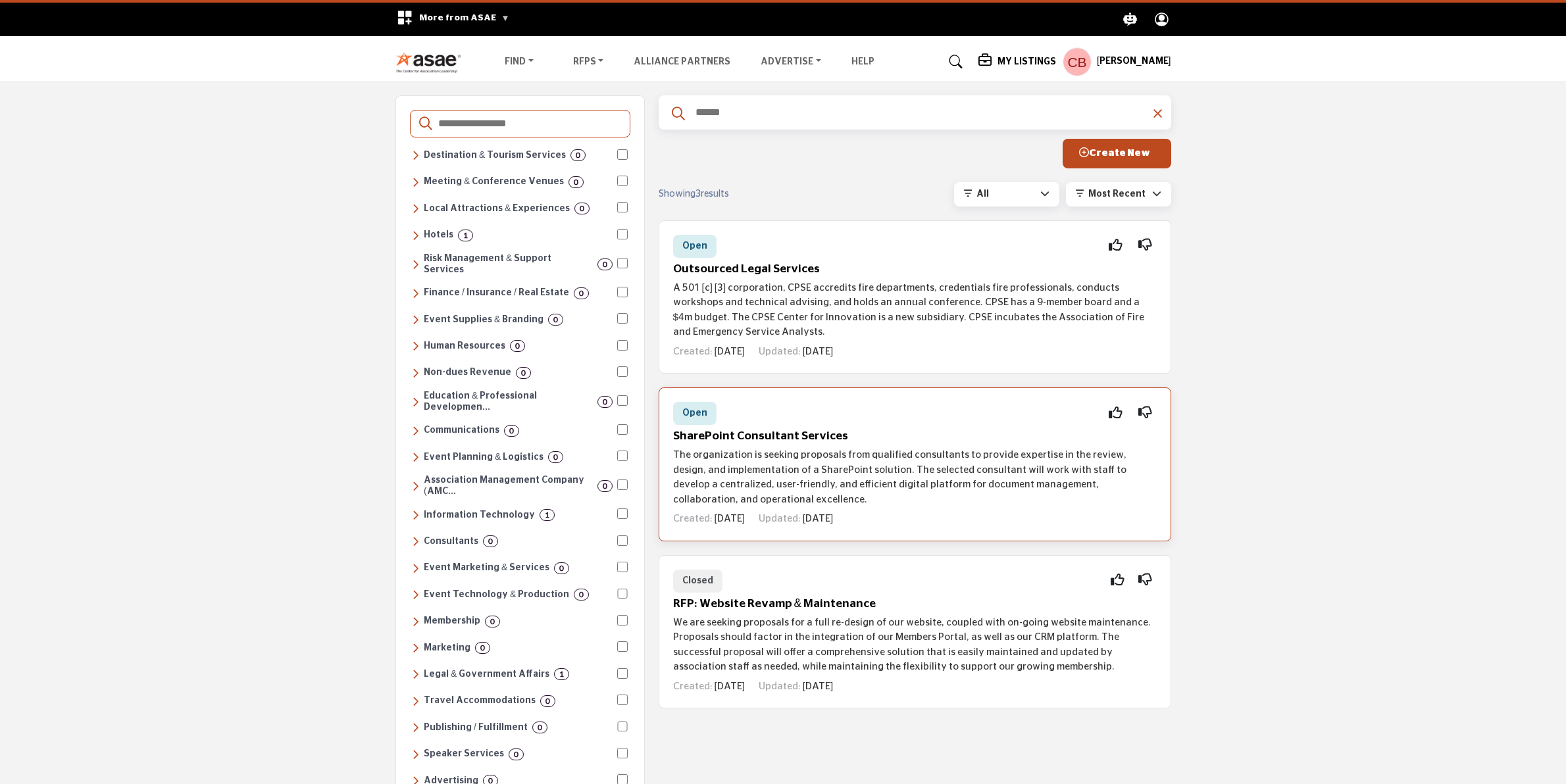
click at [776, 440] on h5 "SharePoint Consultant Services" at bounding box center [914, 436] width 484 height 14
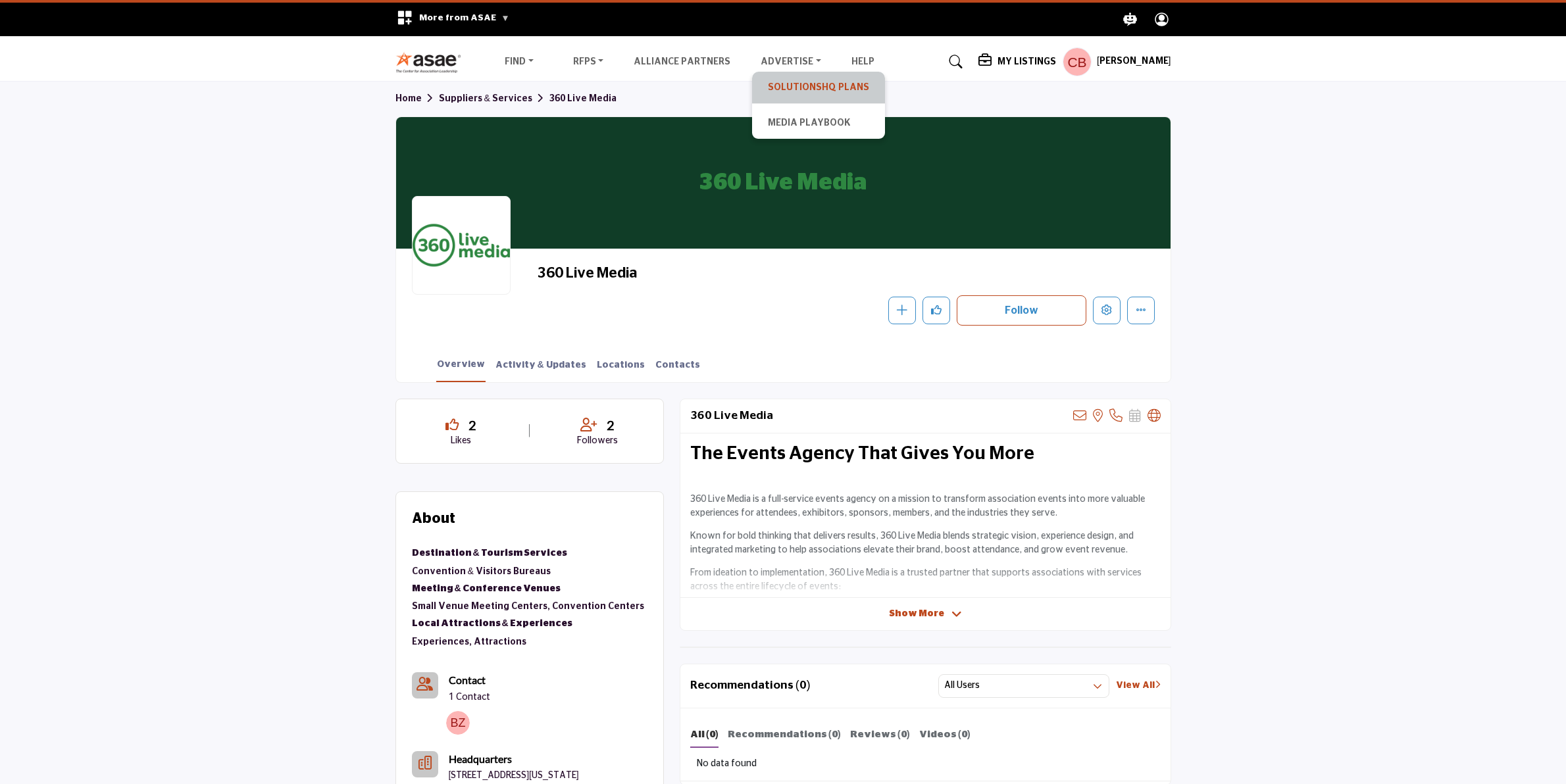
click at [793, 84] on link "SolutionsHQ Plans" at bounding box center [819, 87] width 120 height 19
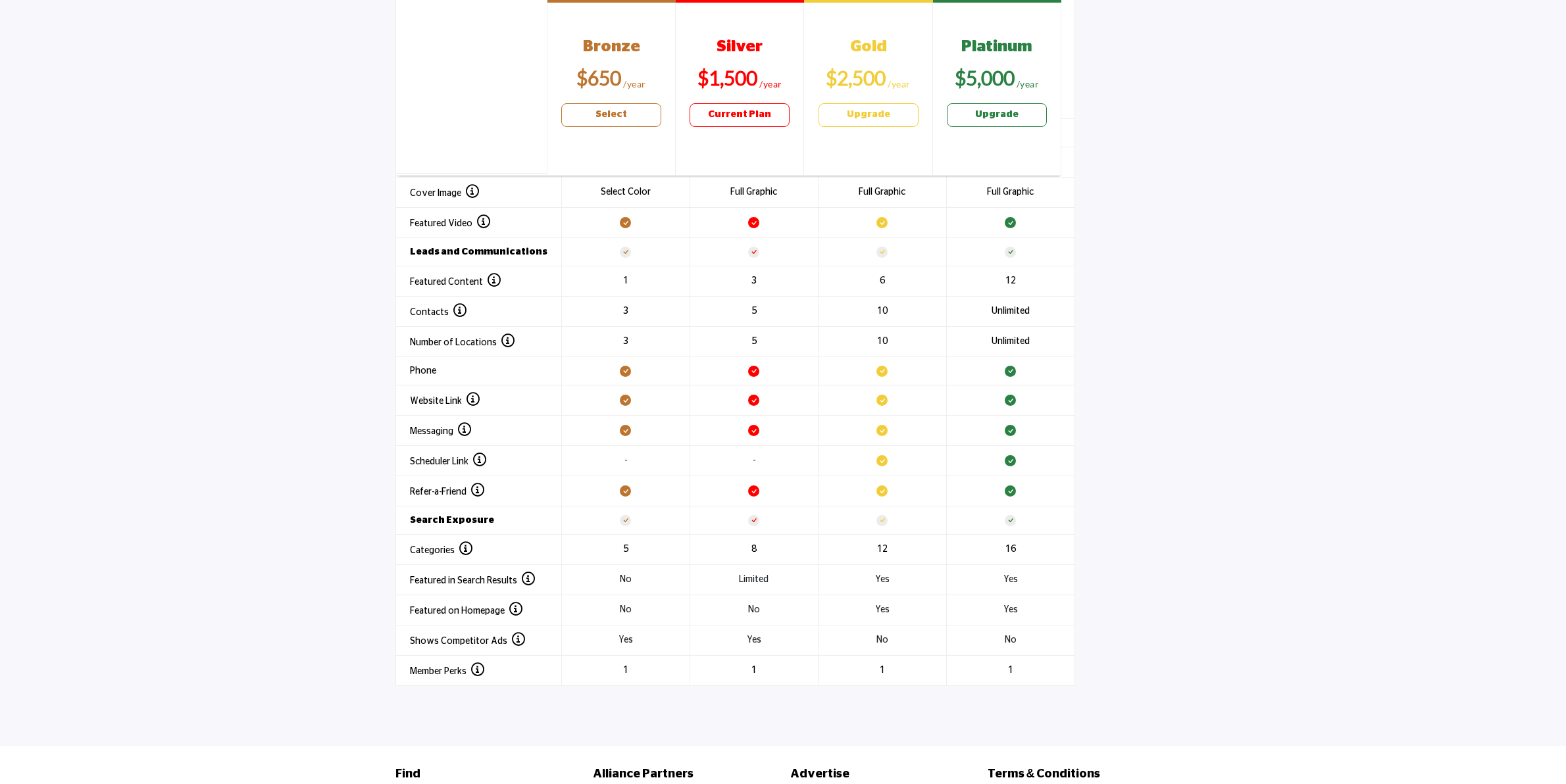
scroll to position [1397, 0]
